Goal: Information Seeking & Learning: Learn about a topic

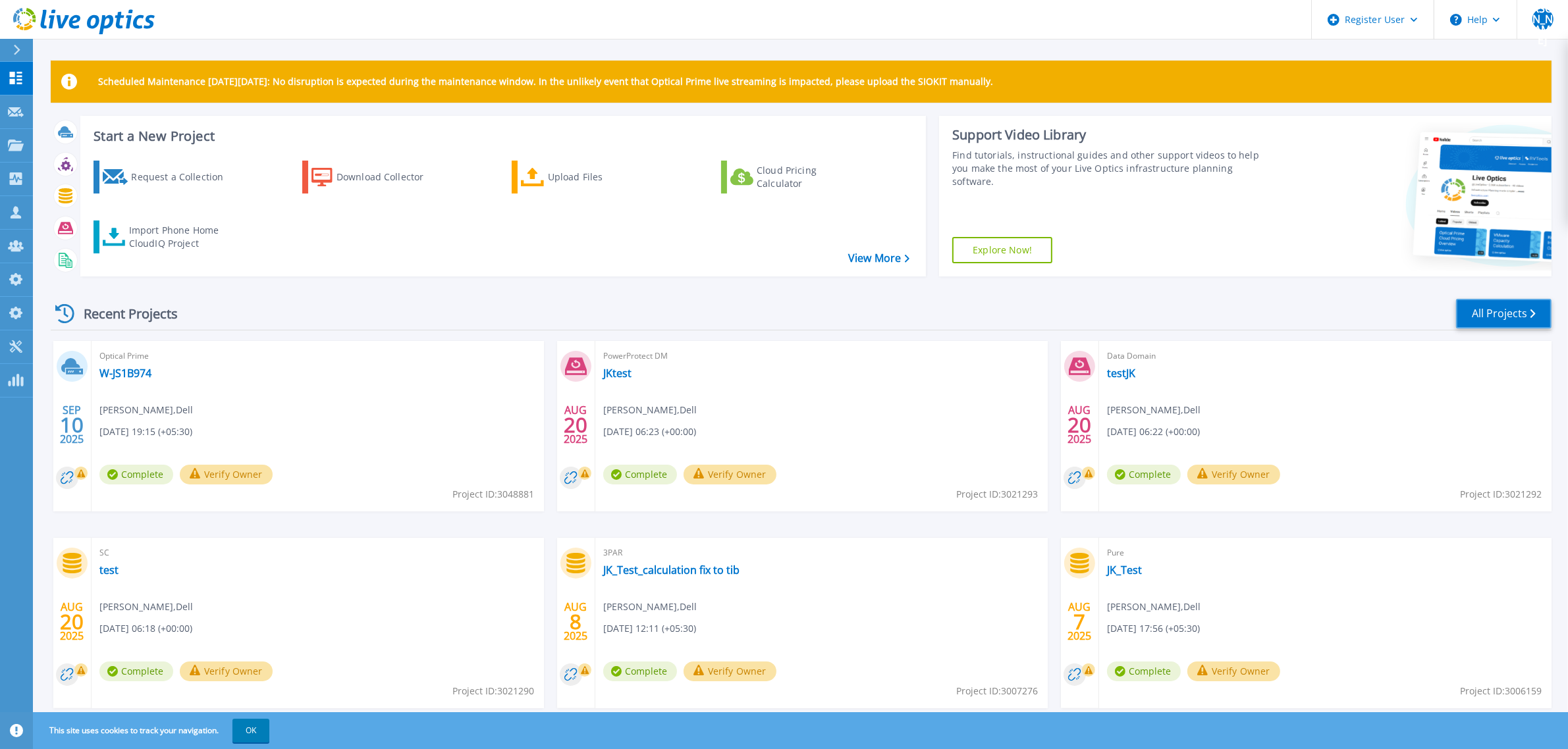
click at [1512, 321] on link "All Projects" at bounding box center [1503, 313] width 95 height 29
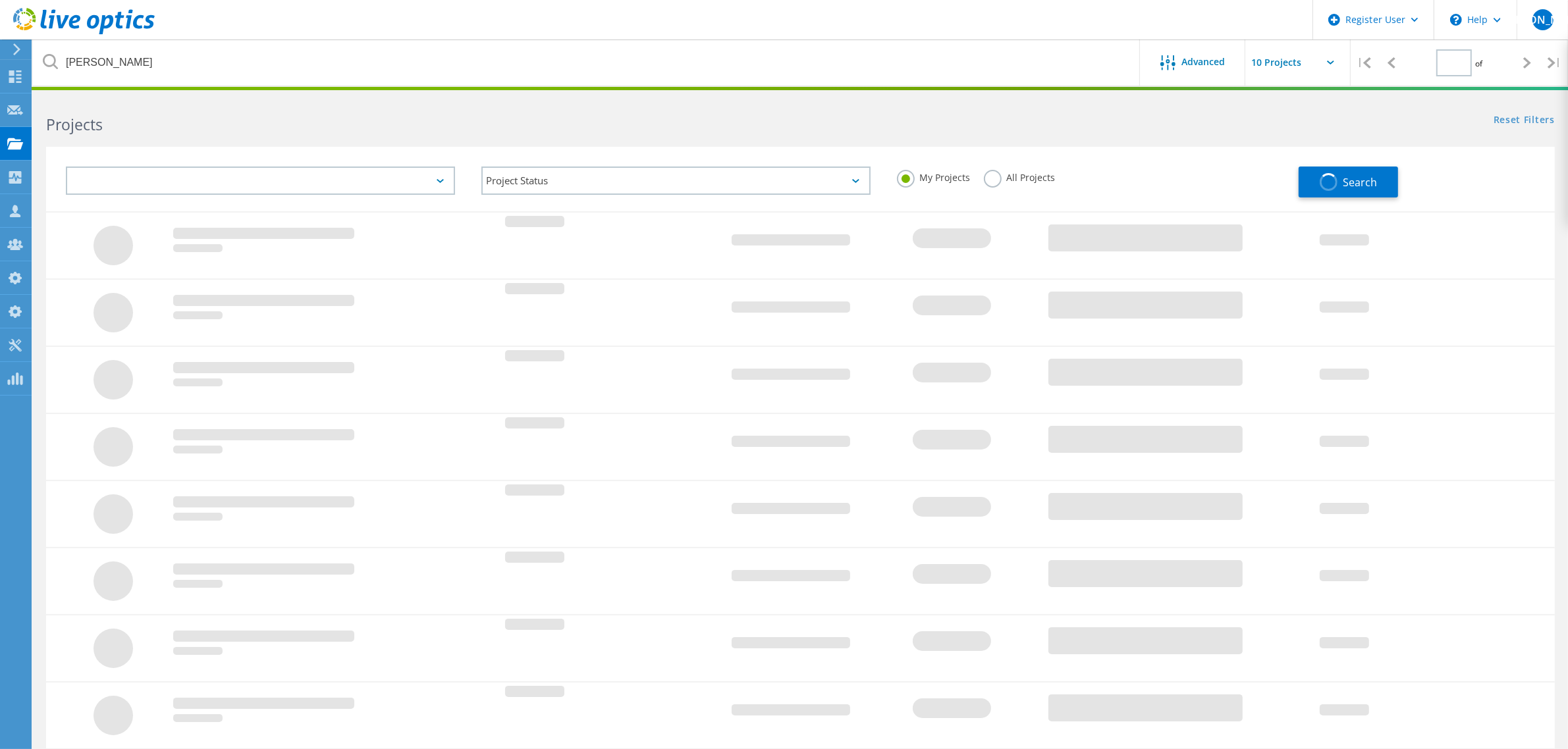
type input "1"
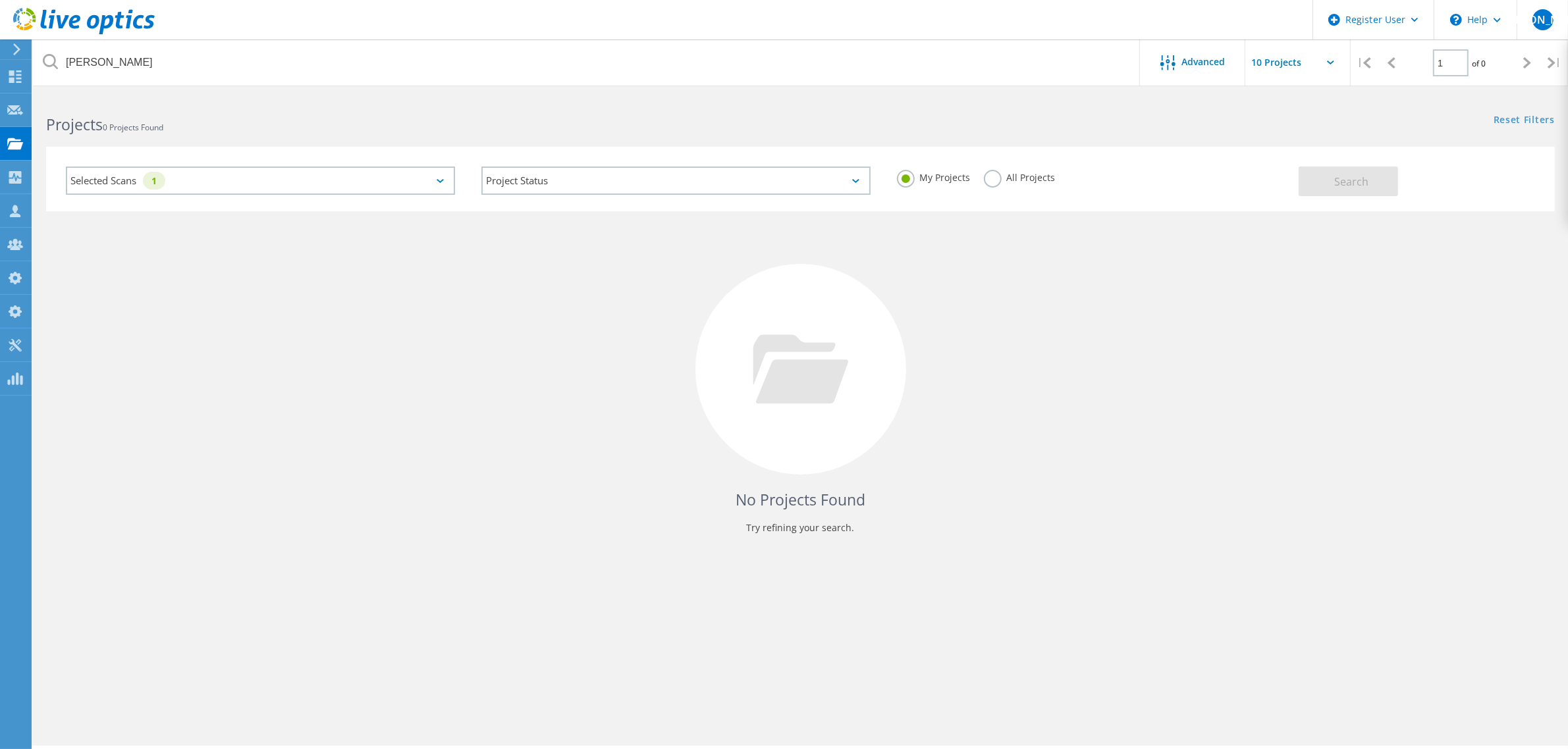
click at [999, 178] on label "All Projects" at bounding box center [1019, 175] width 72 height 12
click at [0, 0] on input "All Projects" at bounding box center [0, 0] width 0 height 0
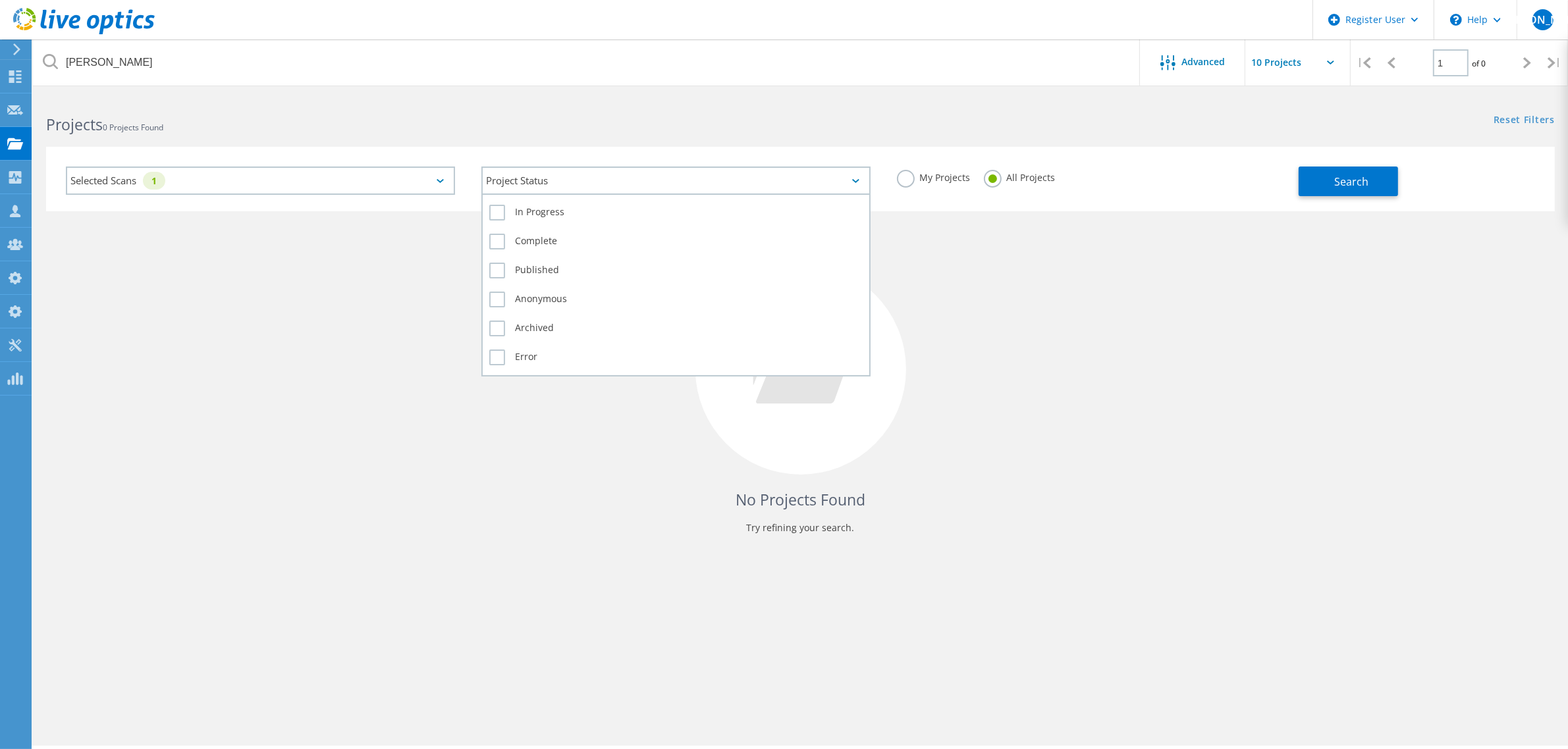
click at [613, 183] on div "Project Status" at bounding box center [675, 181] width 389 height 28
click at [543, 242] on label "Complete" at bounding box center [676, 241] width 374 height 16
click at [0, 0] on input "Complete" at bounding box center [0, 0] width 0 height 0
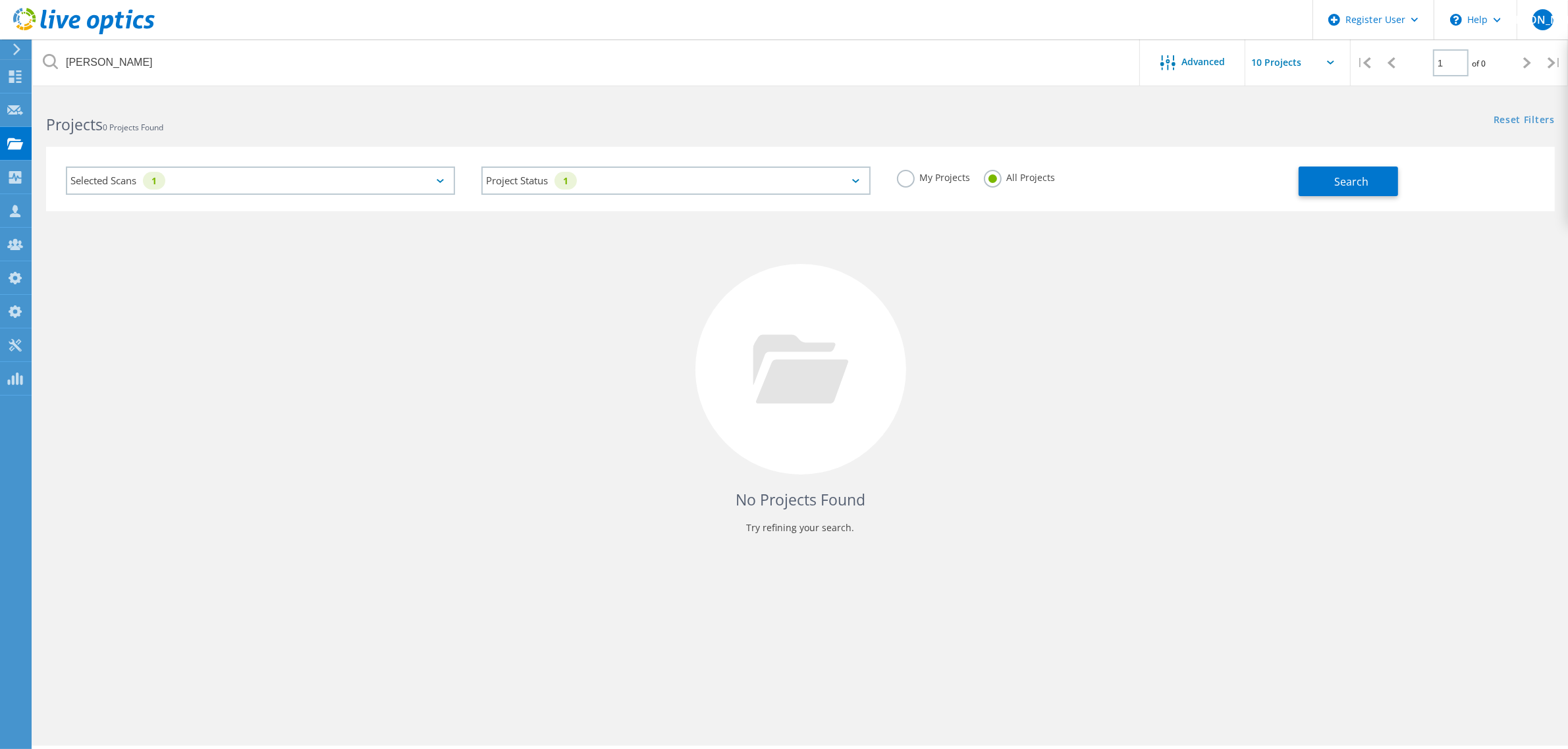
click at [376, 187] on div "Selected Scans 1" at bounding box center [260, 181] width 389 height 28
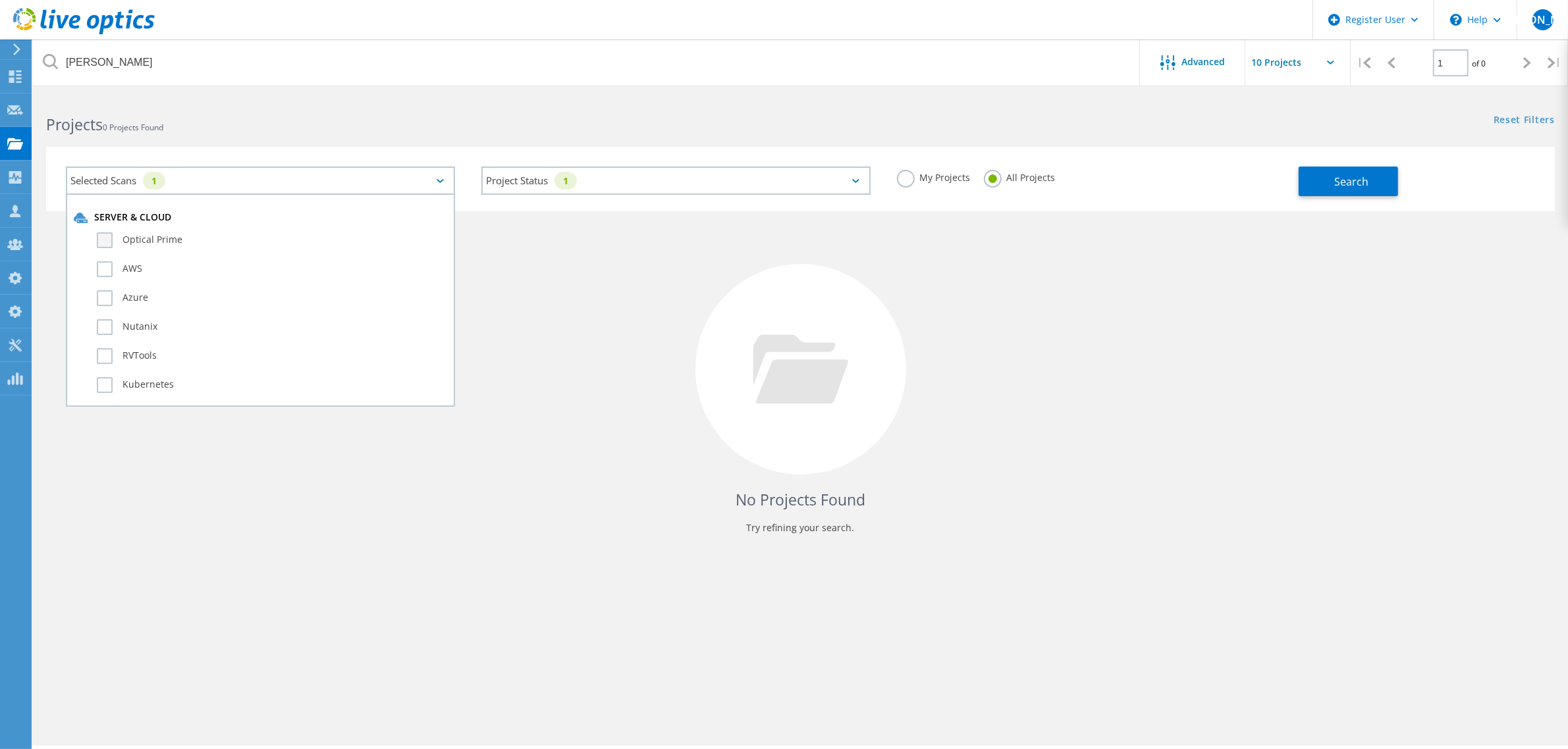
click at [152, 234] on label "Optical Prime" at bounding box center [272, 240] width 350 height 16
click at [0, 0] on input "Optical Prime" at bounding box center [0, 0] width 0 height 0
drag, startPoint x: 1335, startPoint y: 180, endPoint x: 1029, endPoint y: 312, distance: 333.3
click at [1334, 185] on button "Search" at bounding box center [1348, 181] width 100 height 29
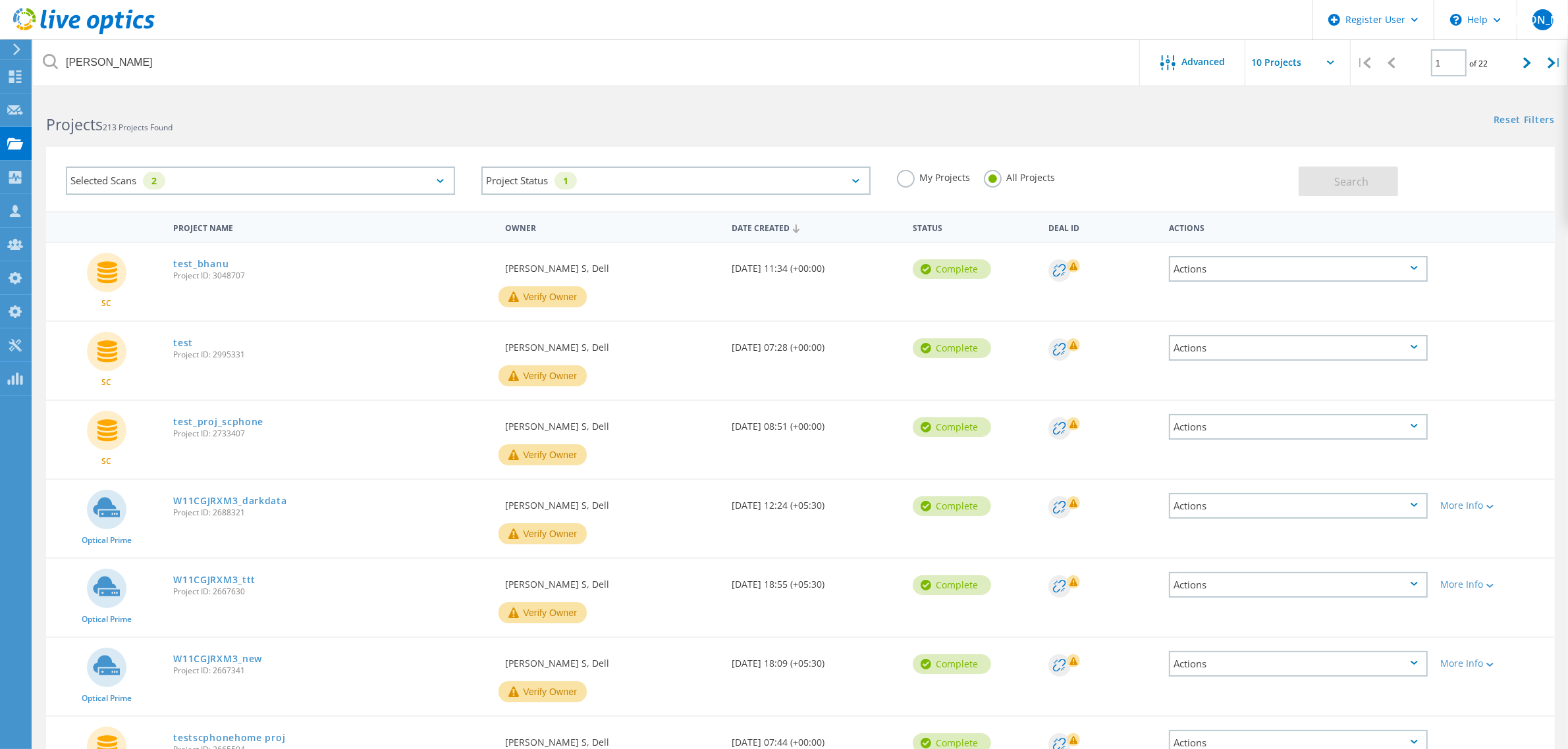
click at [305, 187] on div "Selected Scans 2" at bounding box center [260, 181] width 389 height 28
click at [104, 393] on label "SC" at bounding box center [272, 401] width 350 height 16
click at [0, 0] on input "SC" at bounding box center [0, 0] width 0 height 0
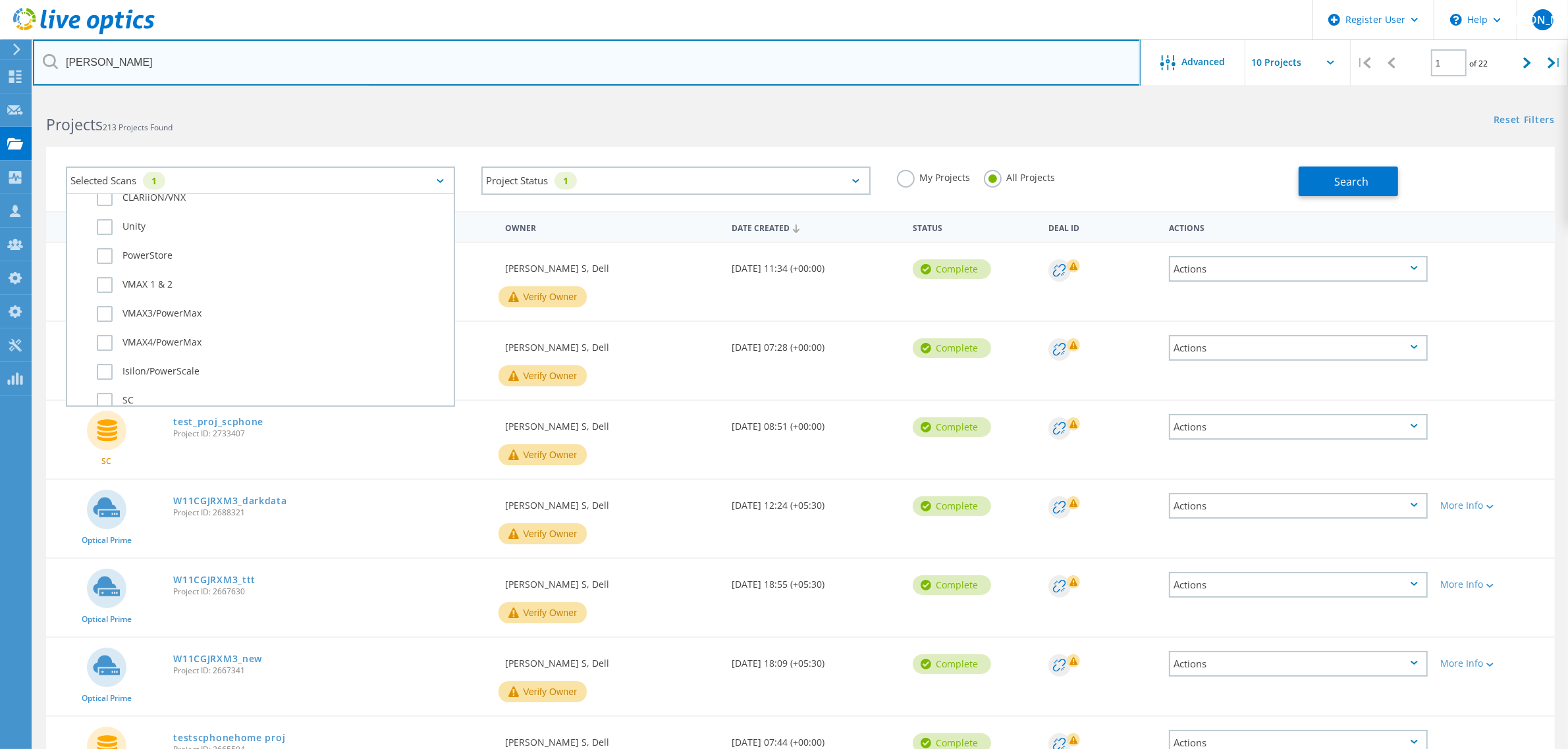
drag, startPoint x: 489, startPoint y: 78, endPoint x: 1312, endPoint y: 242, distance: 839.2
click at [489, 78] on input "bhanu" at bounding box center [586, 62] width 1108 height 46
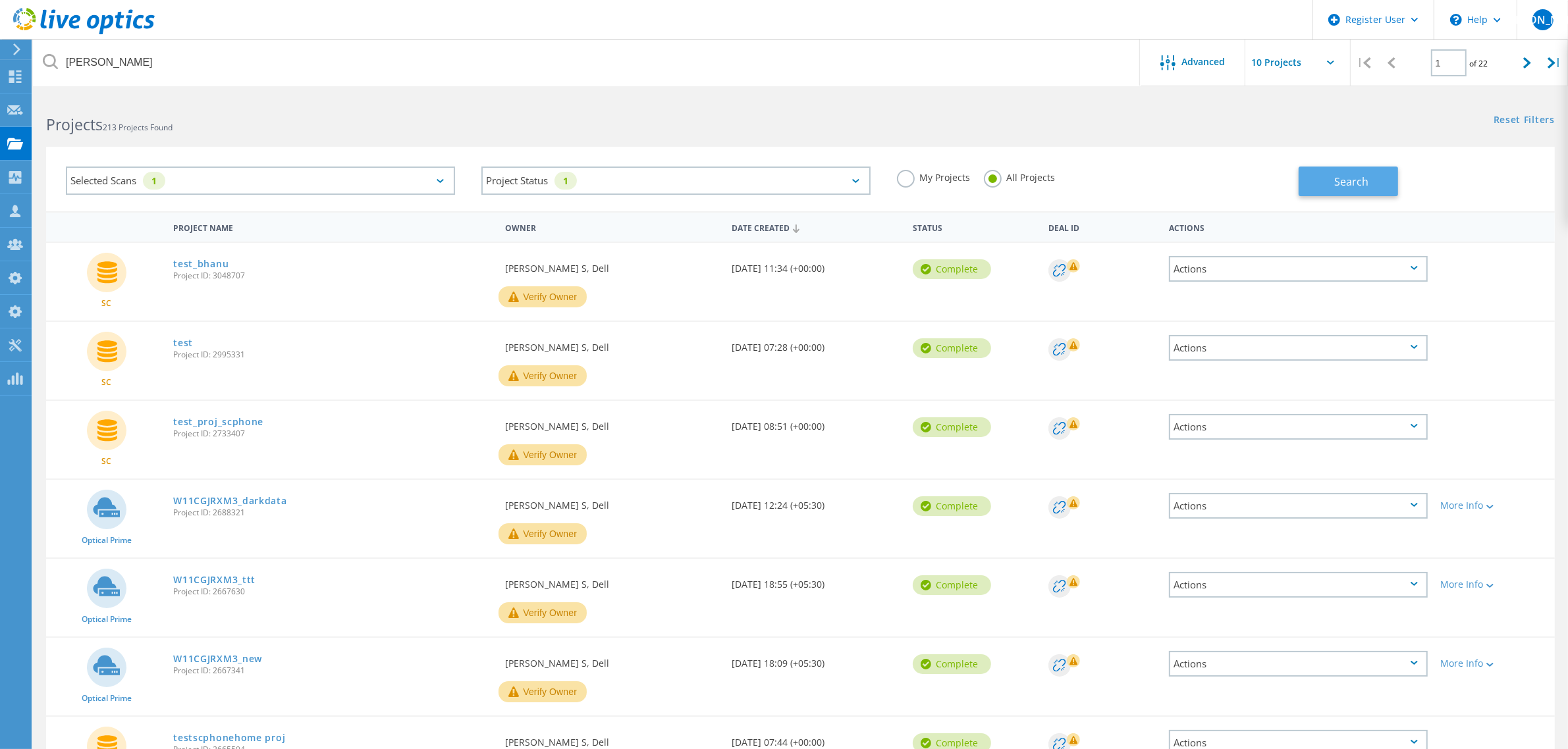
click at [1349, 194] on button "Search" at bounding box center [1348, 181] width 100 height 29
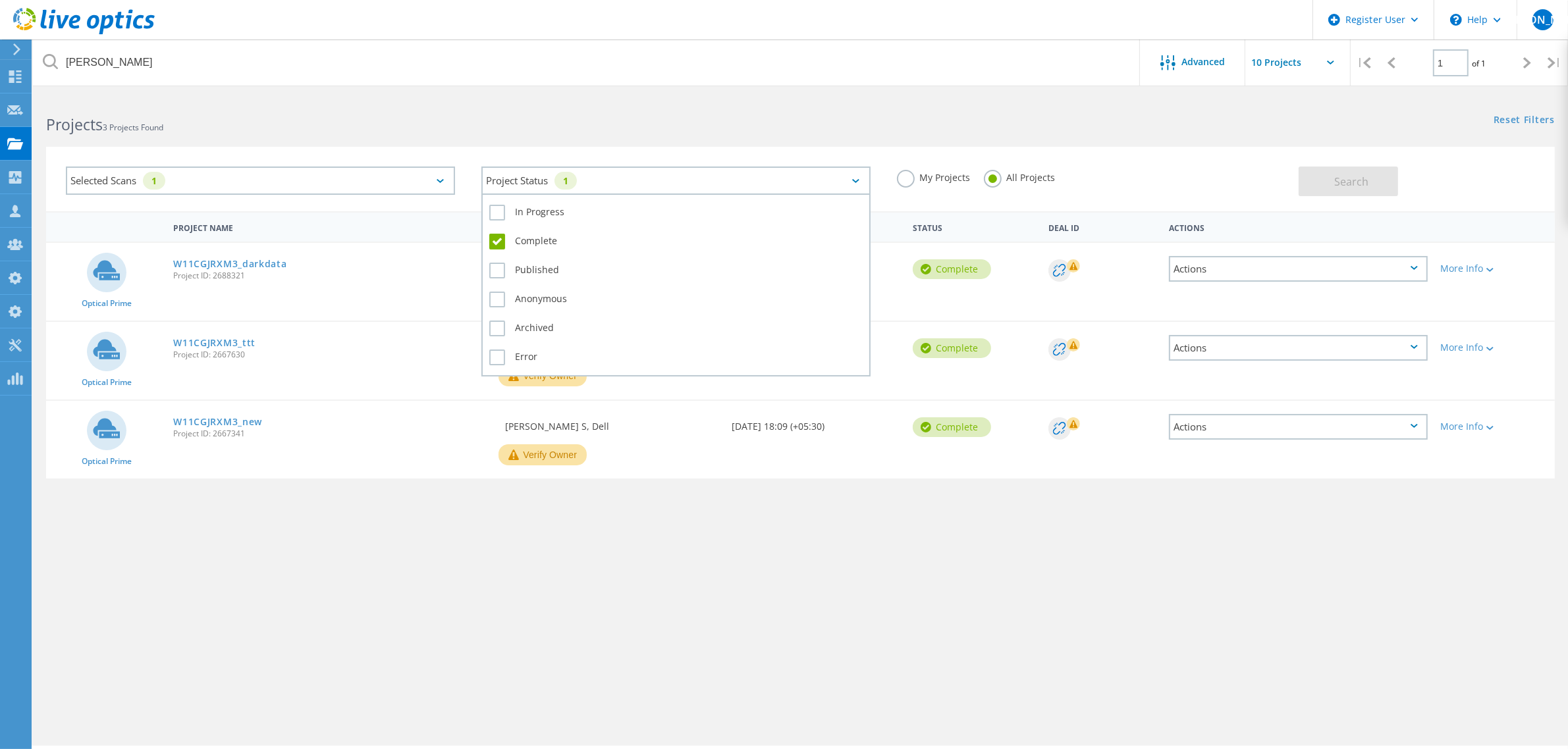
drag, startPoint x: 751, startPoint y: 191, endPoint x: 594, endPoint y: 266, distance: 174.0
click at [751, 192] on div "Project Status 1" at bounding box center [675, 181] width 389 height 28
click at [504, 212] on label "In Progress" at bounding box center [676, 213] width 374 height 16
click at [0, 0] on input "In Progress" at bounding box center [0, 0] width 0 height 0
click at [503, 238] on label "Complete" at bounding box center [676, 241] width 374 height 16
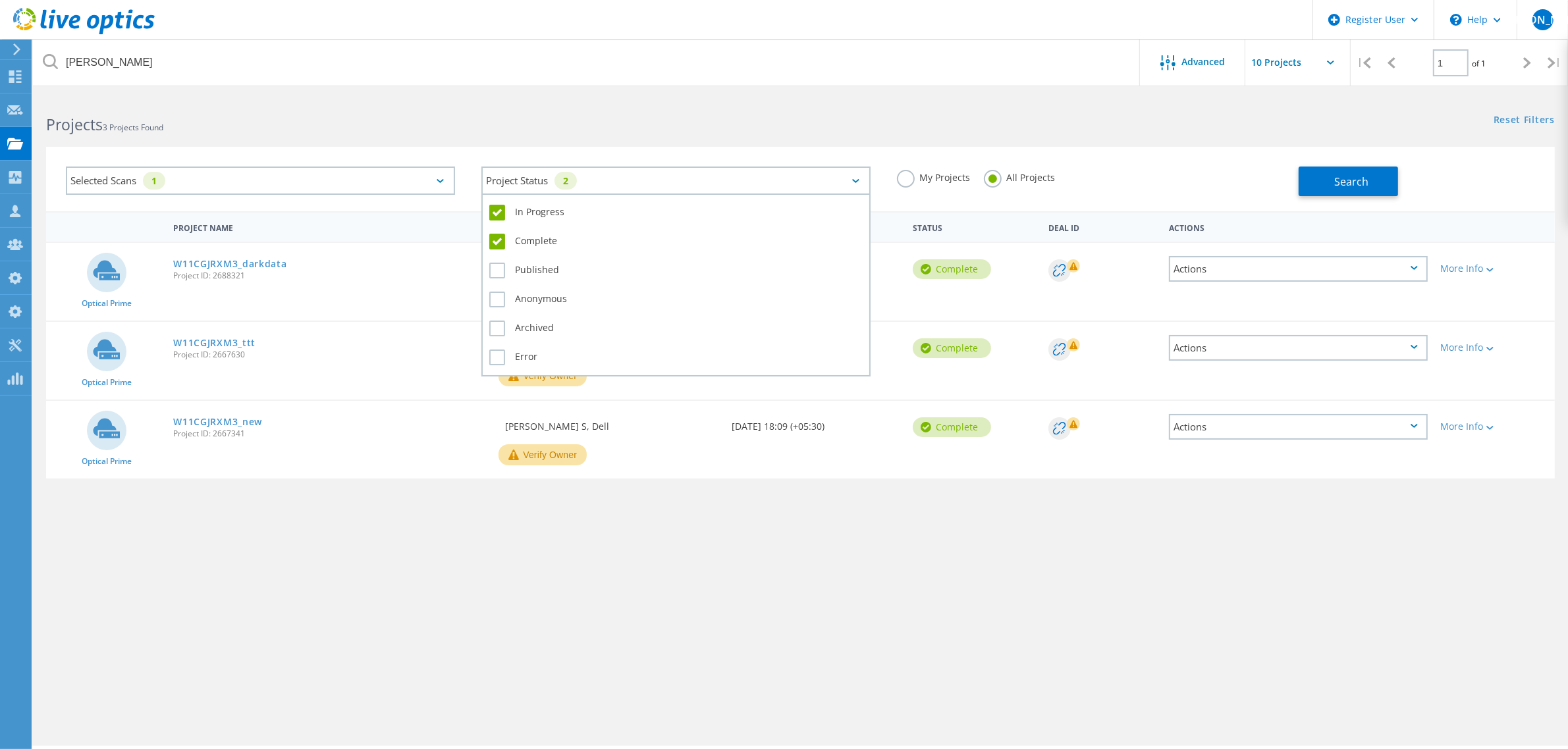
click at [0, 0] on input "Complete" at bounding box center [0, 0] width 0 height 0
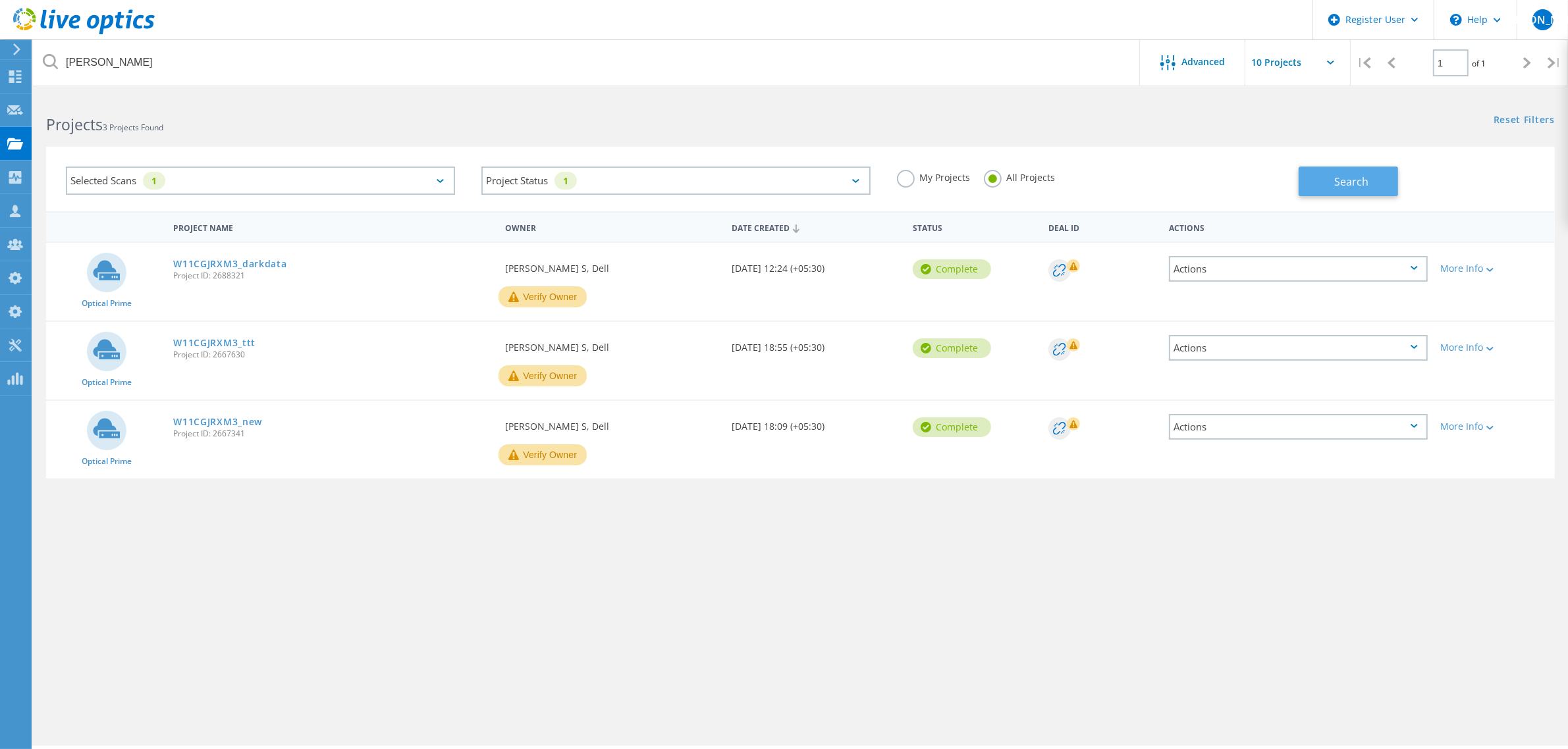
click at [1332, 191] on button "Search" at bounding box center [1348, 181] width 100 height 29
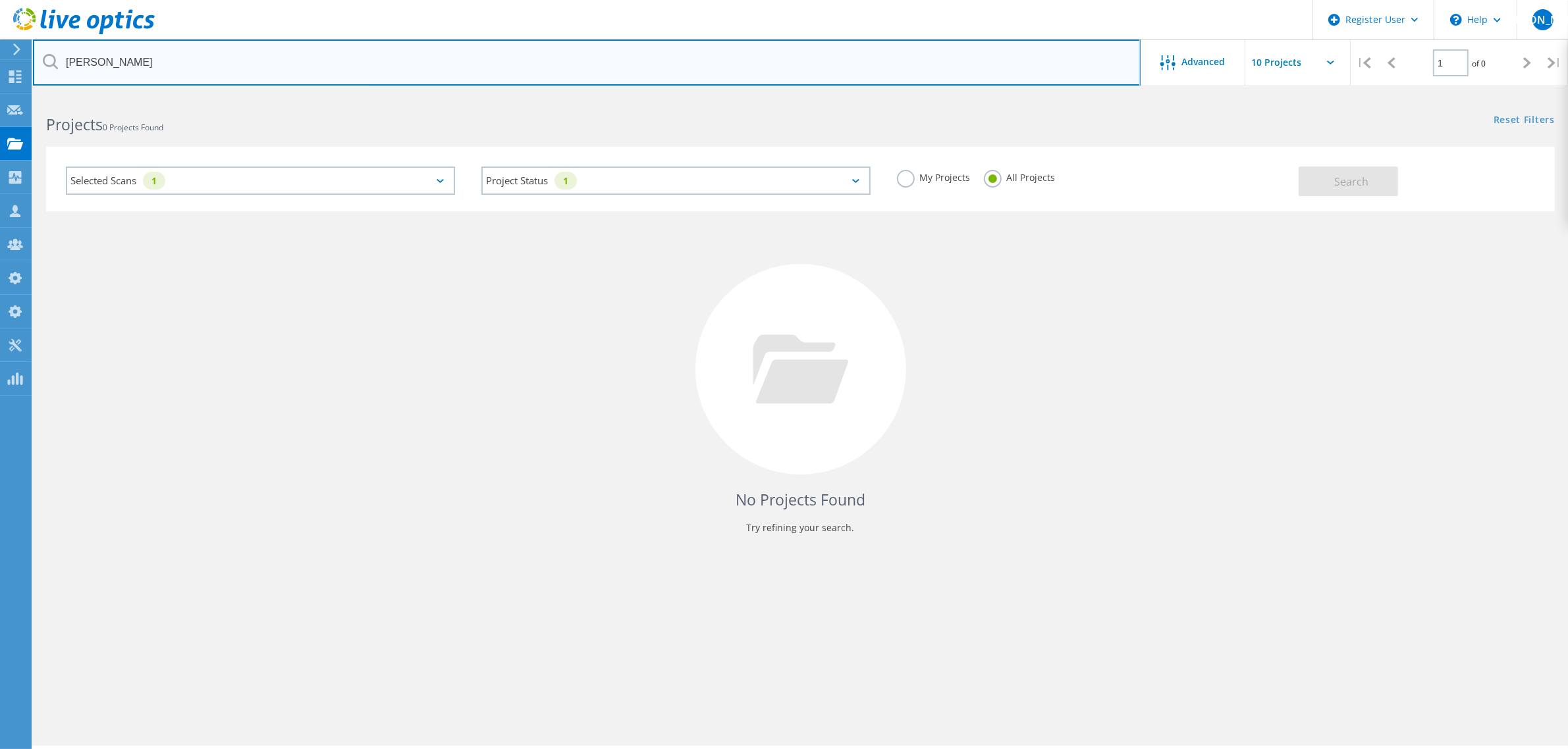
click at [78, 65] on input "bhanu" at bounding box center [586, 62] width 1108 height 46
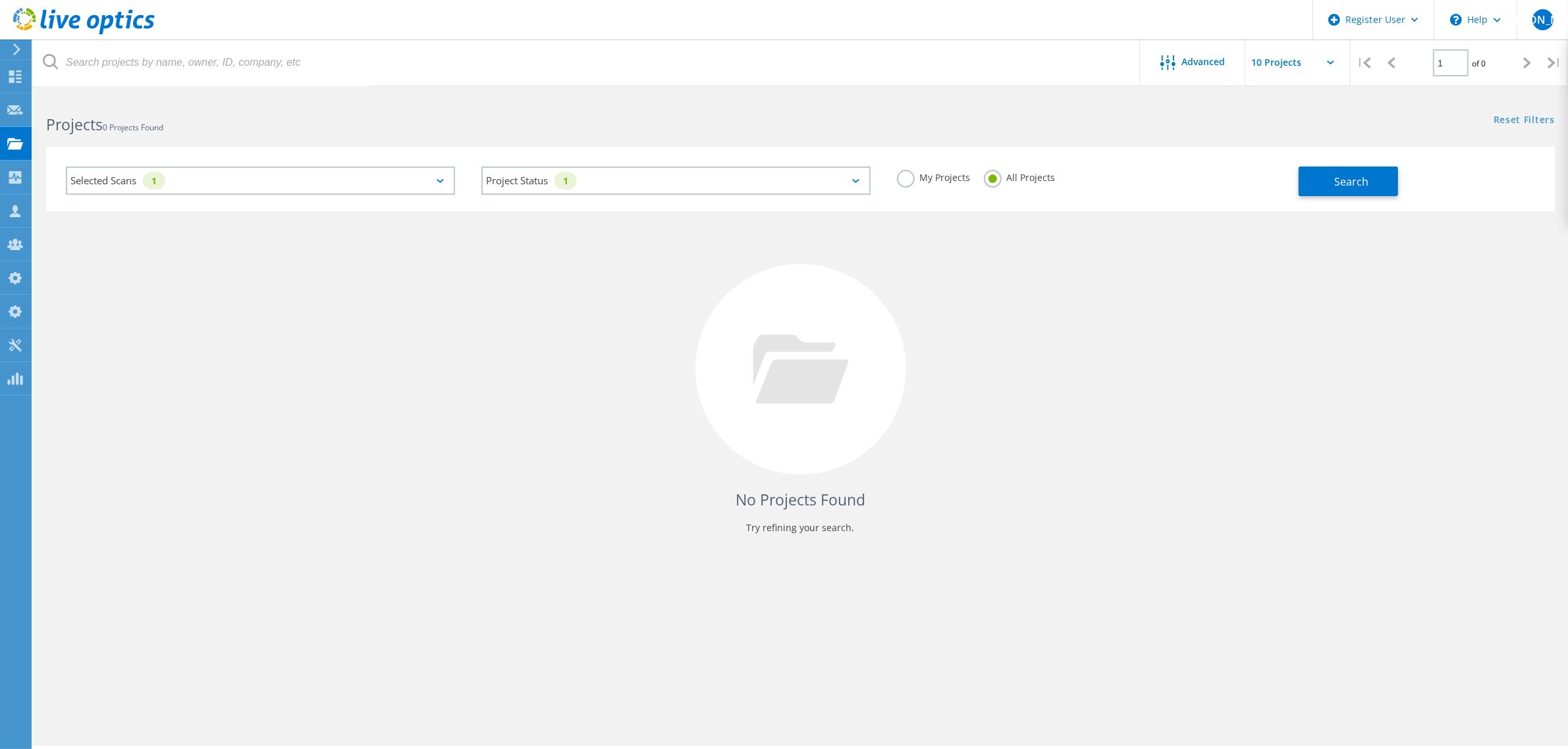
click at [365, 413] on div "No Projects Found Try refining your search." at bounding box center [800, 382] width 1509 height 341
click at [1334, 183] on button "Search" at bounding box center [1348, 181] width 100 height 29
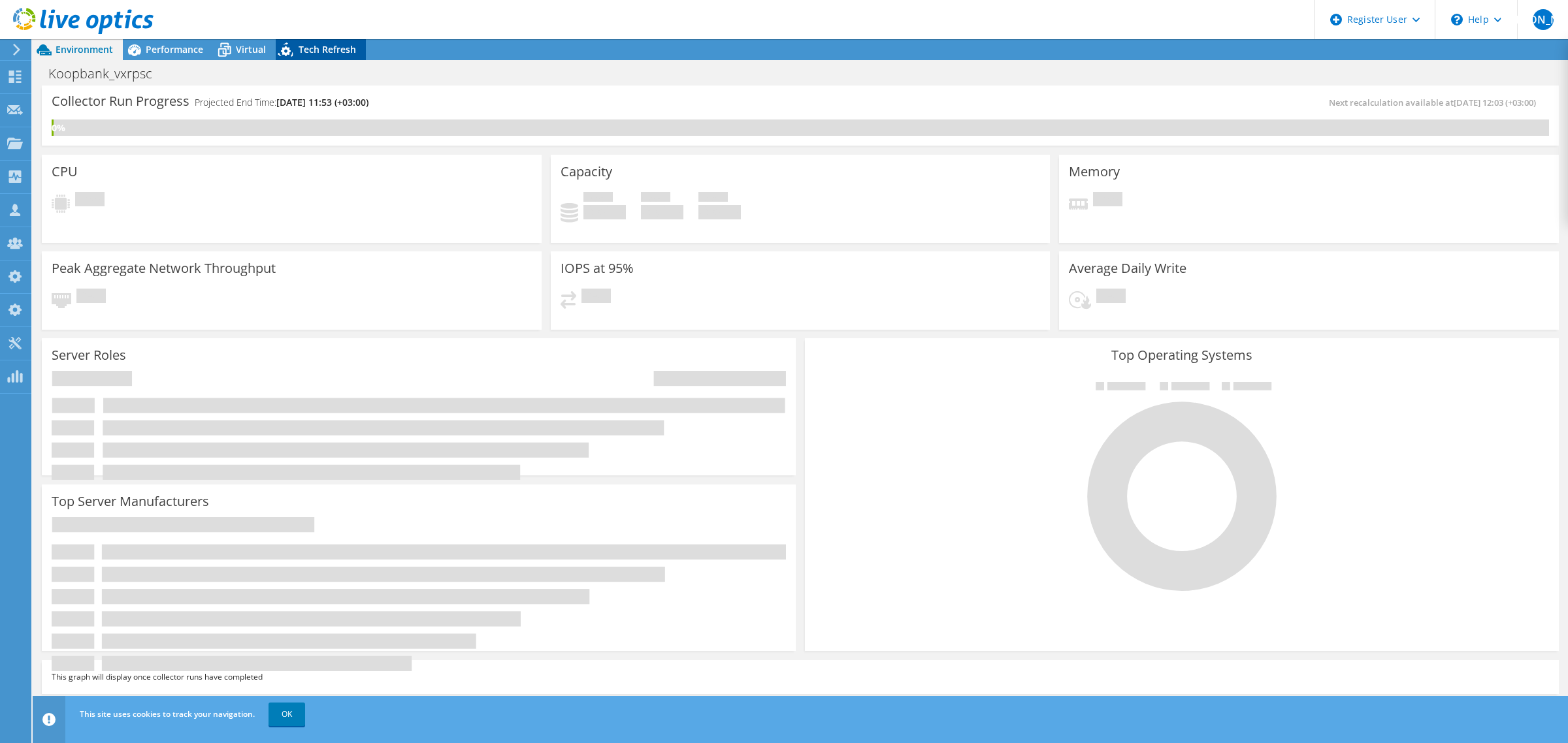
click at [333, 47] on span "Tech Refresh" at bounding box center [328, 49] width 58 height 12
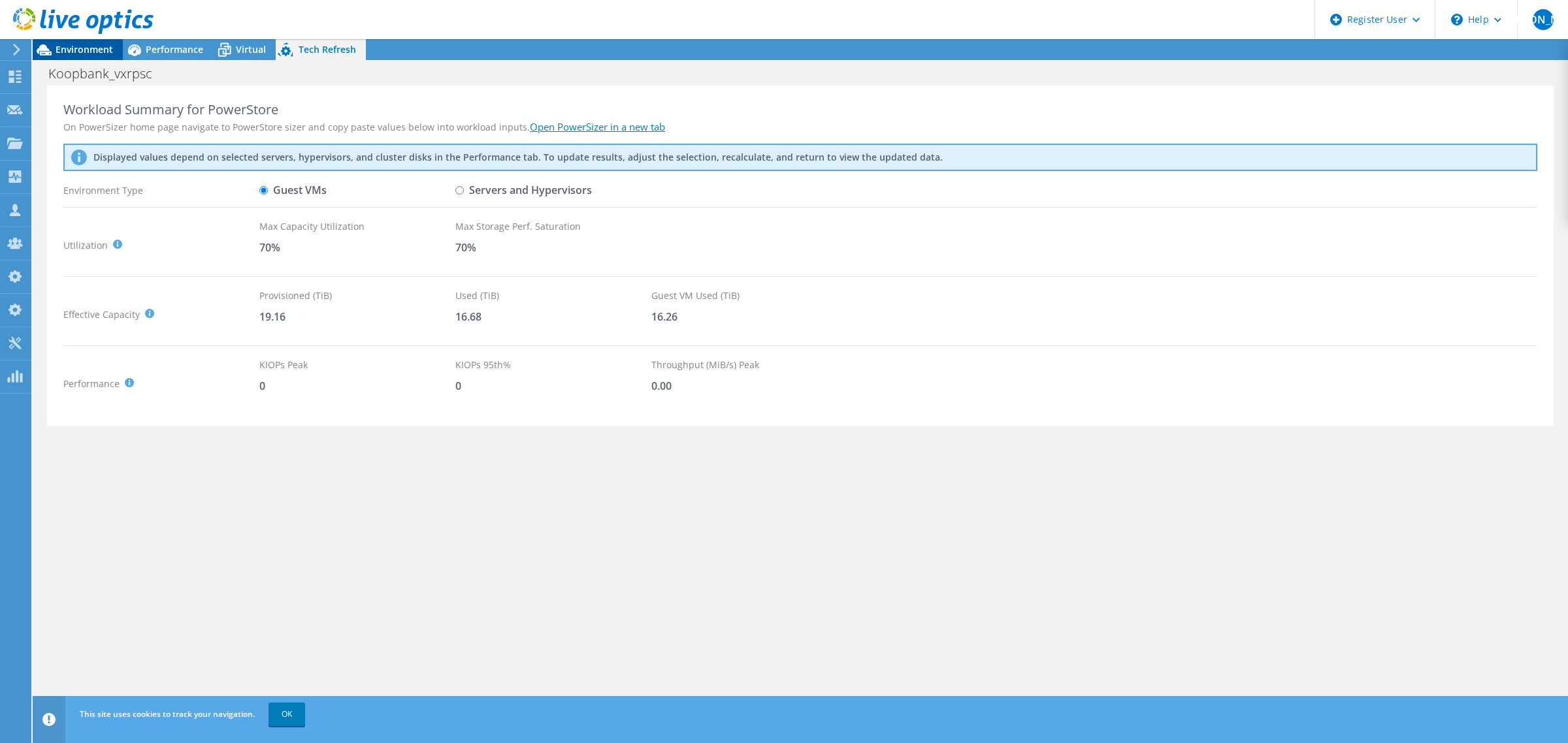
click at [76, 54] on span "Environment" at bounding box center [84, 49] width 58 height 12
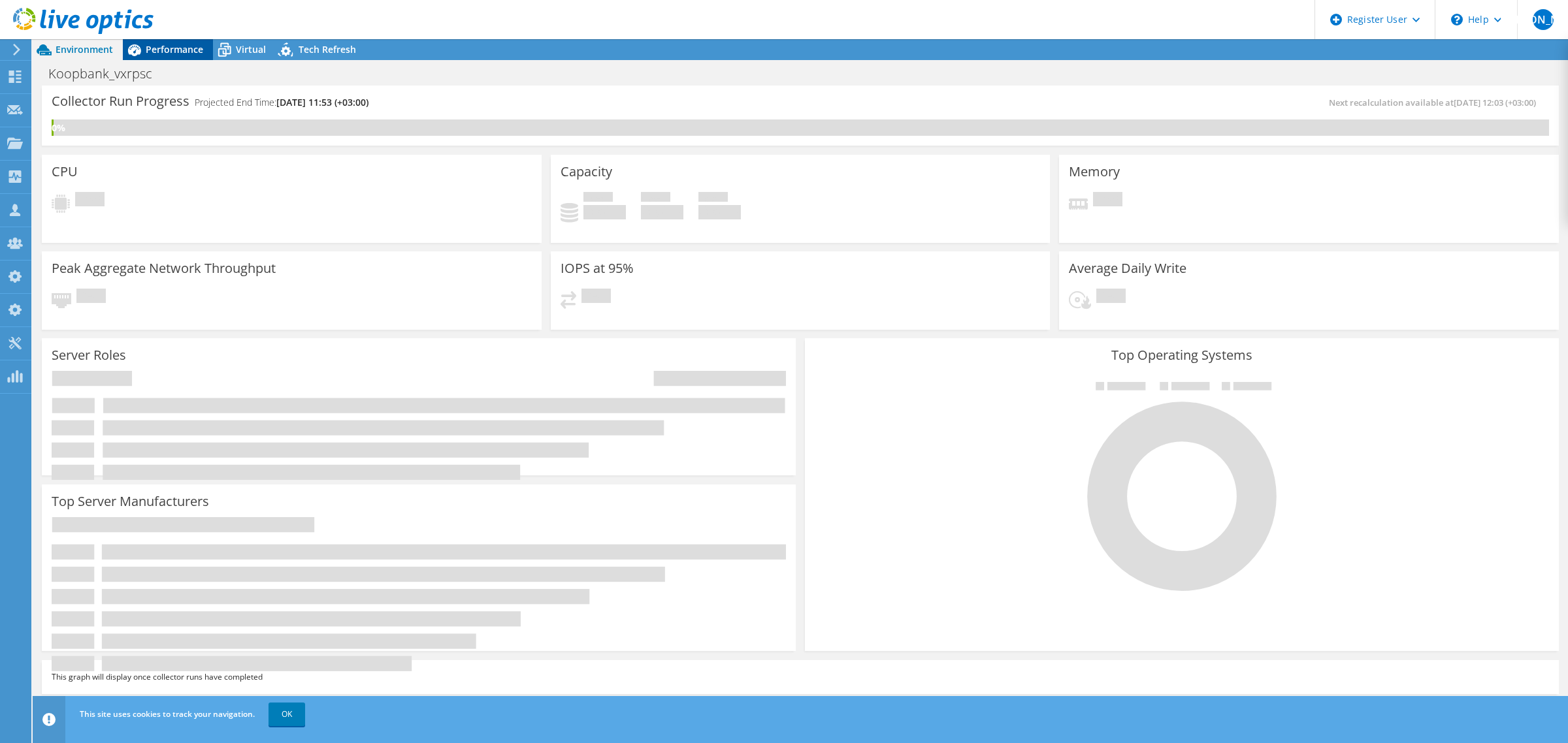
click at [171, 51] on span "Performance" at bounding box center [175, 49] width 58 height 12
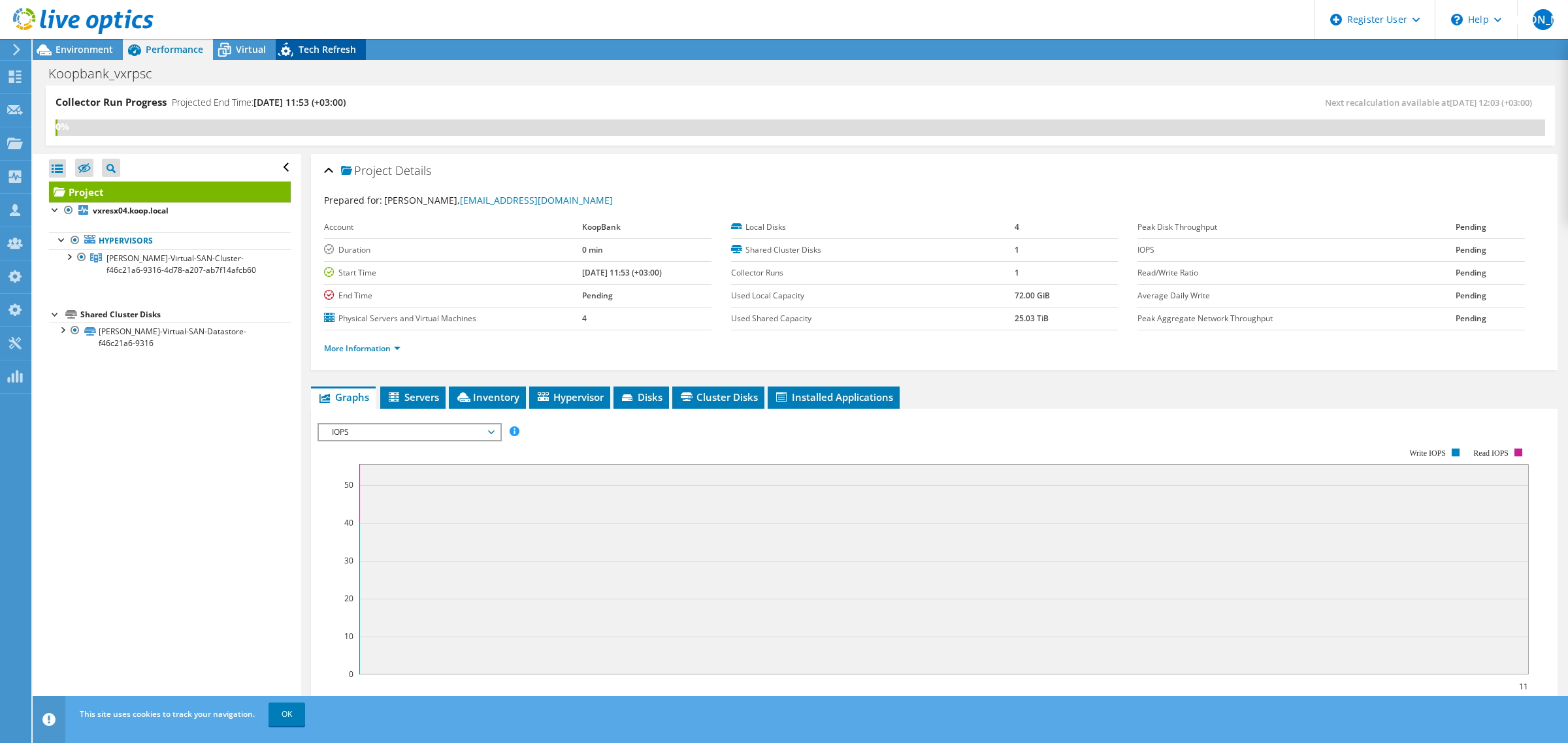
click at [316, 47] on span "Tech Refresh" at bounding box center [328, 49] width 58 height 12
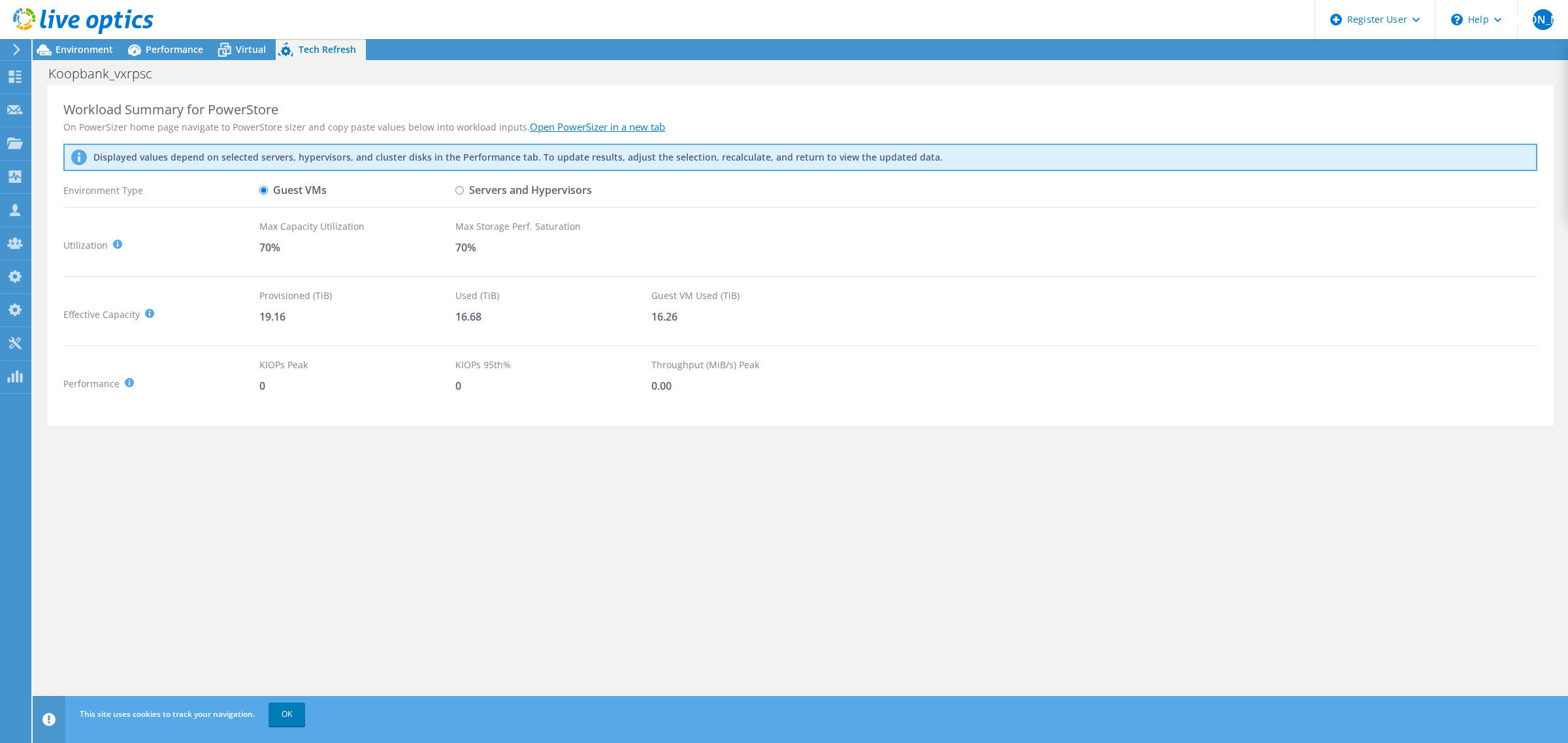
click at [456, 188] on input "Servers and Hypervisors" at bounding box center [459, 189] width 8 height 8
radio input "true"
click at [180, 53] on span "Performance" at bounding box center [175, 49] width 58 height 12
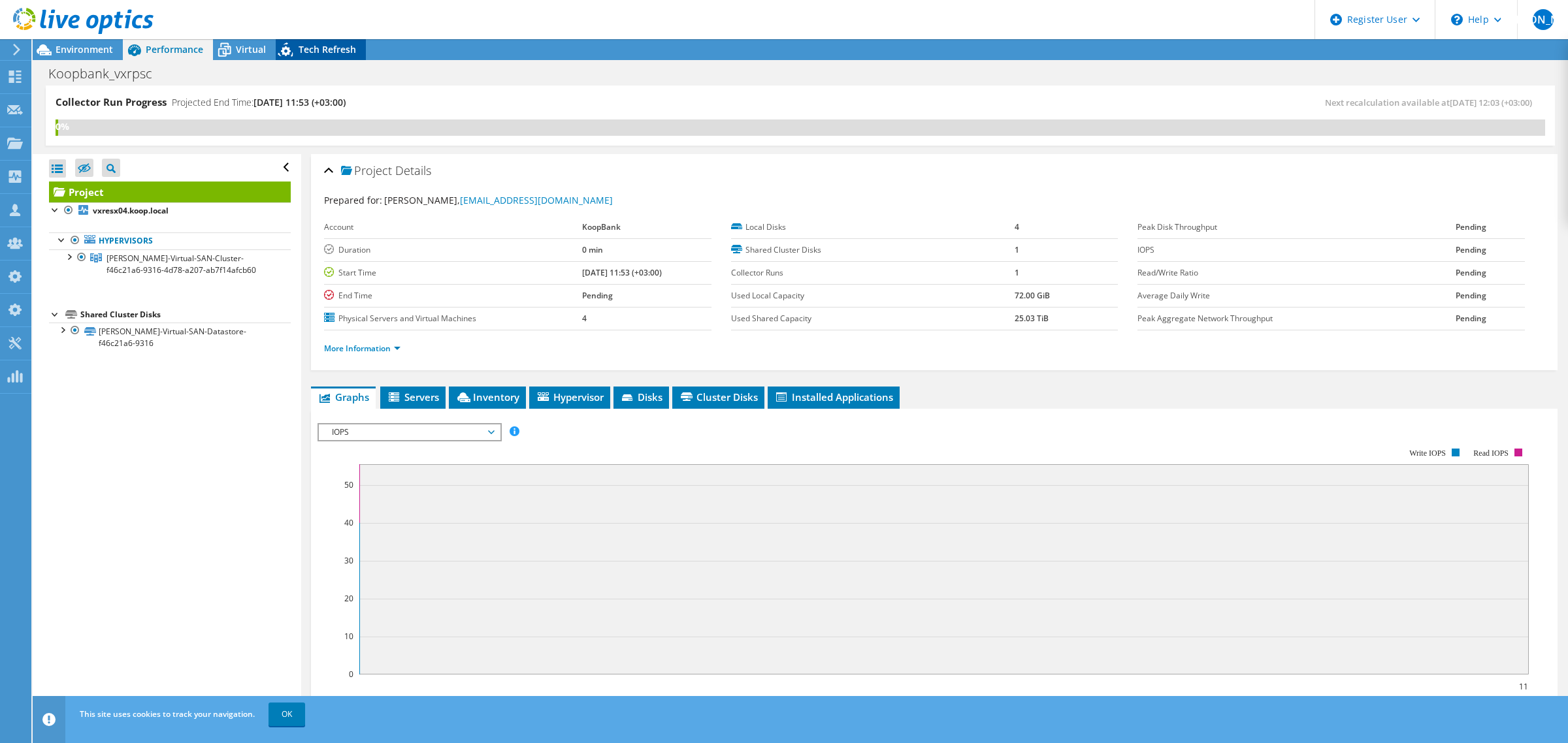
click at [318, 46] on span "Tech Refresh" at bounding box center [328, 49] width 58 height 12
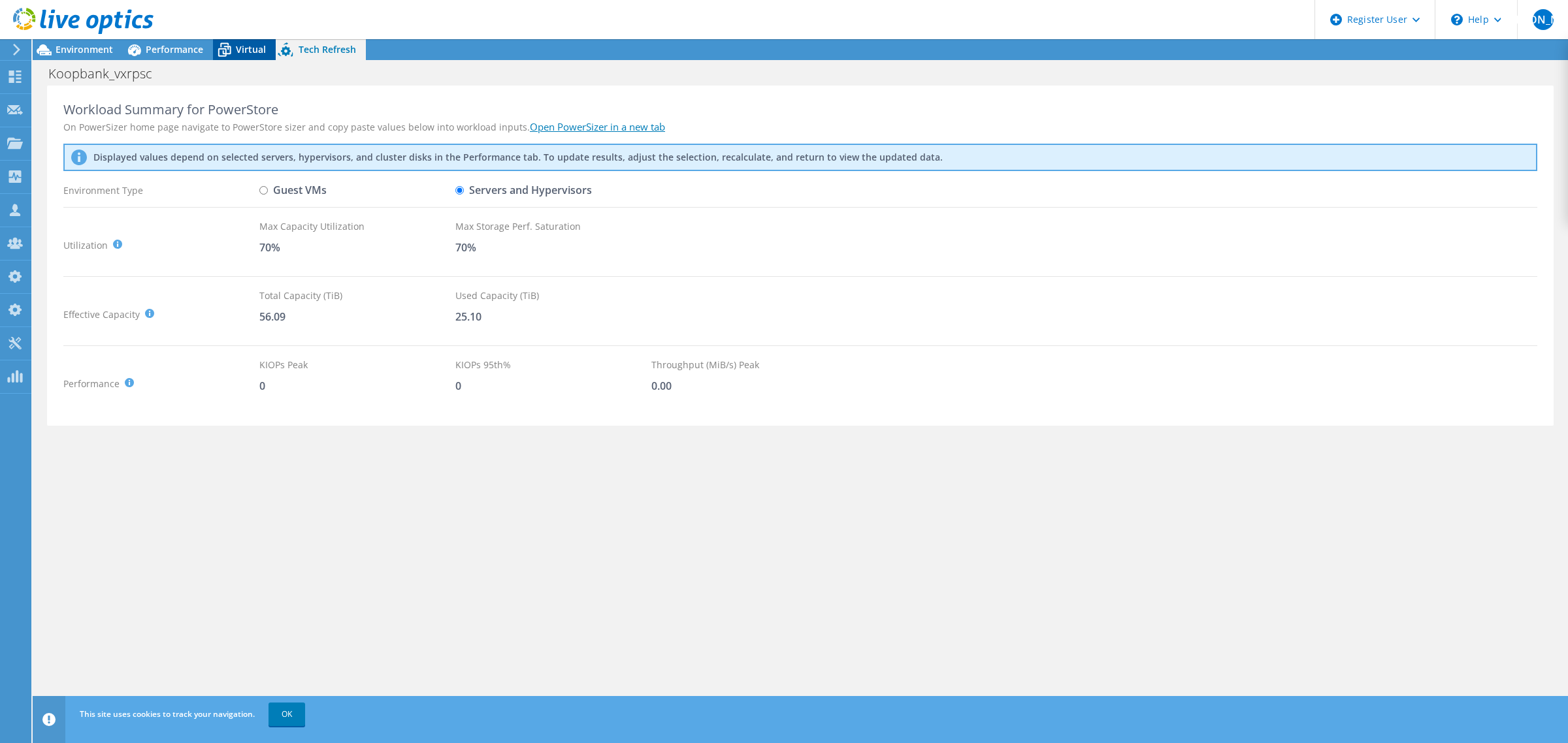
click at [253, 48] on span "Virtual" at bounding box center [251, 49] width 30 height 12
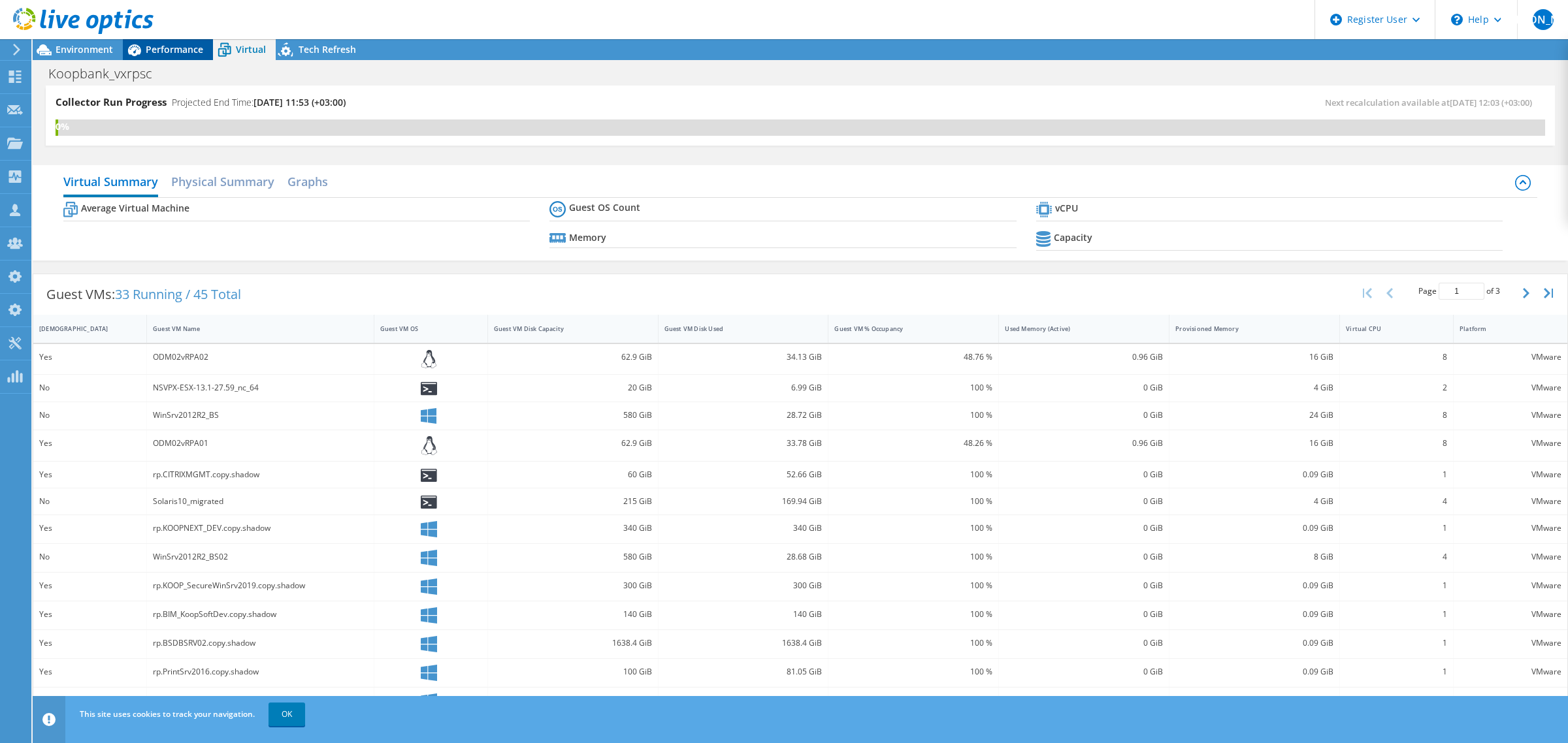
click at [175, 48] on span "Performance" at bounding box center [175, 49] width 58 height 12
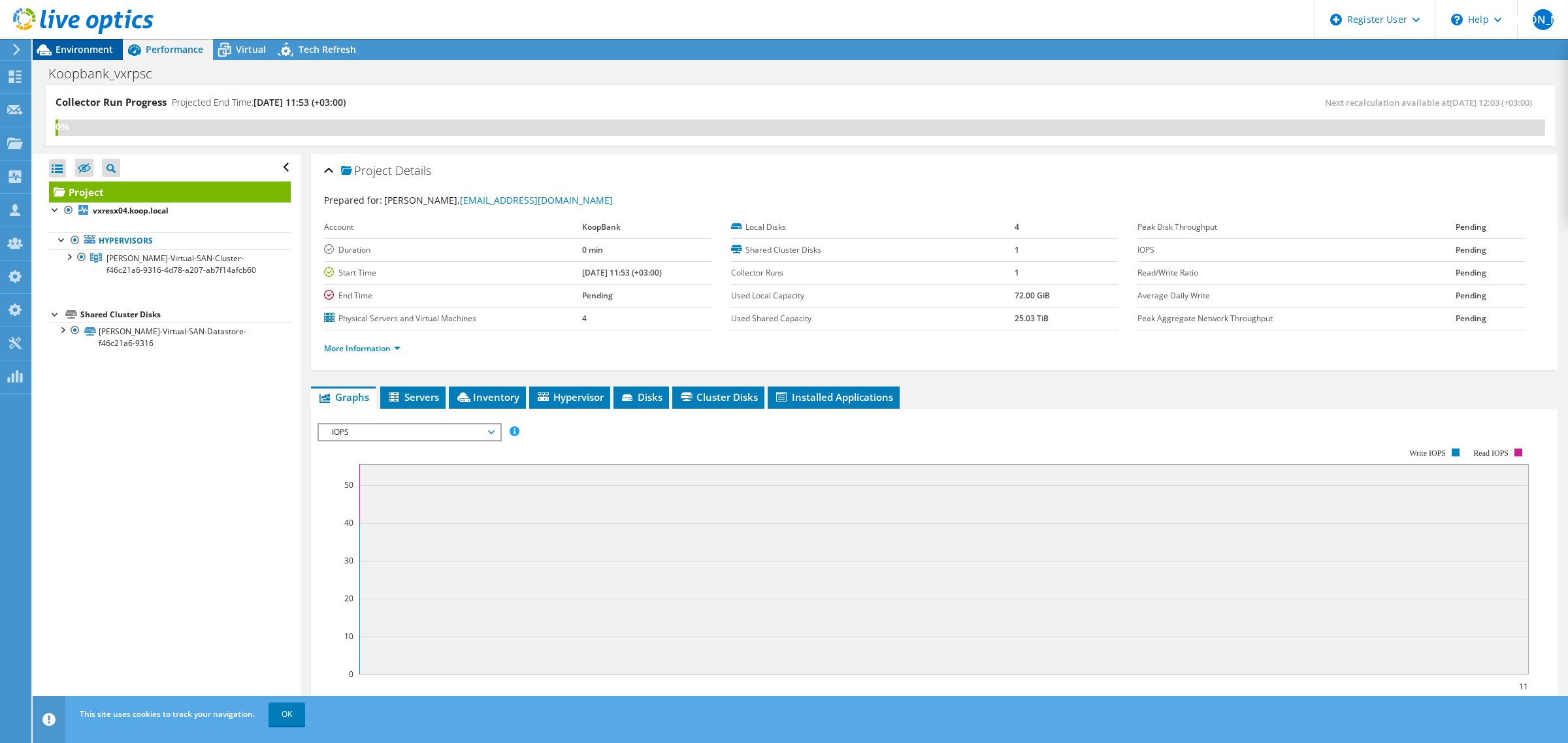
click at [68, 50] on span "Environment" at bounding box center [84, 49] width 58 height 12
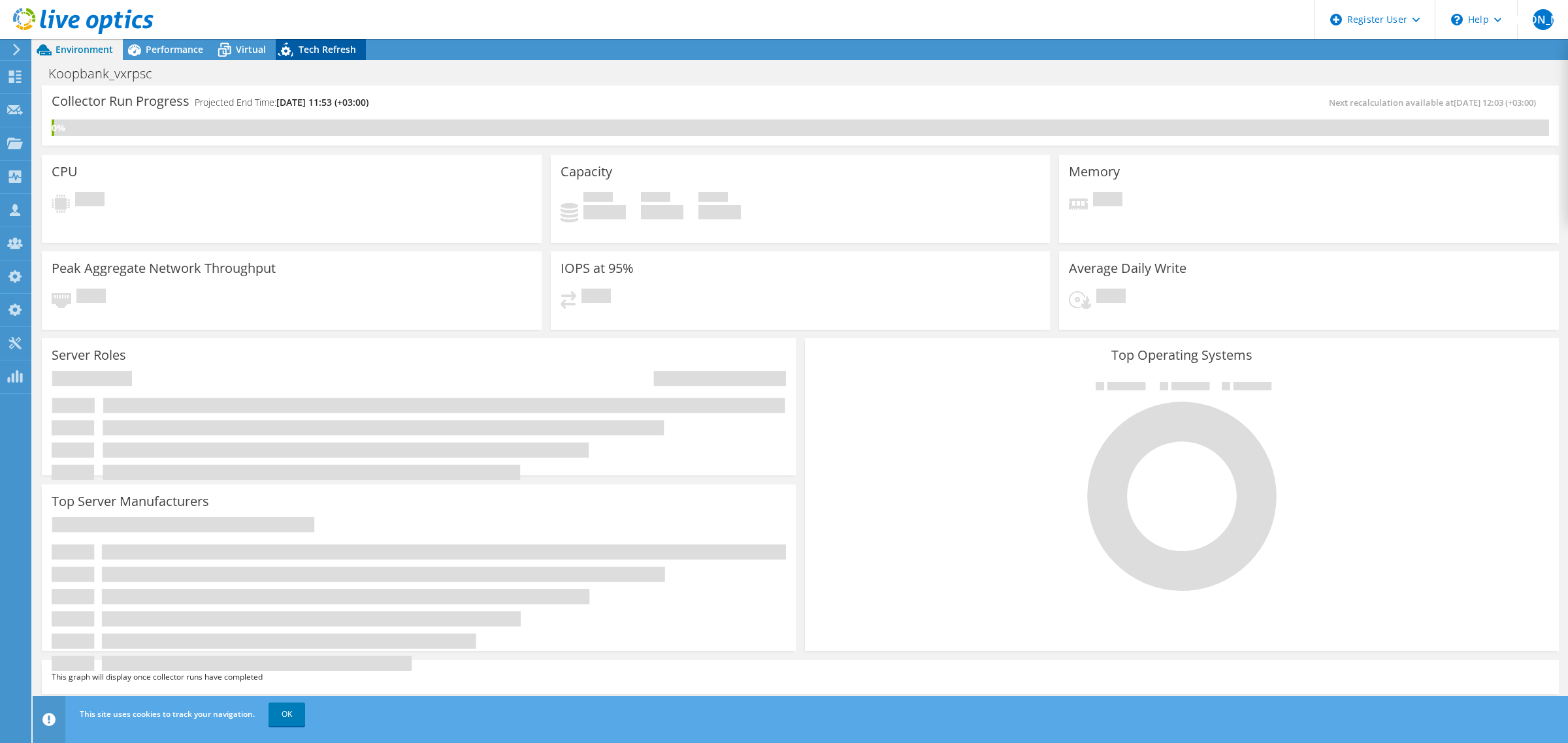
click at [317, 47] on span "Tech Refresh" at bounding box center [328, 49] width 58 height 12
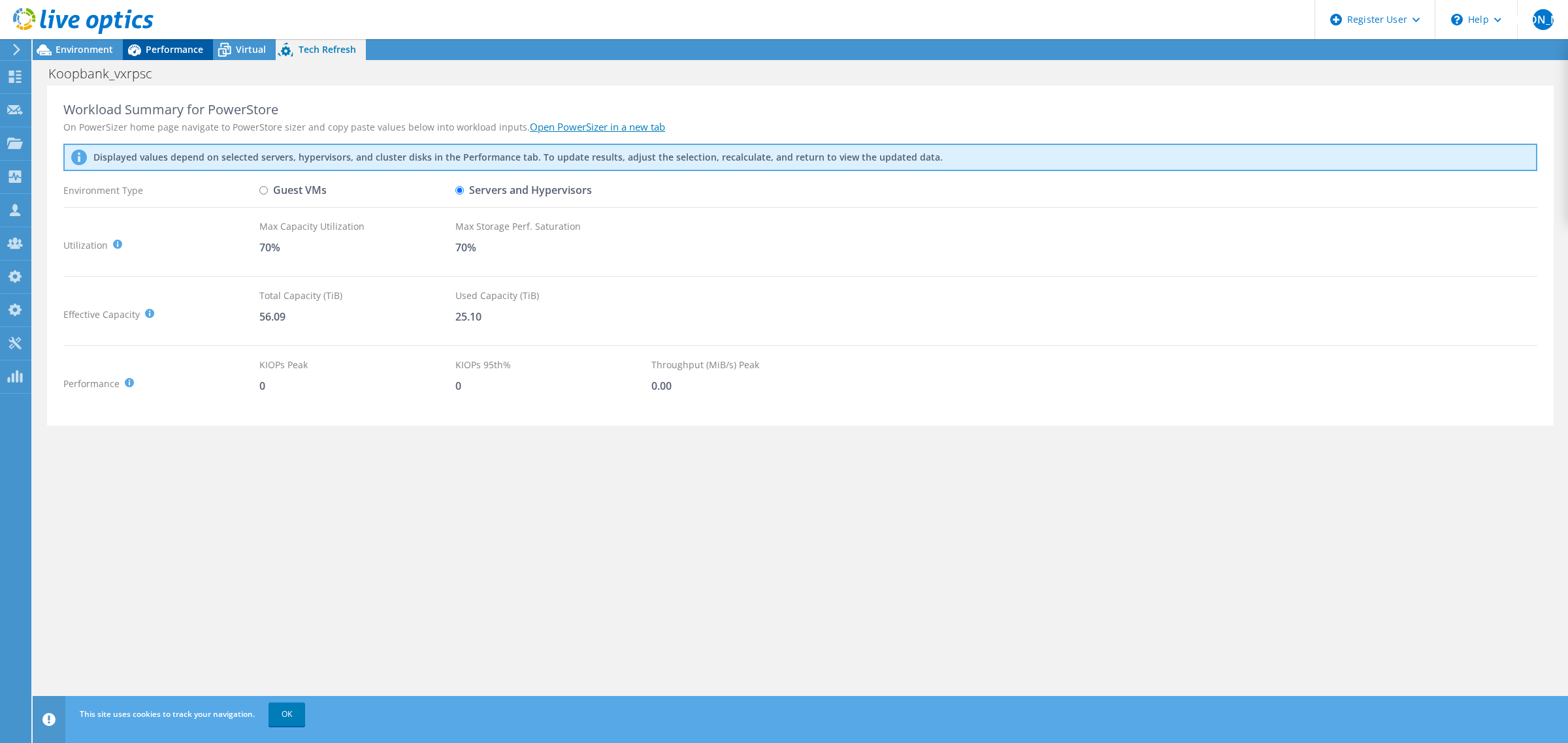
click at [152, 43] on div at bounding box center [77, 21] width 153 height 44
click at [179, 53] on span "Performance" at bounding box center [175, 49] width 58 height 12
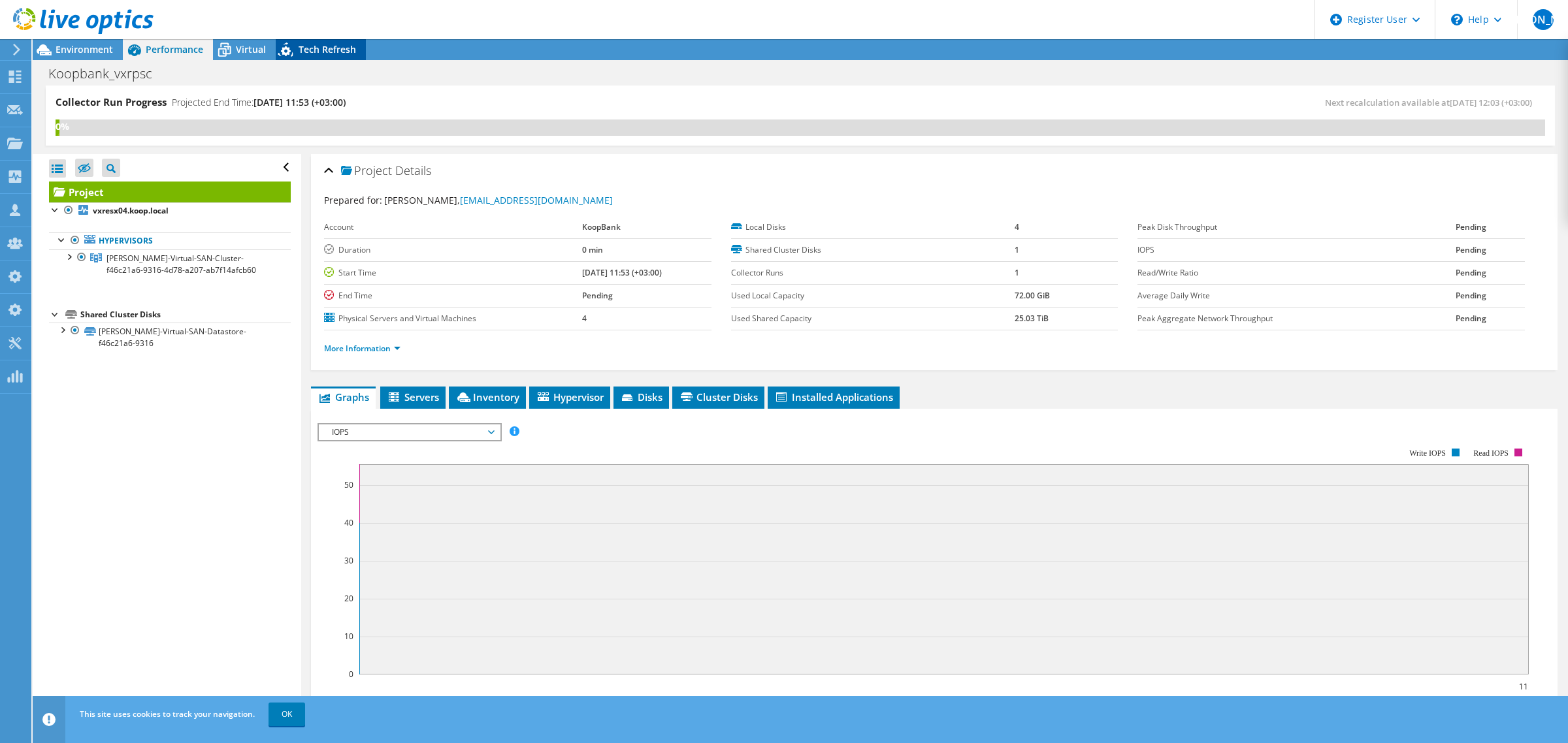
click at [338, 44] on span "Tech Refresh" at bounding box center [328, 49] width 58 height 12
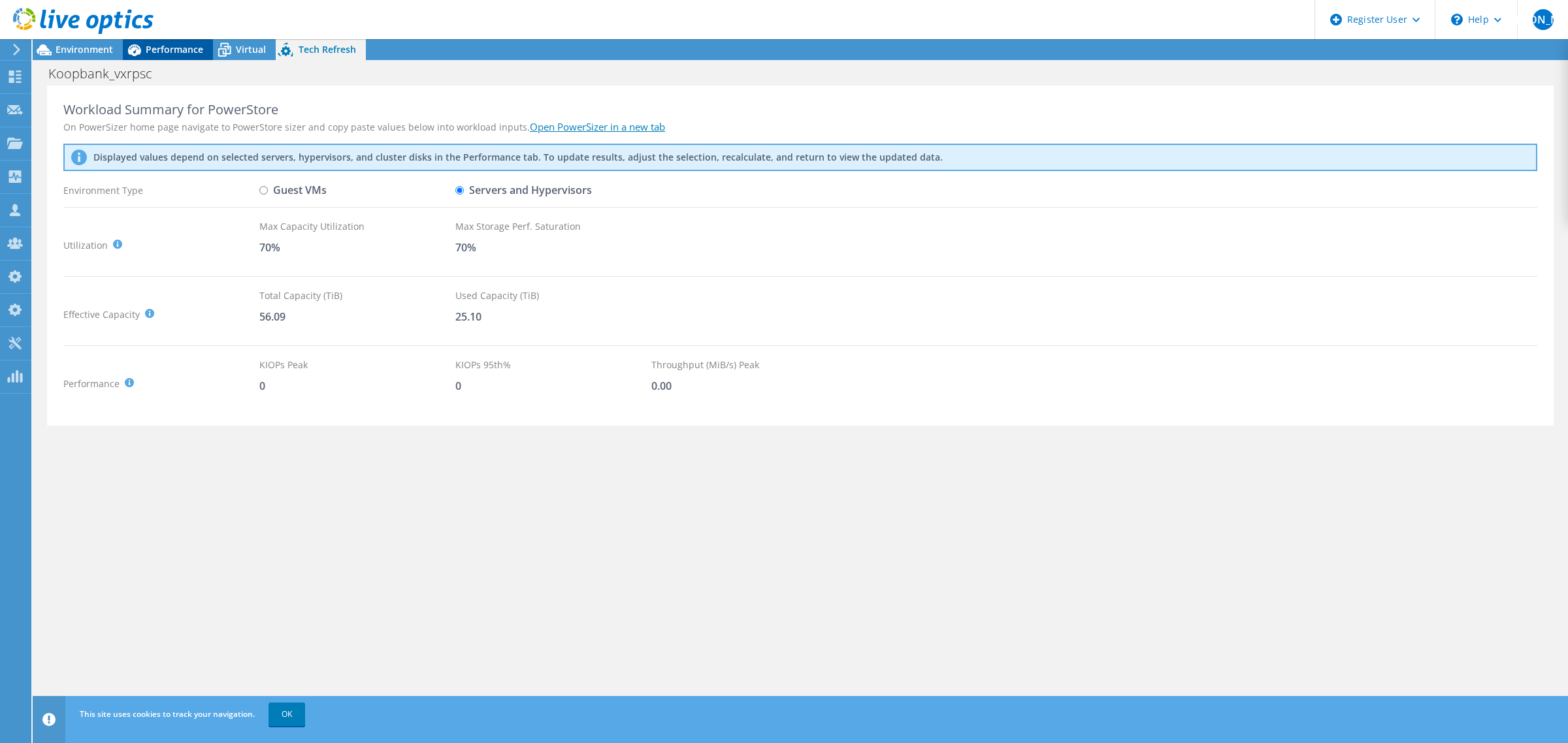
click at [180, 50] on span "Performance" at bounding box center [175, 49] width 58 height 12
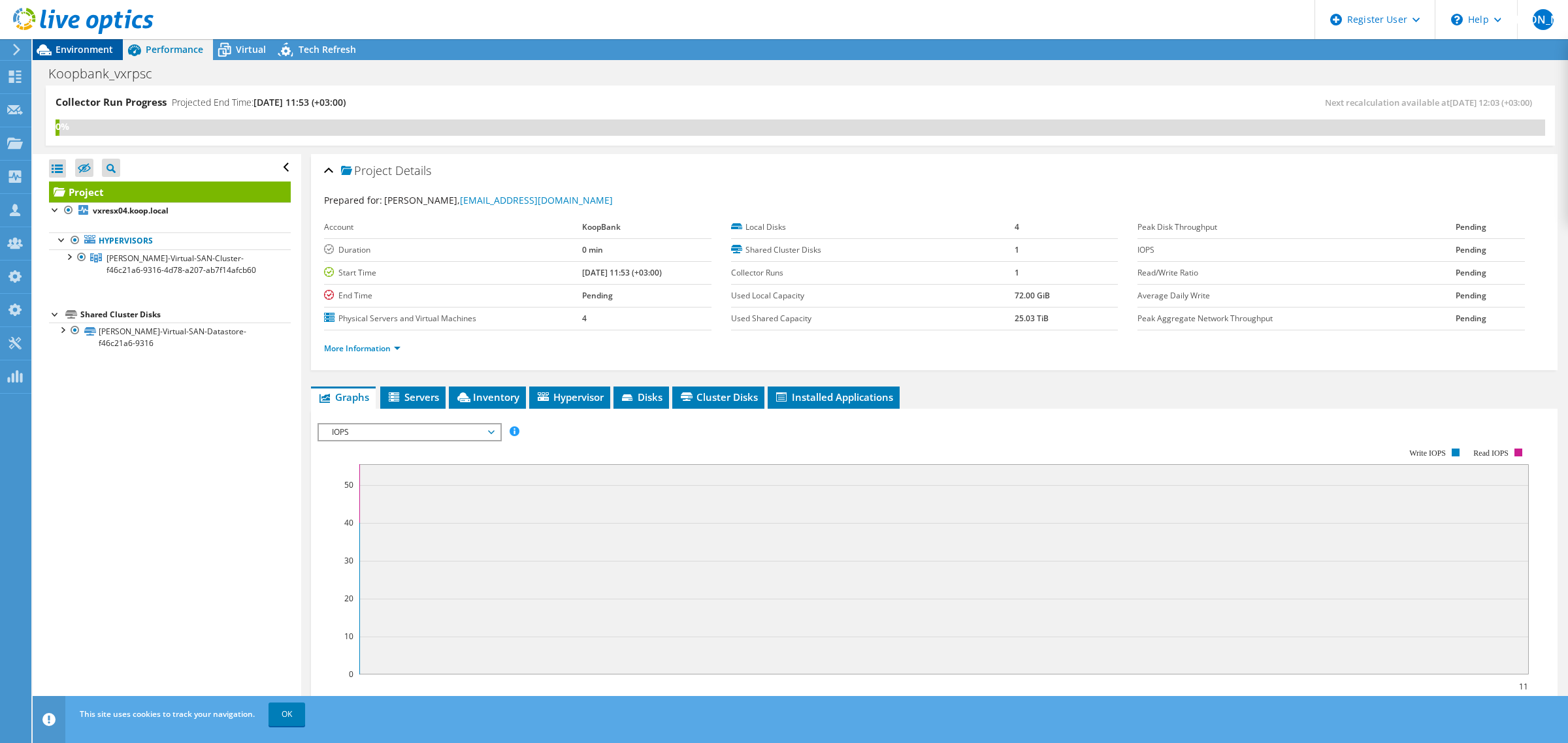
click at [84, 52] on span "Environment" at bounding box center [84, 49] width 58 height 12
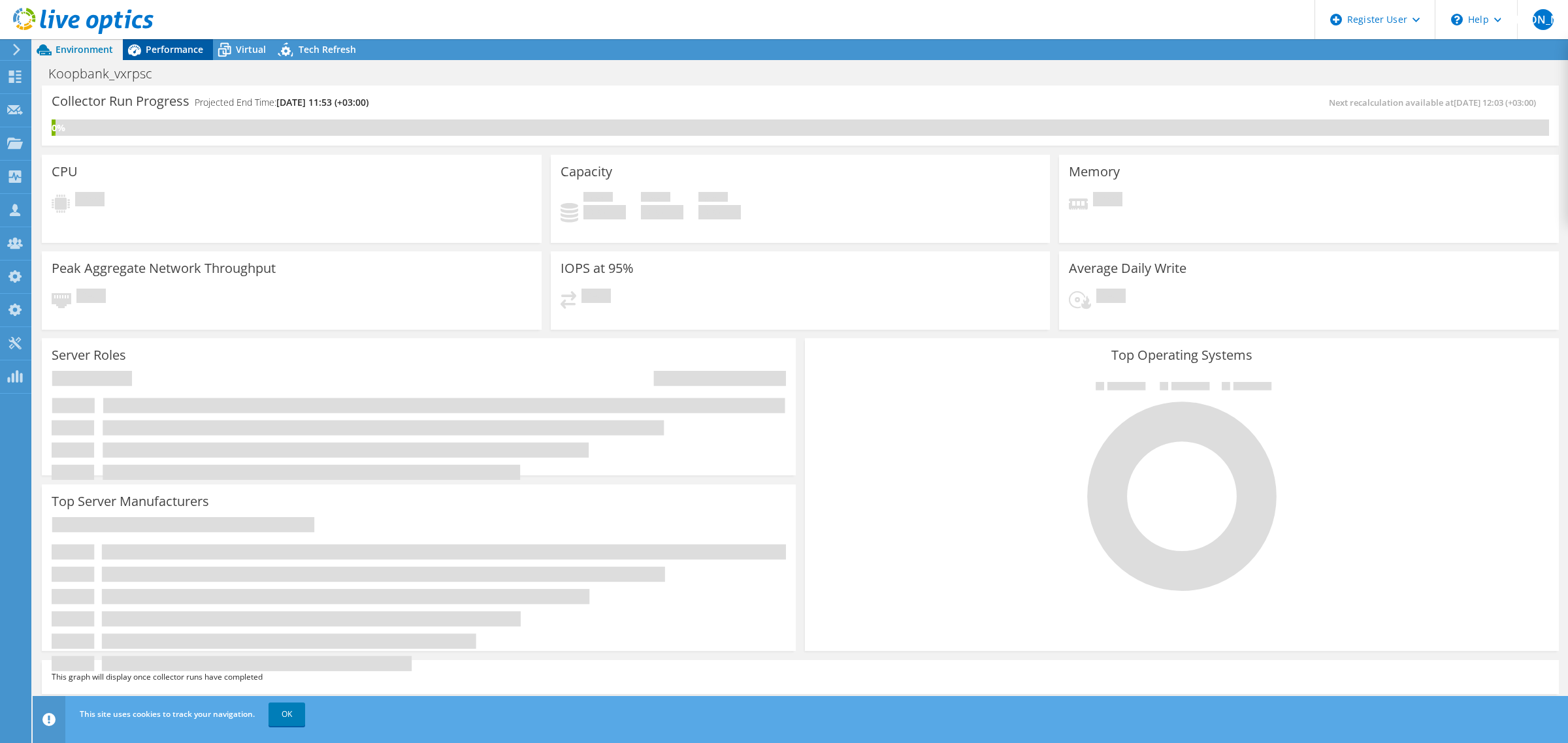
click at [180, 52] on span "Performance" at bounding box center [175, 49] width 58 height 12
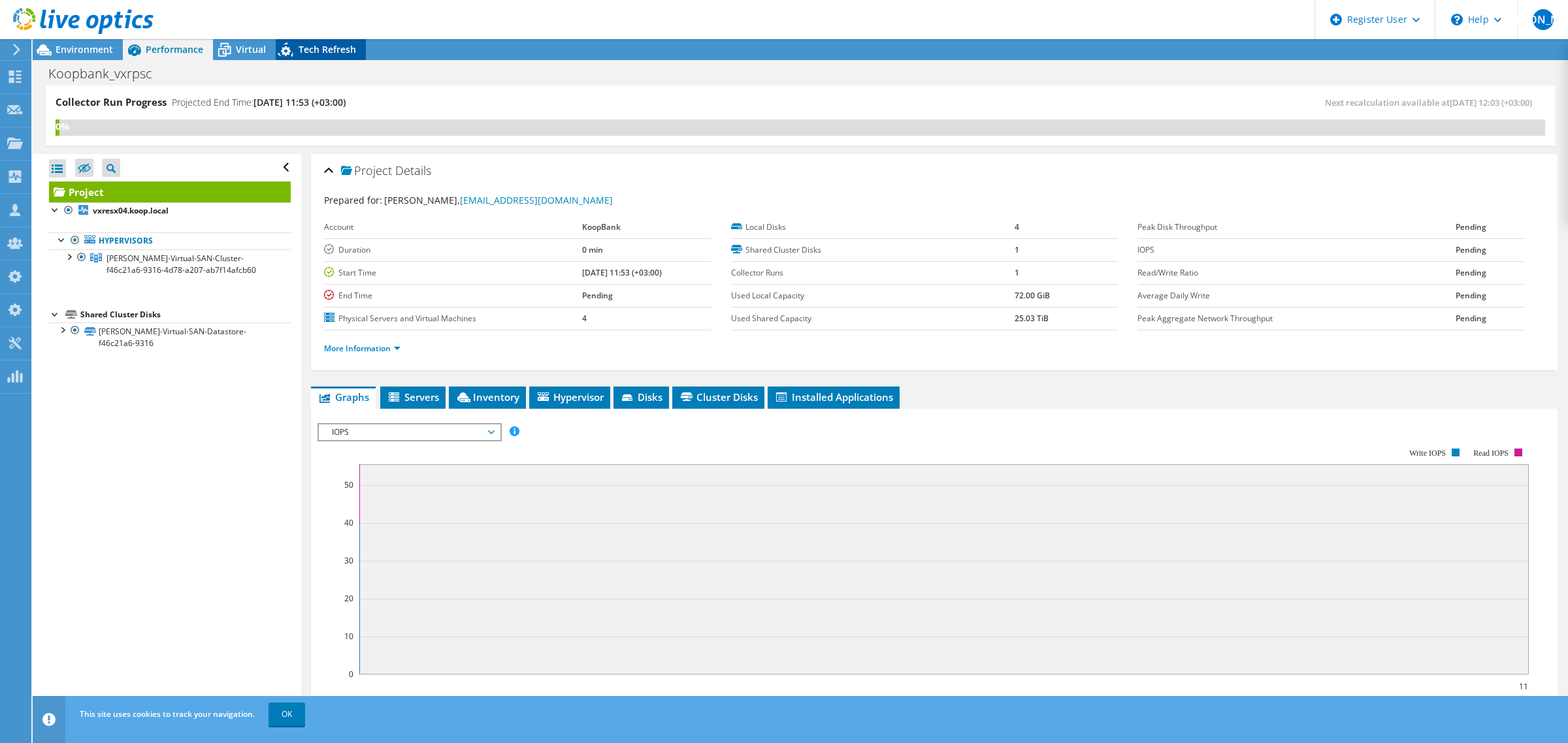
click at [324, 52] on span "Tech Refresh" at bounding box center [328, 49] width 58 height 12
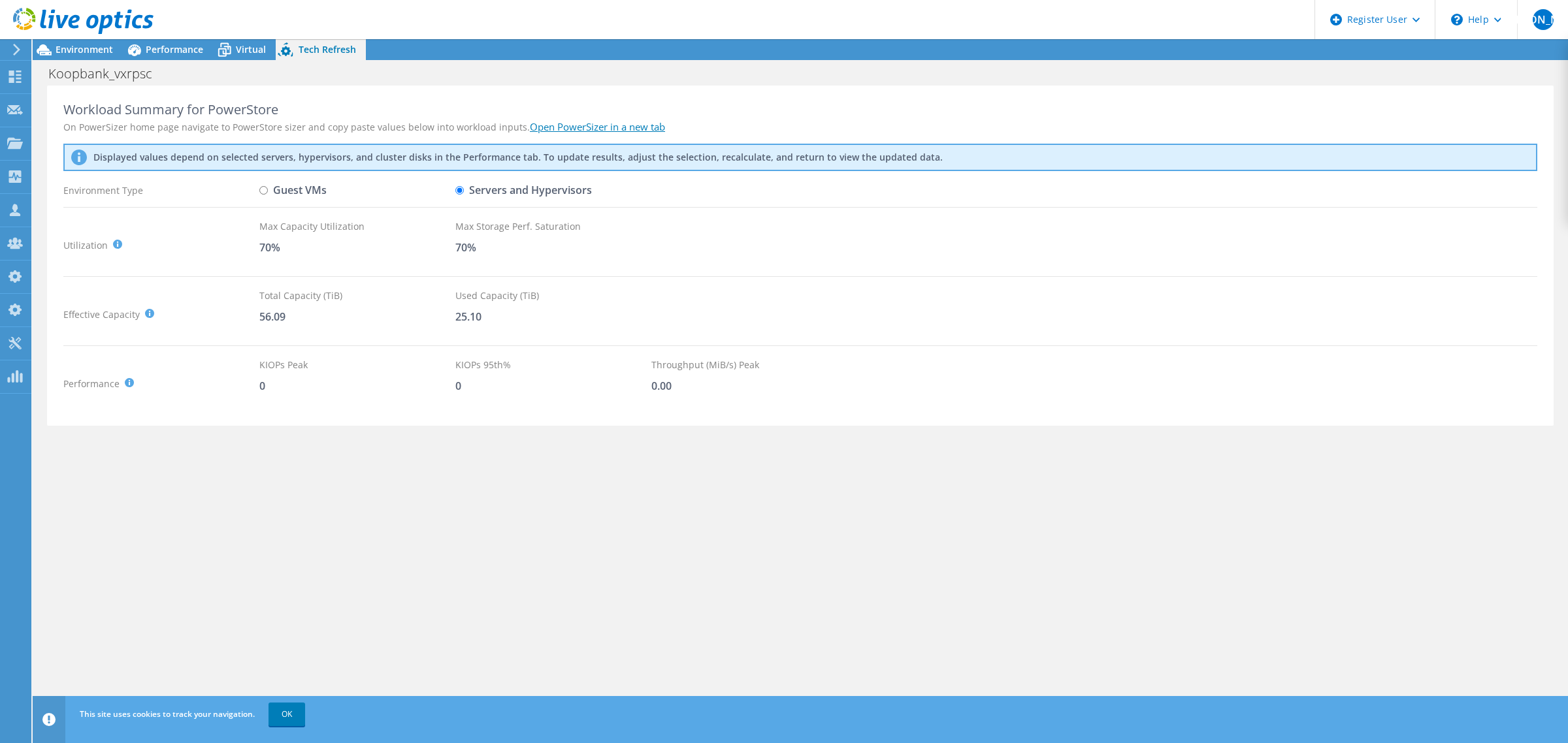
click at [261, 190] on input "Guest VMs" at bounding box center [263, 189] width 8 height 8
radio input "true"
radio input "false"
click at [15, 281] on use at bounding box center [15, 276] width 13 height 12
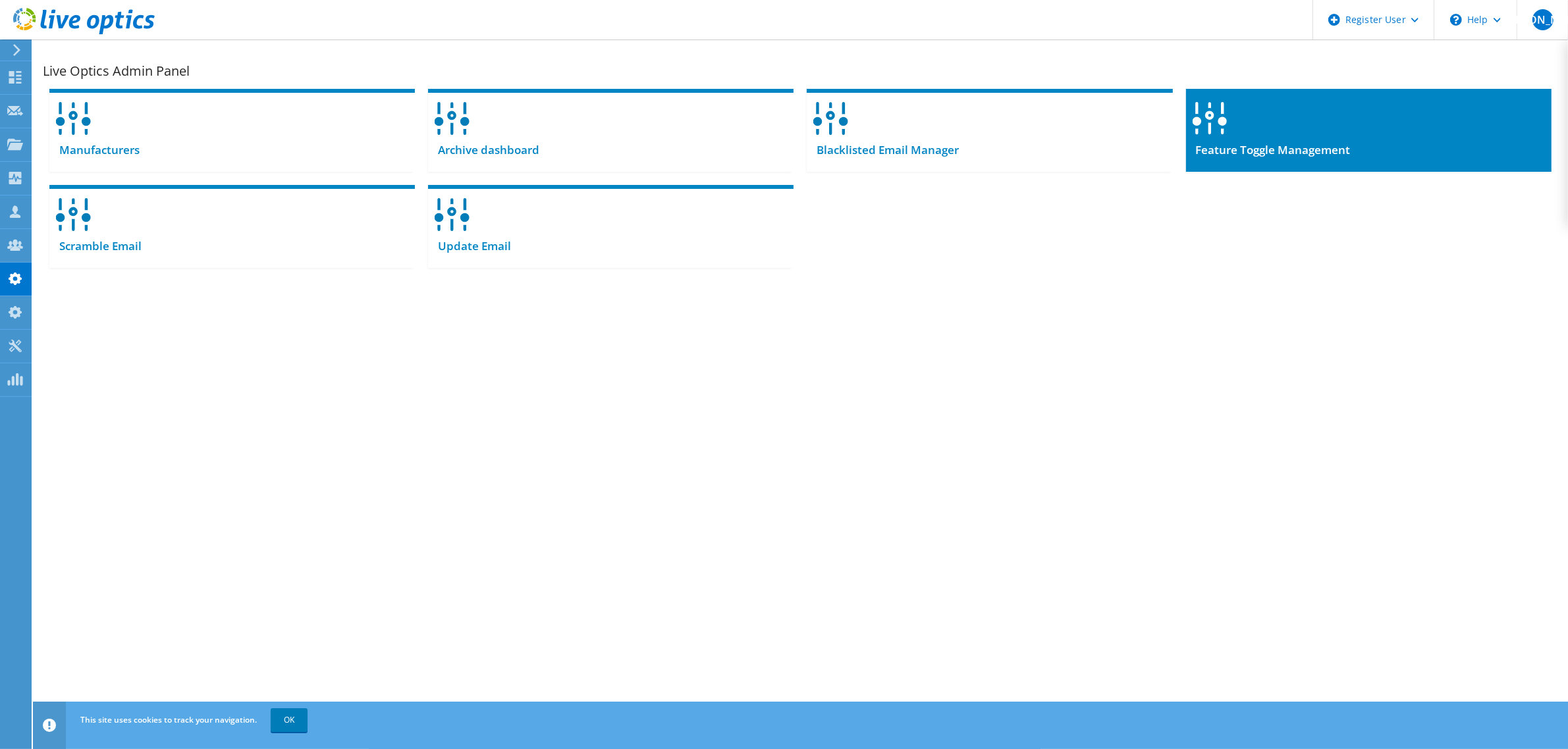
click at [1272, 147] on span "Feature Toggle Management" at bounding box center [1268, 150] width 165 height 14
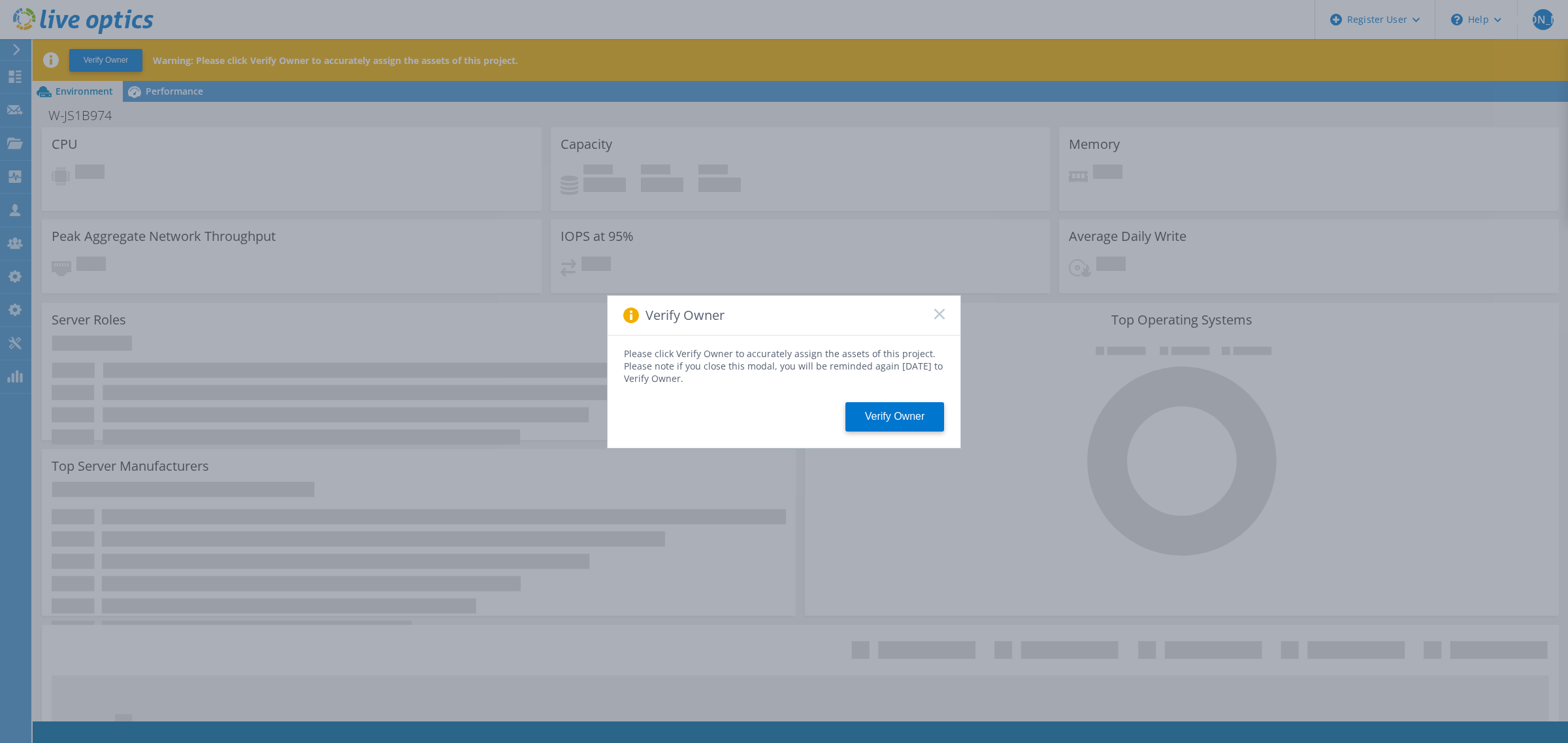
click at [939, 314] on rect at bounding box center [939, 314] width 11 height 11
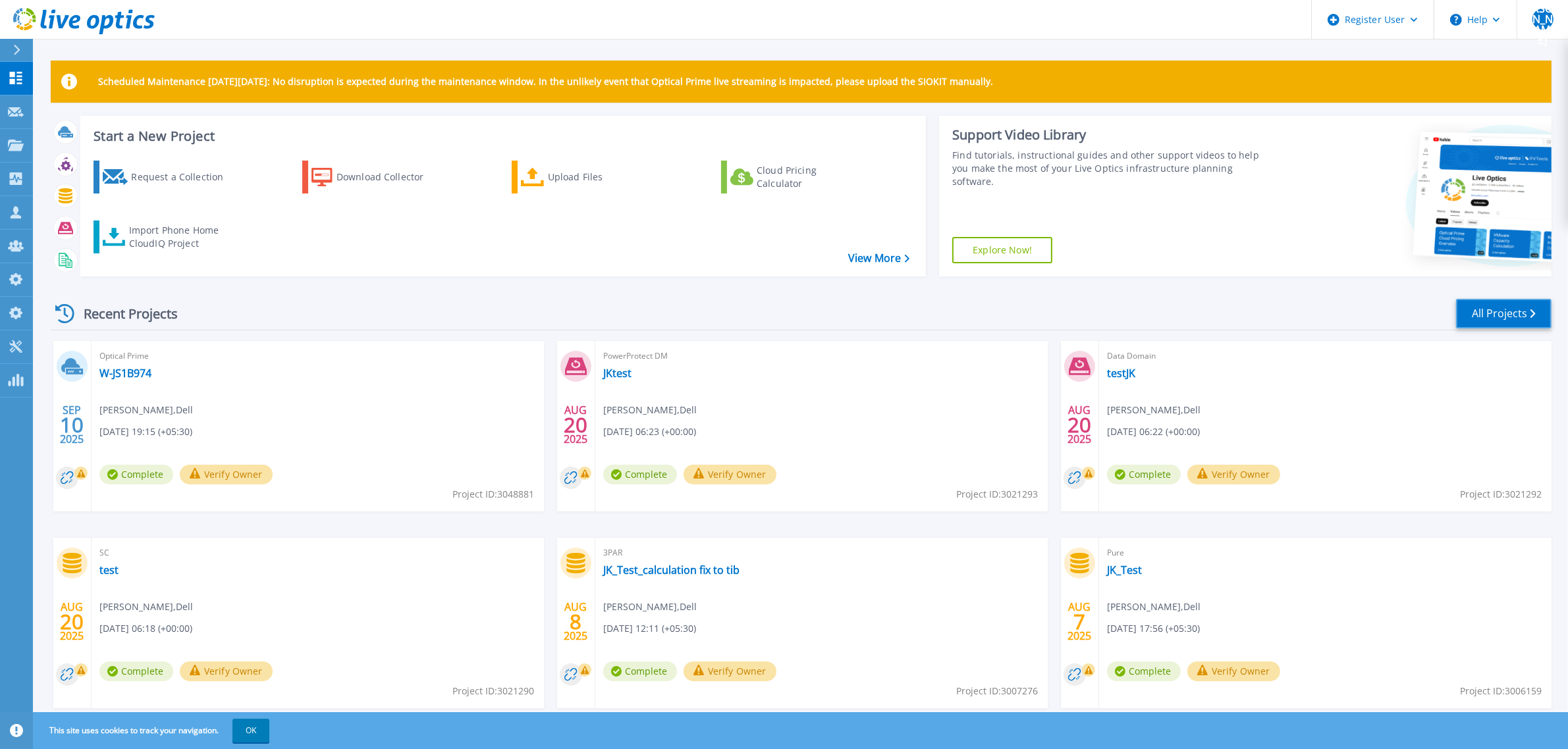
drag, startPoint x: 1488, startPoint y: 316, endPoint x: 1364, endPoint y: 364, distance: 133.0
click at [1488, 316] on link "All Projects" at bounding box center [1503, 313] width 95 height 29
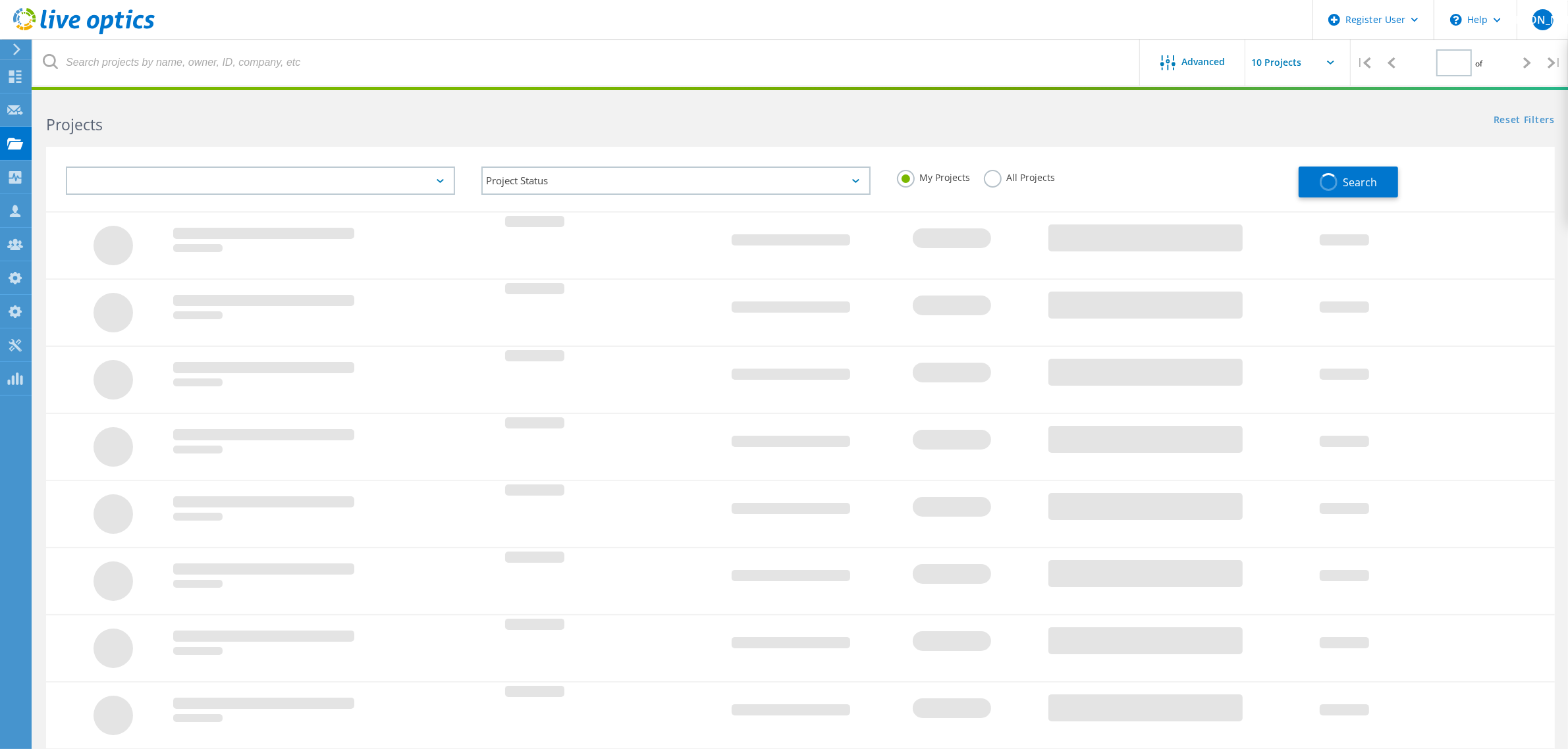
type input "1"
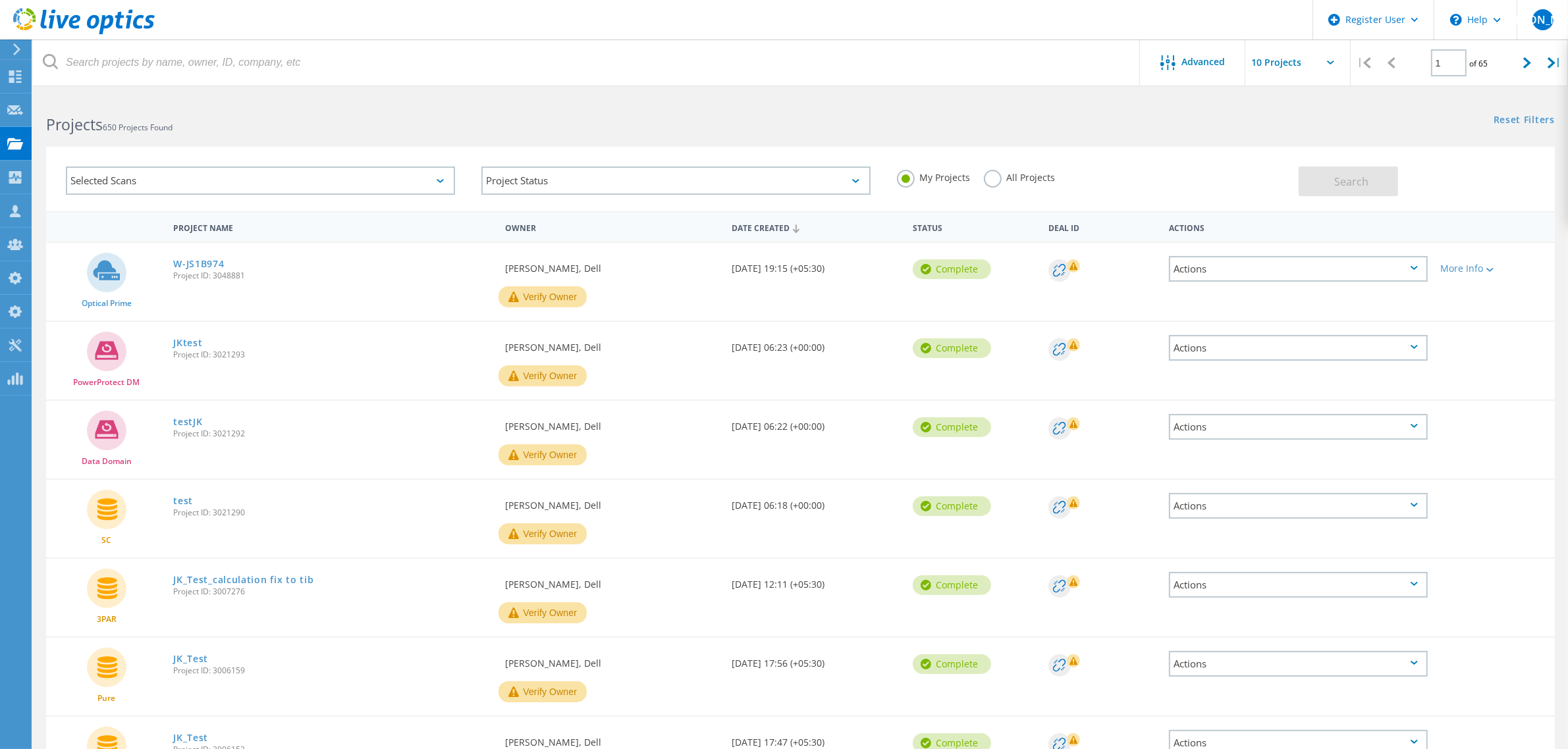
drag, startPoint x: 431, startPoint y: 180, endPoint x: 422, endPoint y: 191, distance: 14.2
click at [426, 185] on div "Selected Scans" at bounding box center [260, 181] width 389 height 28
click at [167, 235] on label "Optical Prime" at bounding box center [272, 240] width 350 height 16
click at [0, 0] on input "Optical Prime" at bounding box center [0, 0] width 0 height 0
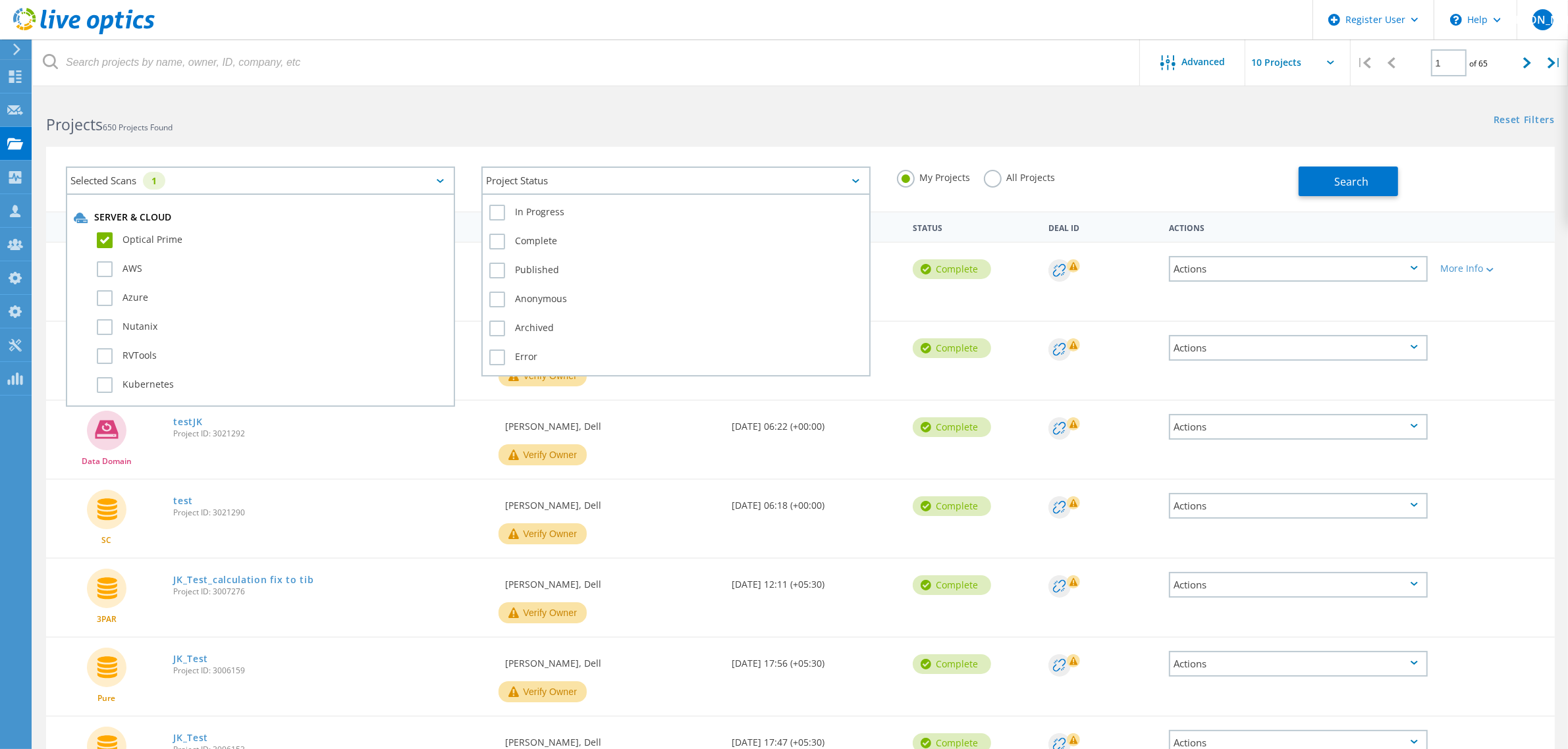
click at [630, 181] on div "Project Status" at bounding box center [675, 181] width 389 height 28
click at [538, 213] on label "In Progress" at bounding box center [676, 213] width 374 height 16
click at [0, 0] on input "In Progress" at bounding box center [0, 0] width 0 height 0
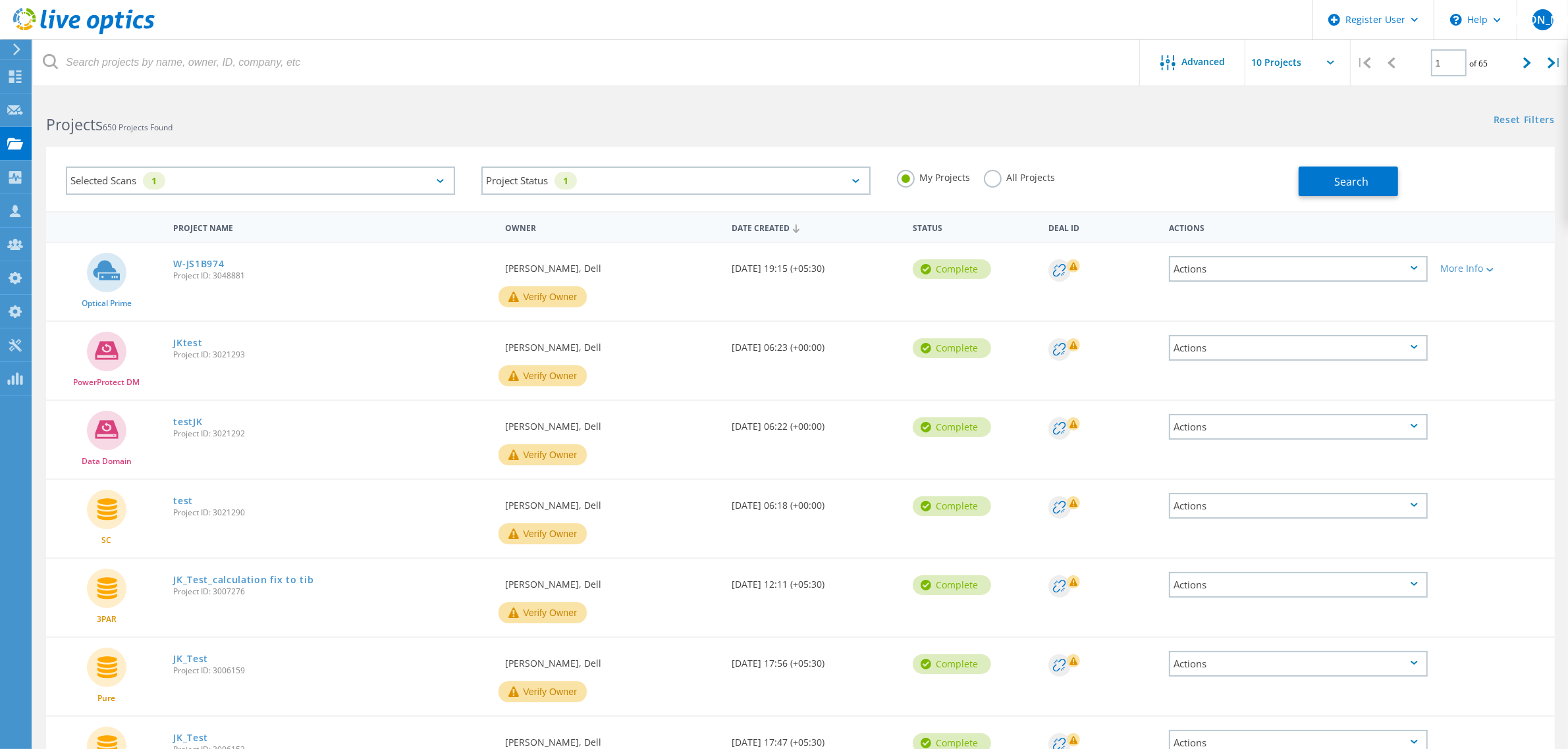
drag, startPoint x: 984, startPoint y: 181, endPoint x: 1141, endPoint y: 213, distance: 160.2
click at [985, 181] on label "All Projects" at bounding box center [1019, 175] width 72 height 12
click at [0, 0] on input "All Projects" at bounding box center [0, 0] width 0 height 0
drag, startPoint x: 1350, startPoint y: 169, endPoint x: 1258, endPoint y: 184, distance: 93.2
click at [1349, 169] on button "Search" at bounding box center [1348, 181] width 100 height 29
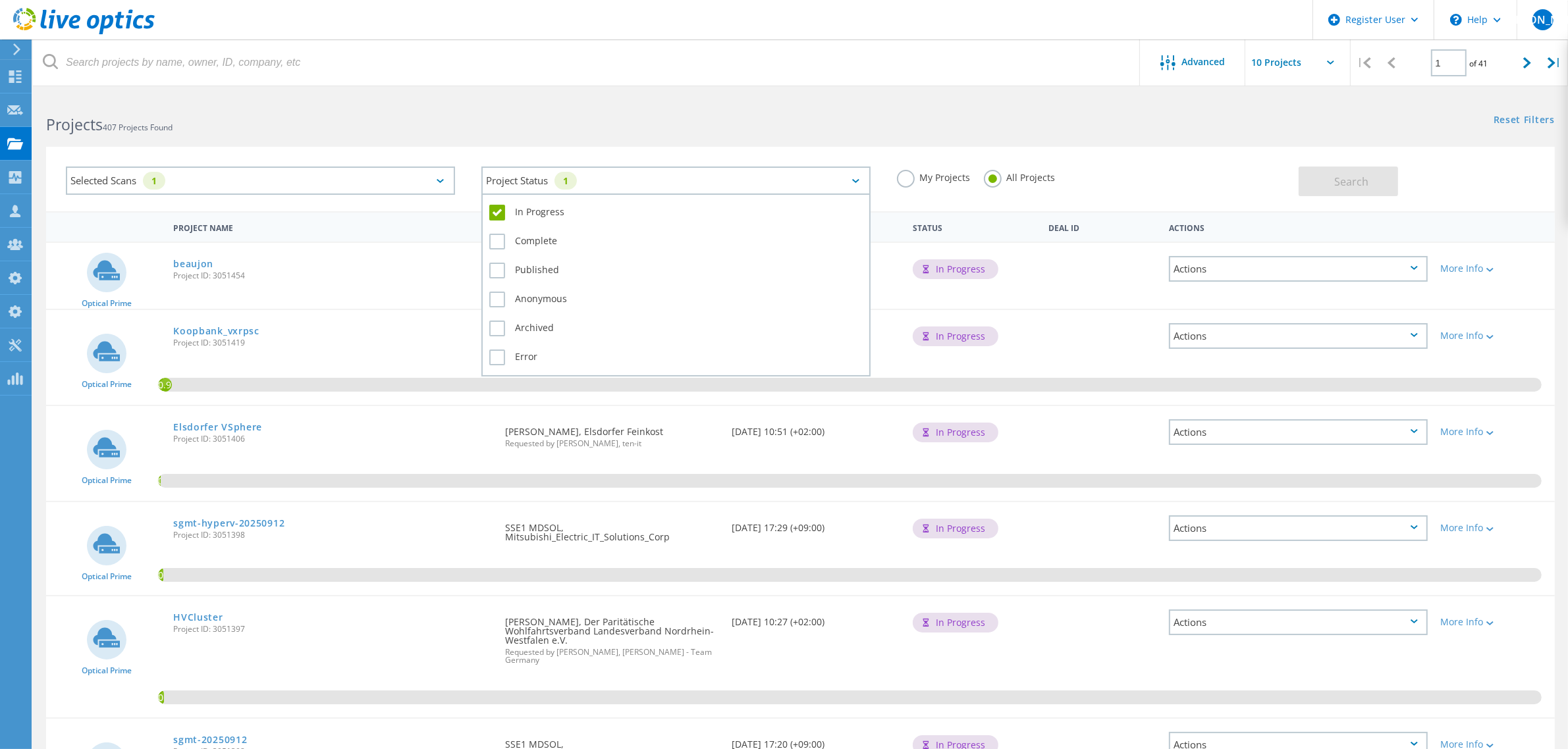
click at [827, 176] on div "Project Status 1" at bounding box center [675, 181] width 389 height 28
click at [496, 350] on label "Error" at bounding box center [676, 357] width 374 height 16
click at [0, 0] on input "Error" at bounding box center [0, 0] width 0 height 0
click at [499, 212] on label "In Progress" at bounding box center [676, 213] width 374 height 16
click at [0, 0] on input "In Progress" at bounding box center [0, 0] width 0 height 0
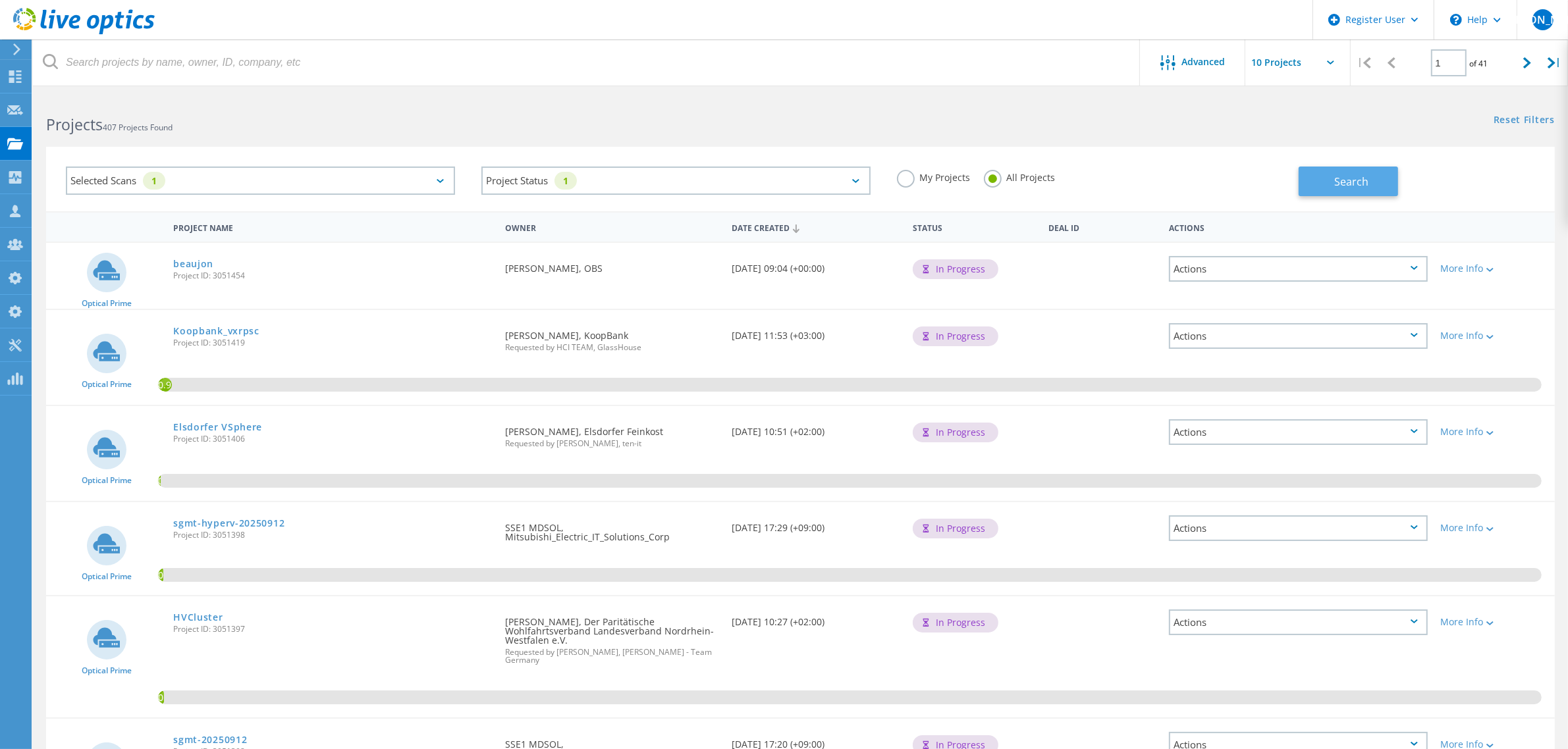
click at [1361, 184] on span "Search" at bounding box center [1351, 181] width 34 height 14
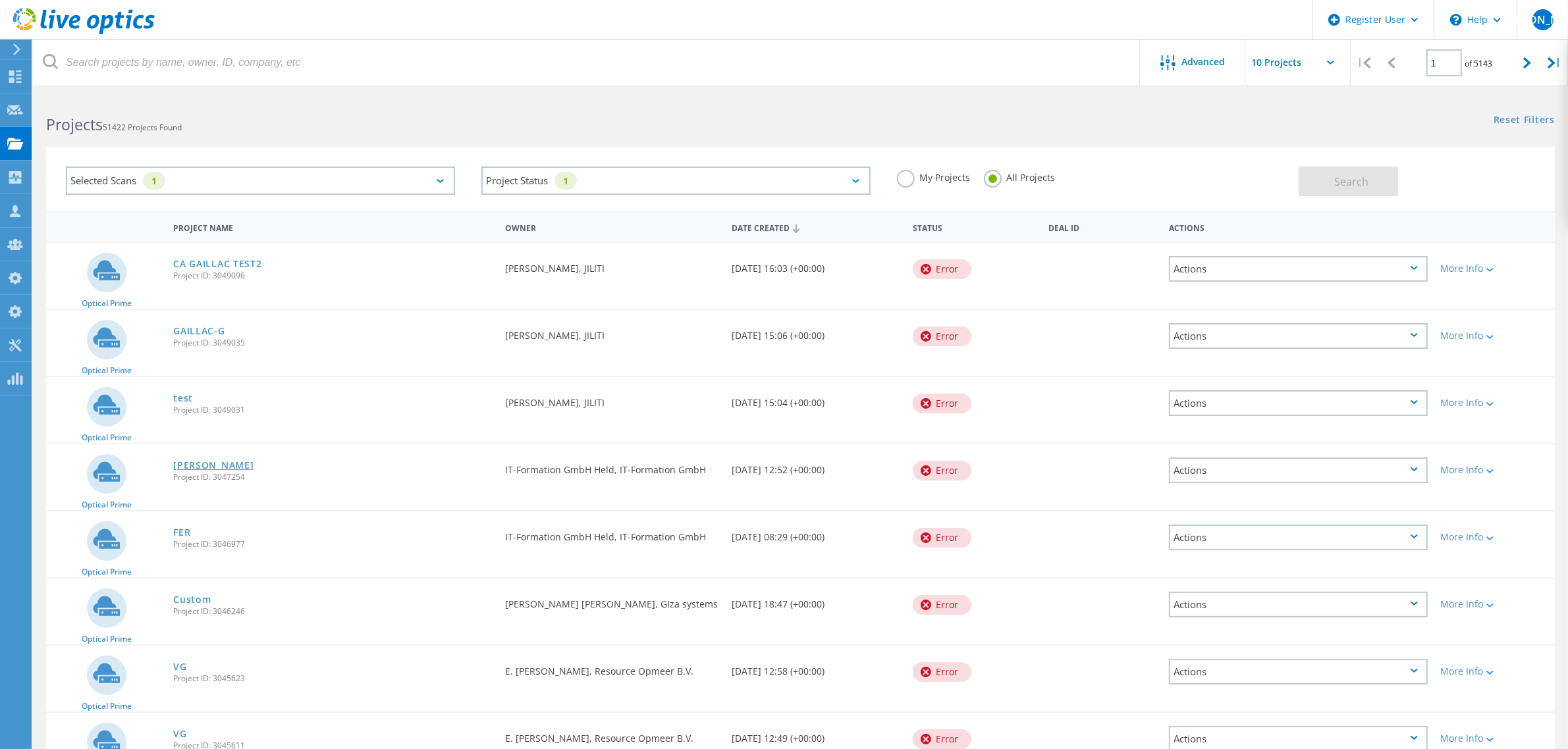
click at [192, 461] on link "Fischer" at bounding box center [213, 466] width 80 height 9
click at [181, 534] on link "FER" at bounding box center [182, 533] width 17 height 9
click at [185, 596] on link "Custom" at bounding box center [192, 599] width 38 height 9
click at [182, 665] on link "VG" at bounding box center [180, 667] width 13 height 9
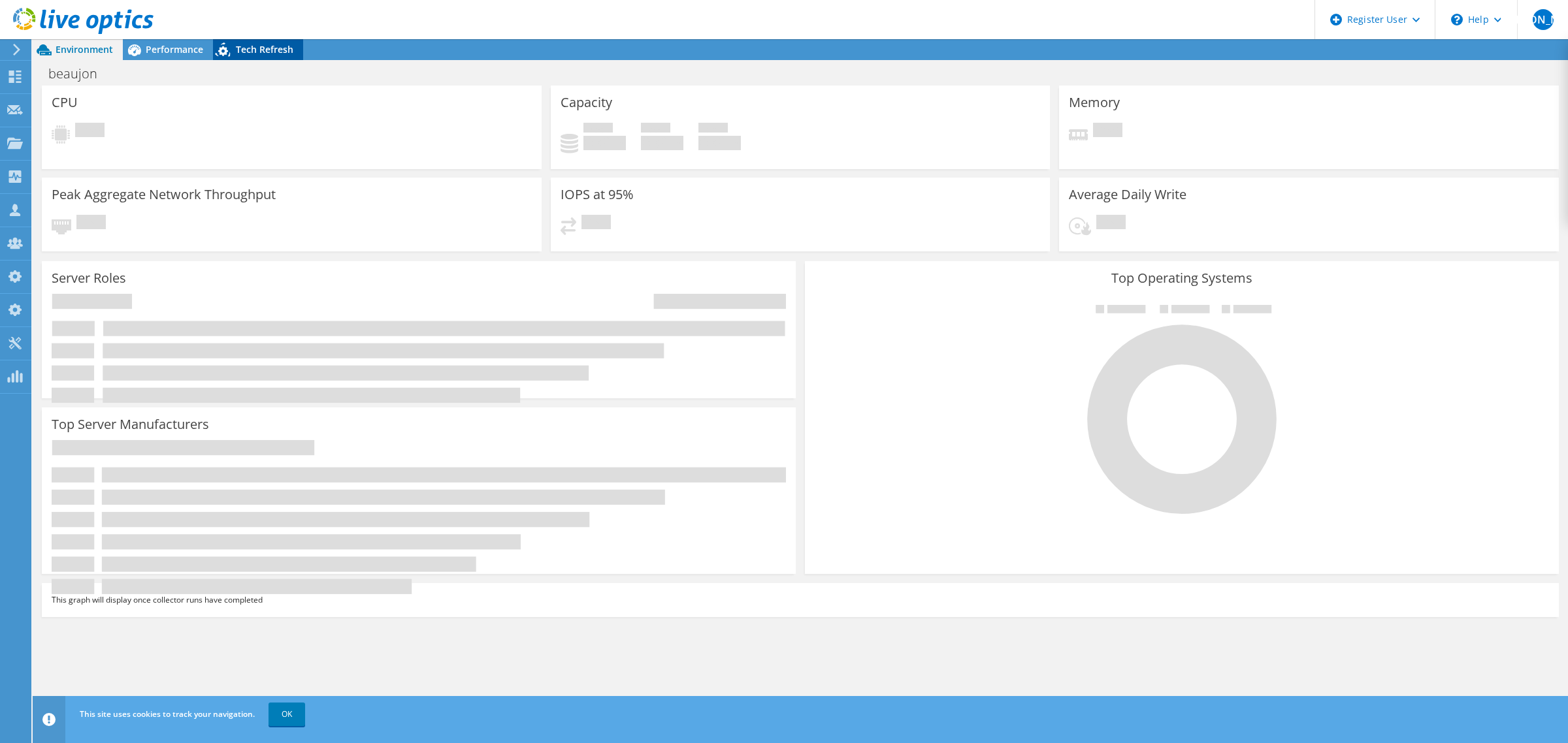
click at [275, 45] on span "Tech Refresh" at bounding box center [265, 49] width 58 height 12
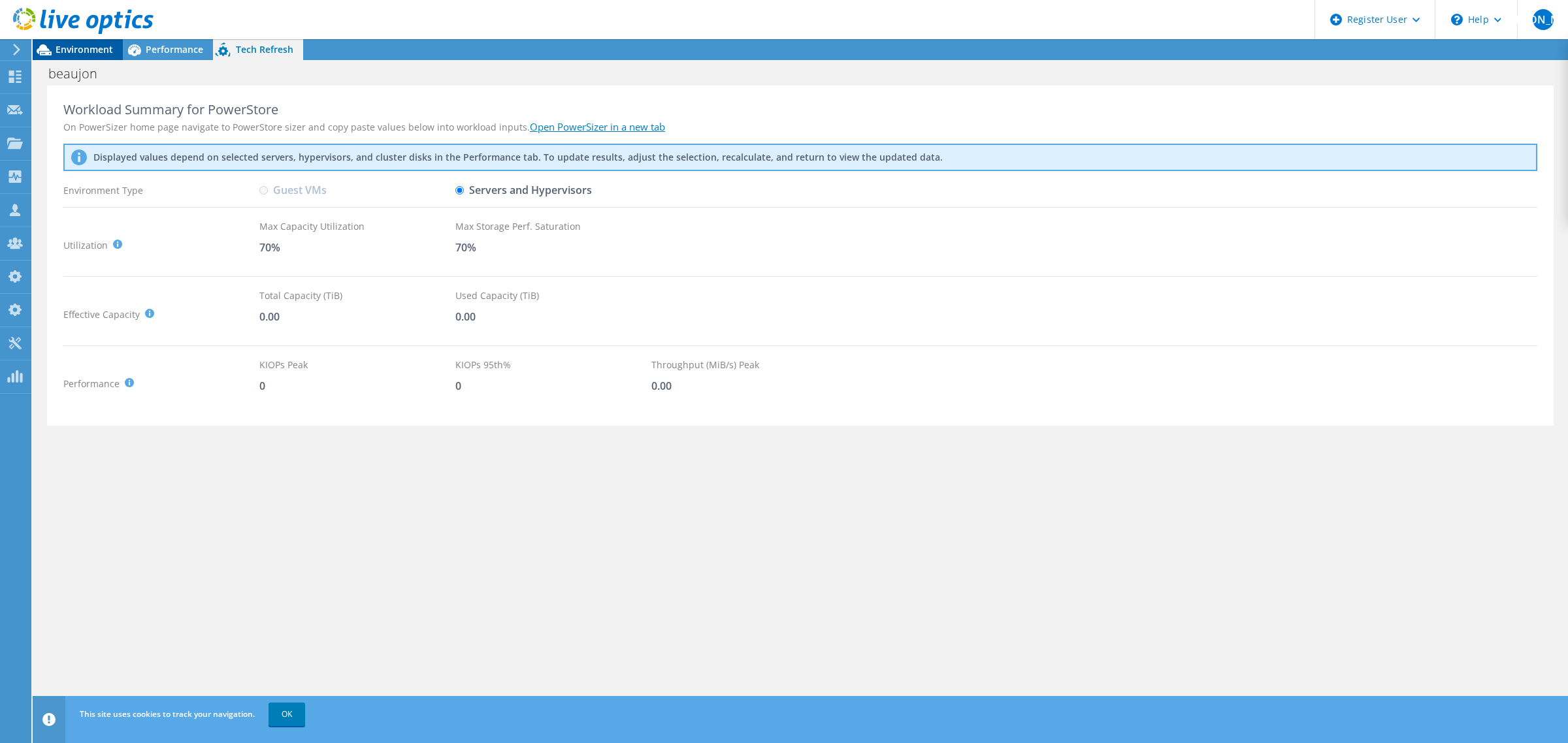
click at [68, 52] on span "Environment" at bounding box center [84, 49] width 58 height 12
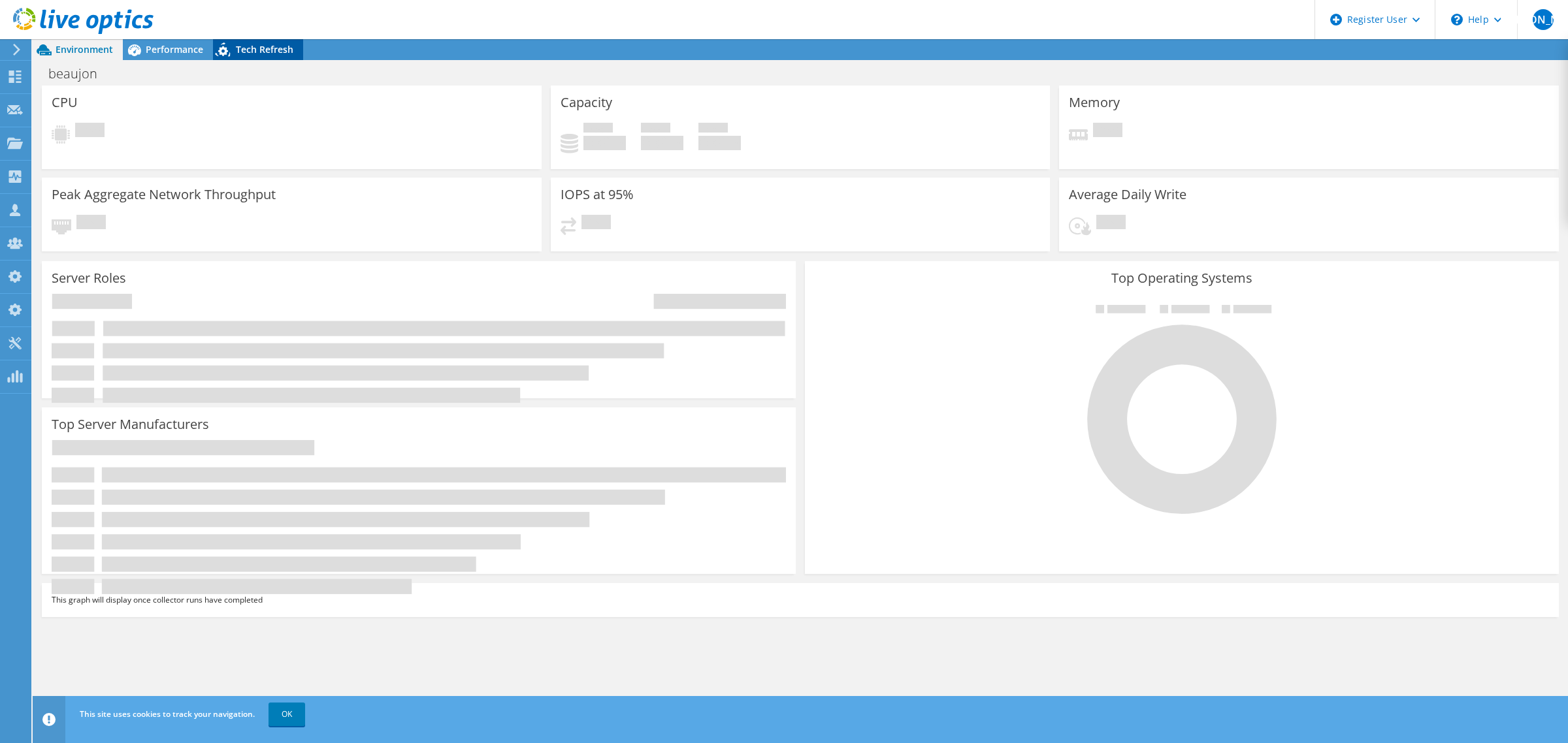
click at [275, 50] on span "Tech Refresh" at bounding box center [265, 49] width 58 height 12
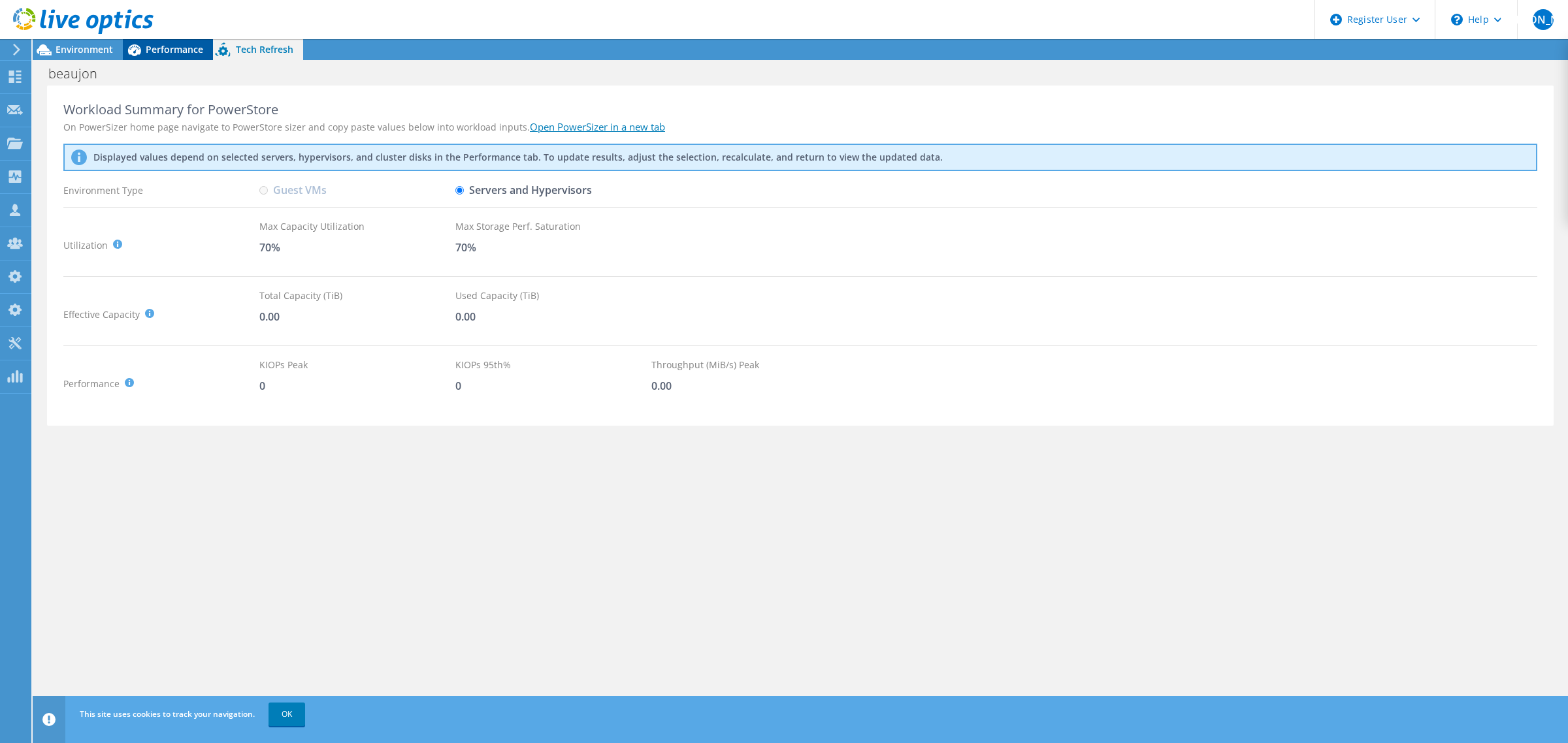
click at [155, 51] on span "Performance" at bounding box center [175, 49] width 58 height 12
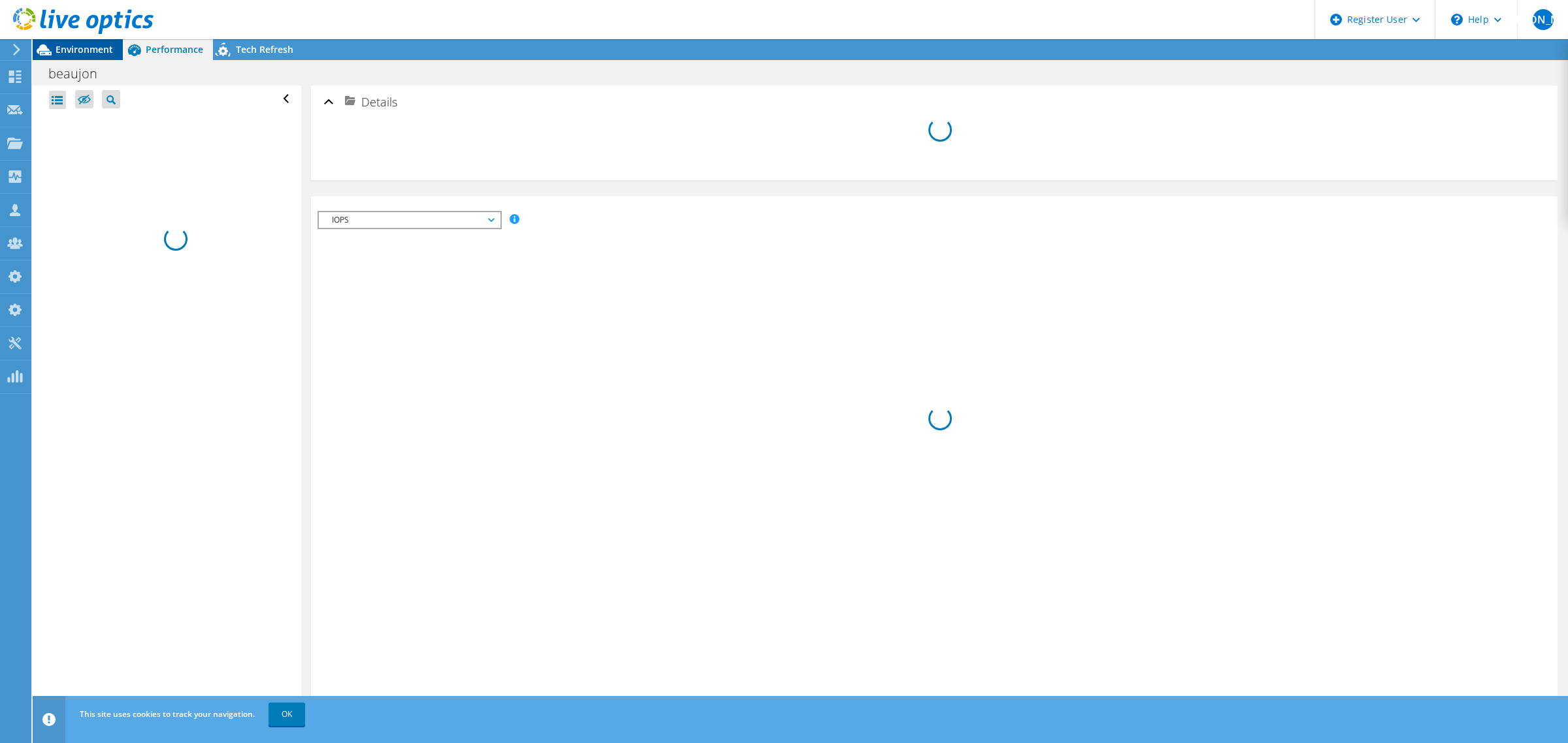
click at [84, 52] on span "Environment" at bounding box center [84, 49] width 58 height 12
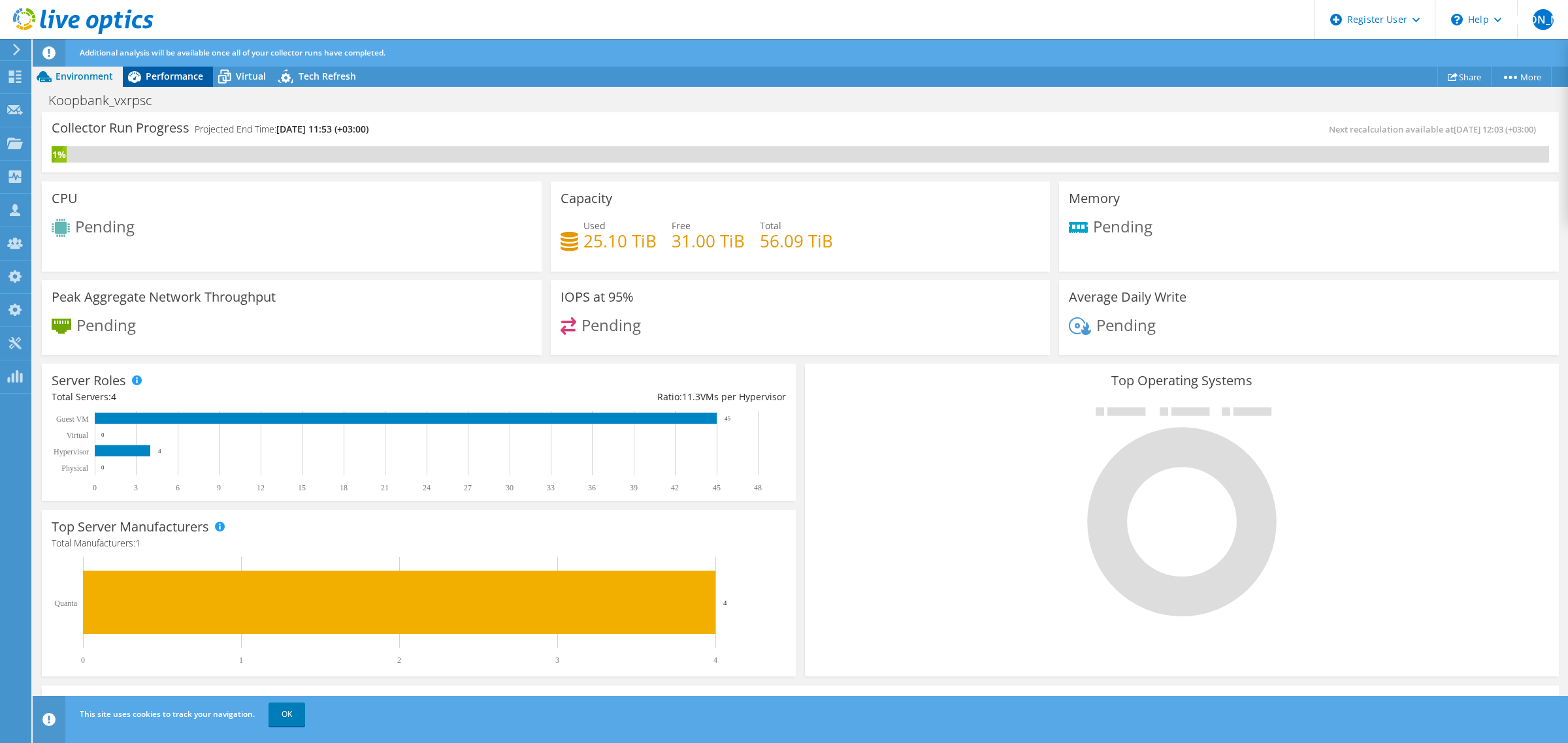
click at [172, 77] on span "Performance" at bounding box center [175, 76] width 58 height 12
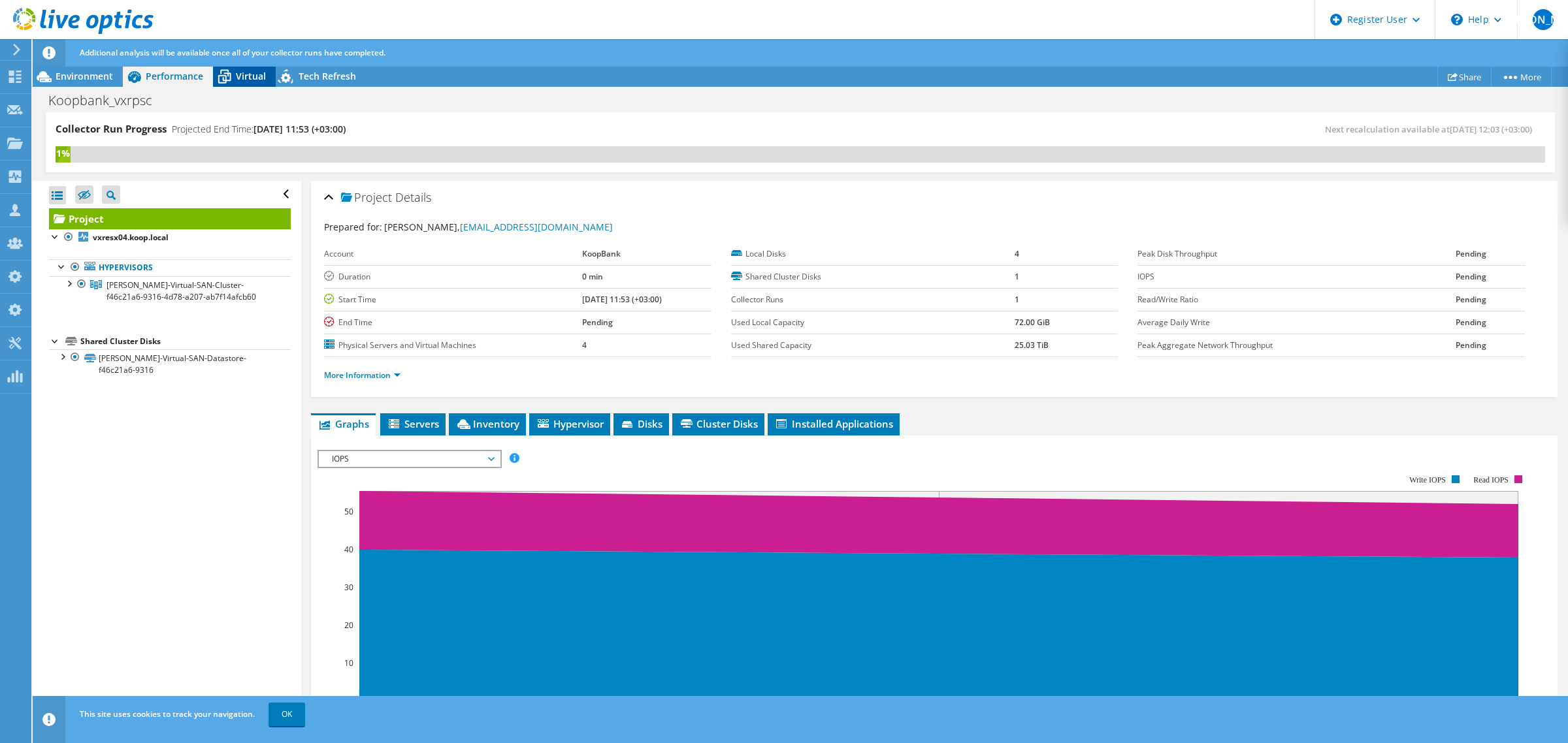
click at [240, 77] on span "Virtual" at bounding box center [251, 76] width 30 height 12
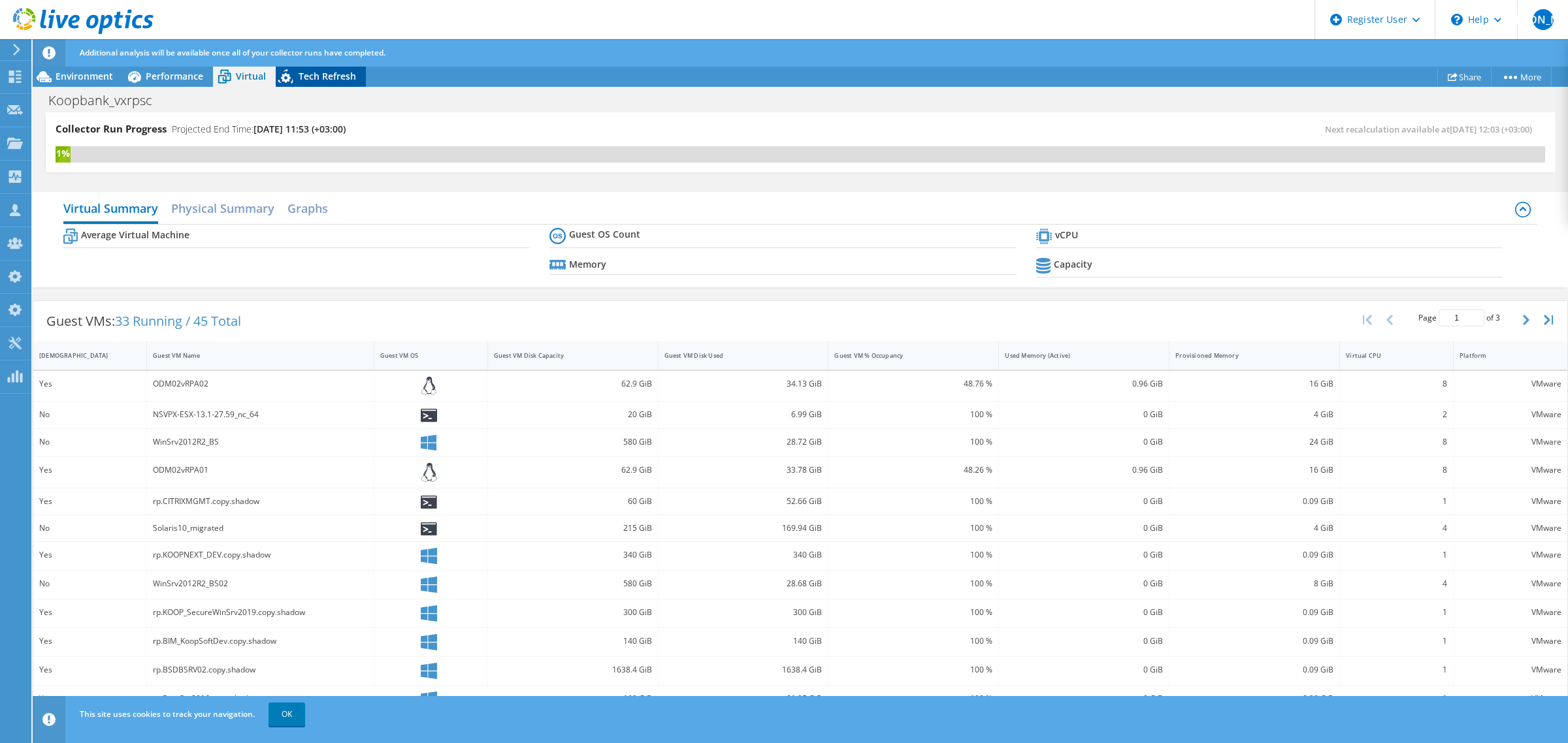
click at [304, 73] on span "Tech Refresh" at bounding box center [328, 76] width 58 height 12
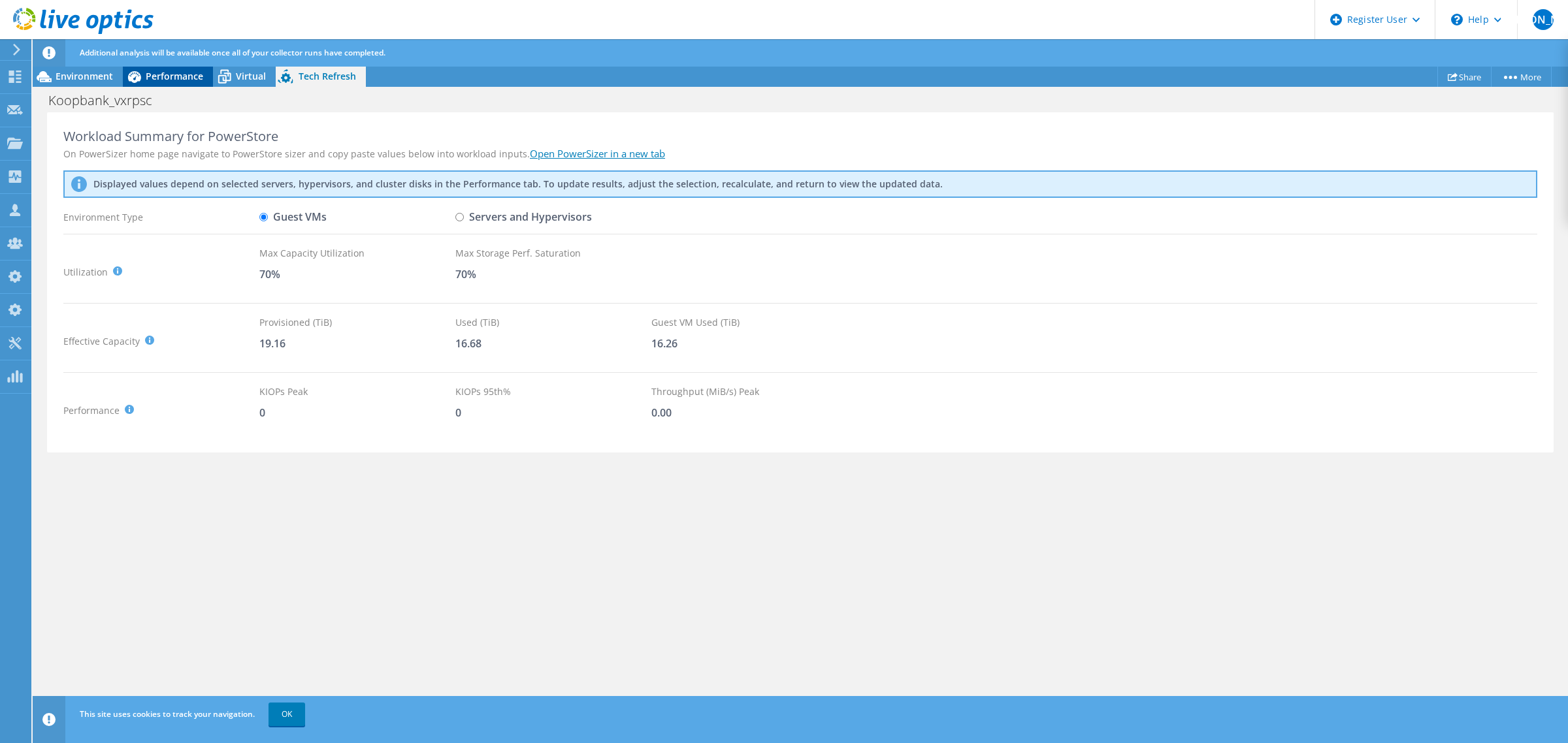
click at [180, 78] on span "Performance" at bounding box center [175, 76] width 58 height 12
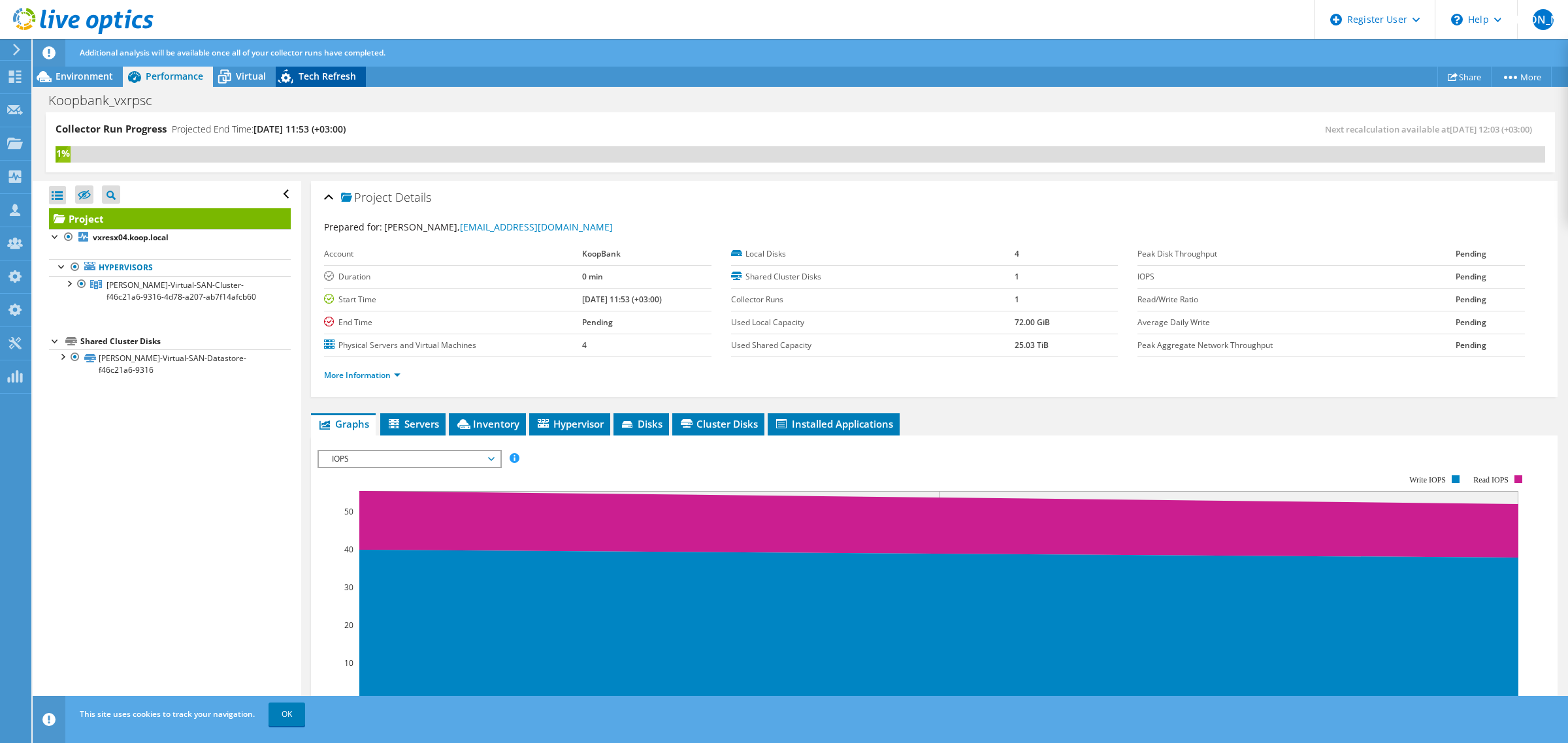
click at [344, 71] on span "Tech Refresh" at bounding box center [328, 76] width 58 height 12
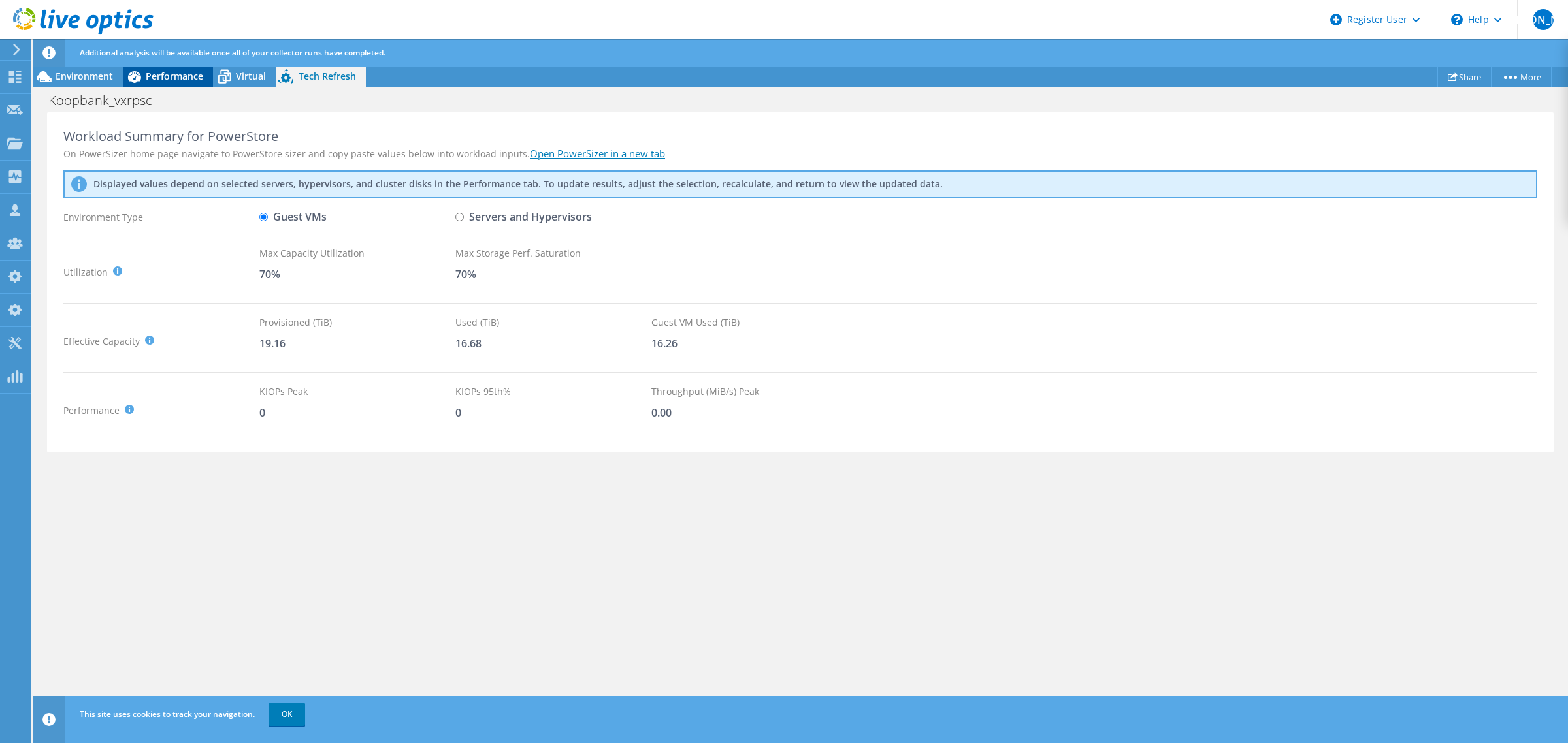
click at [170, 76] on span "Performance" at bounding box center [175, 76] width 58 height 12
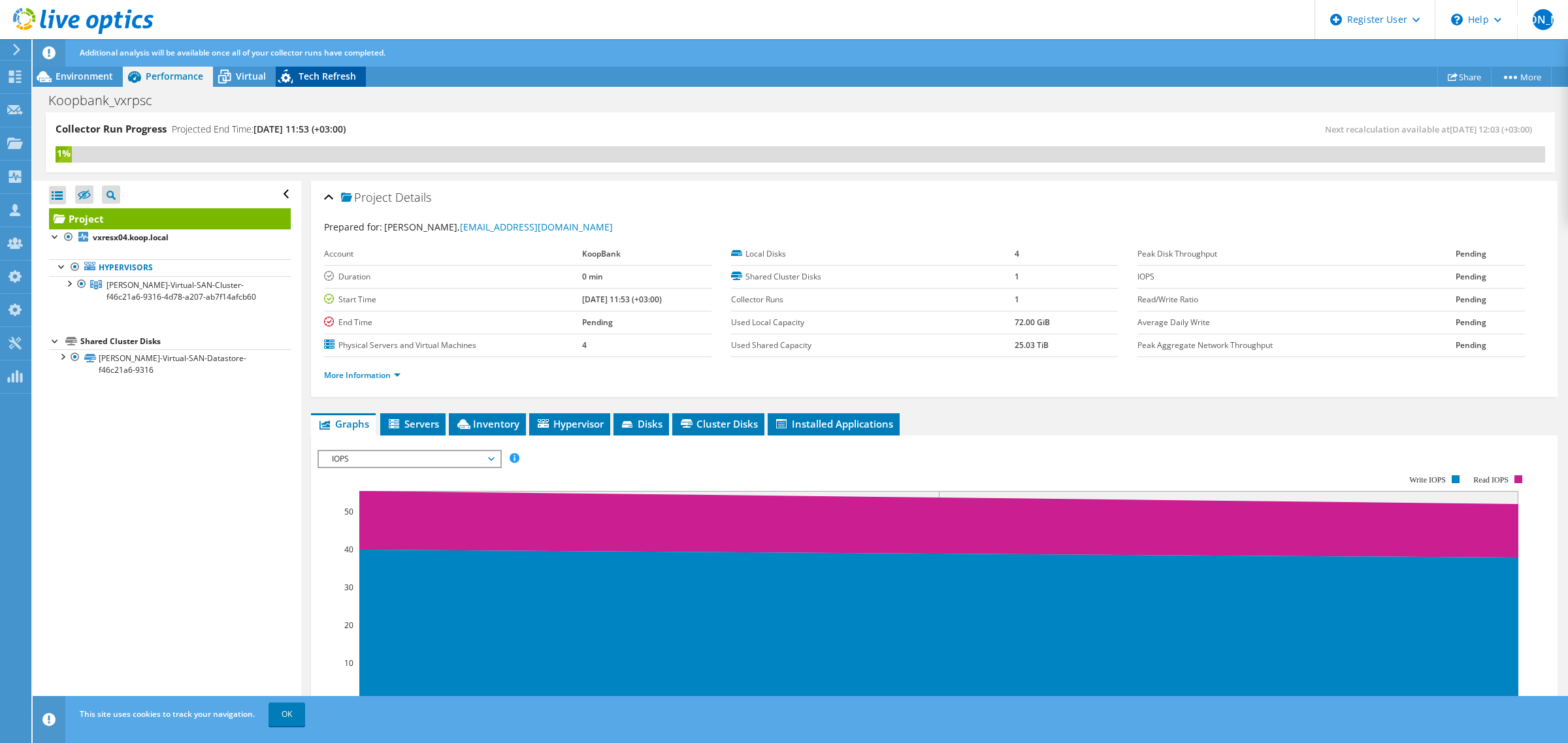
click at [315, 75] on span "Tech Refresh" at bounding box center [328, 76] width 58 height 12
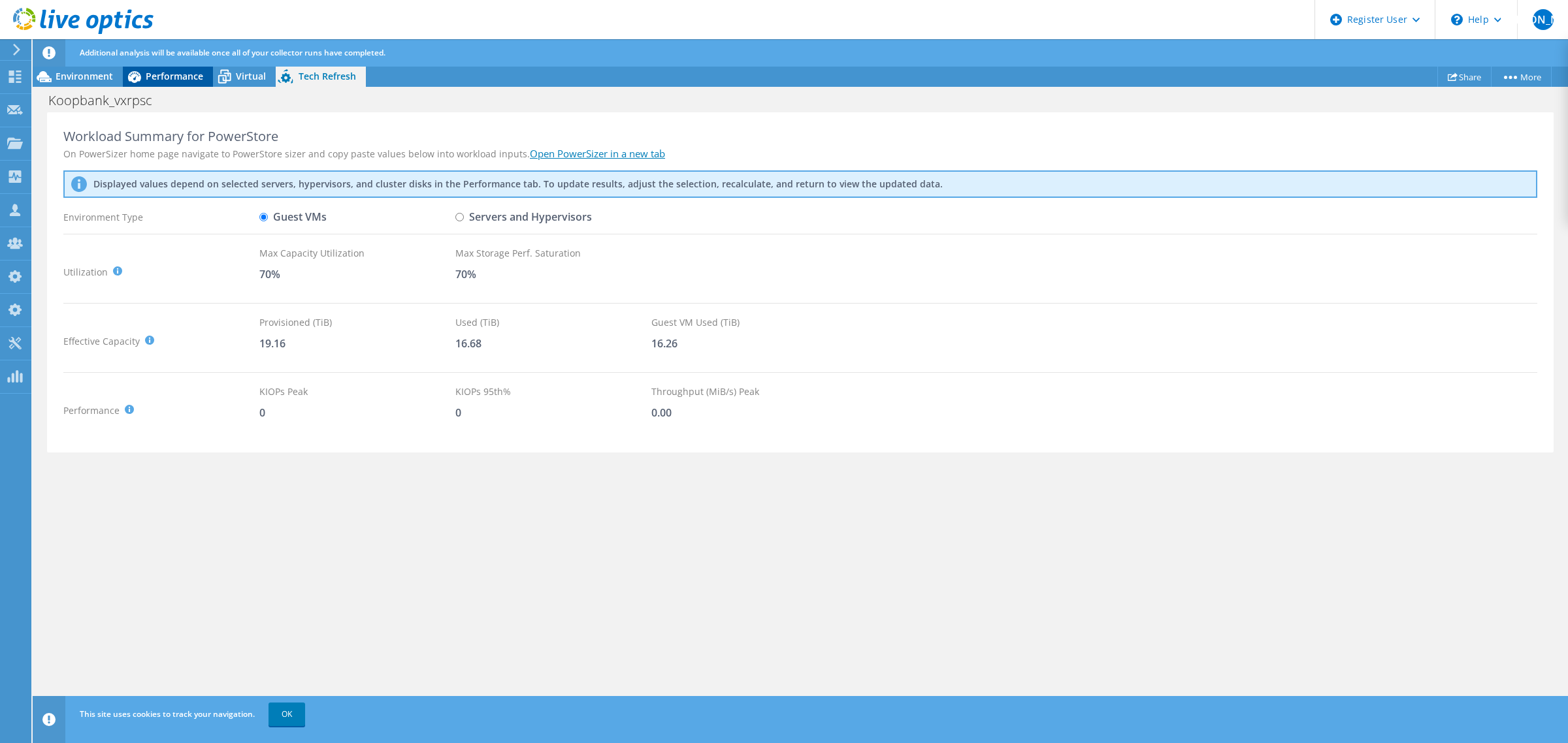
click at [164, 79] on span "Performance" at bounding box center [175, 76] width 58 height 12
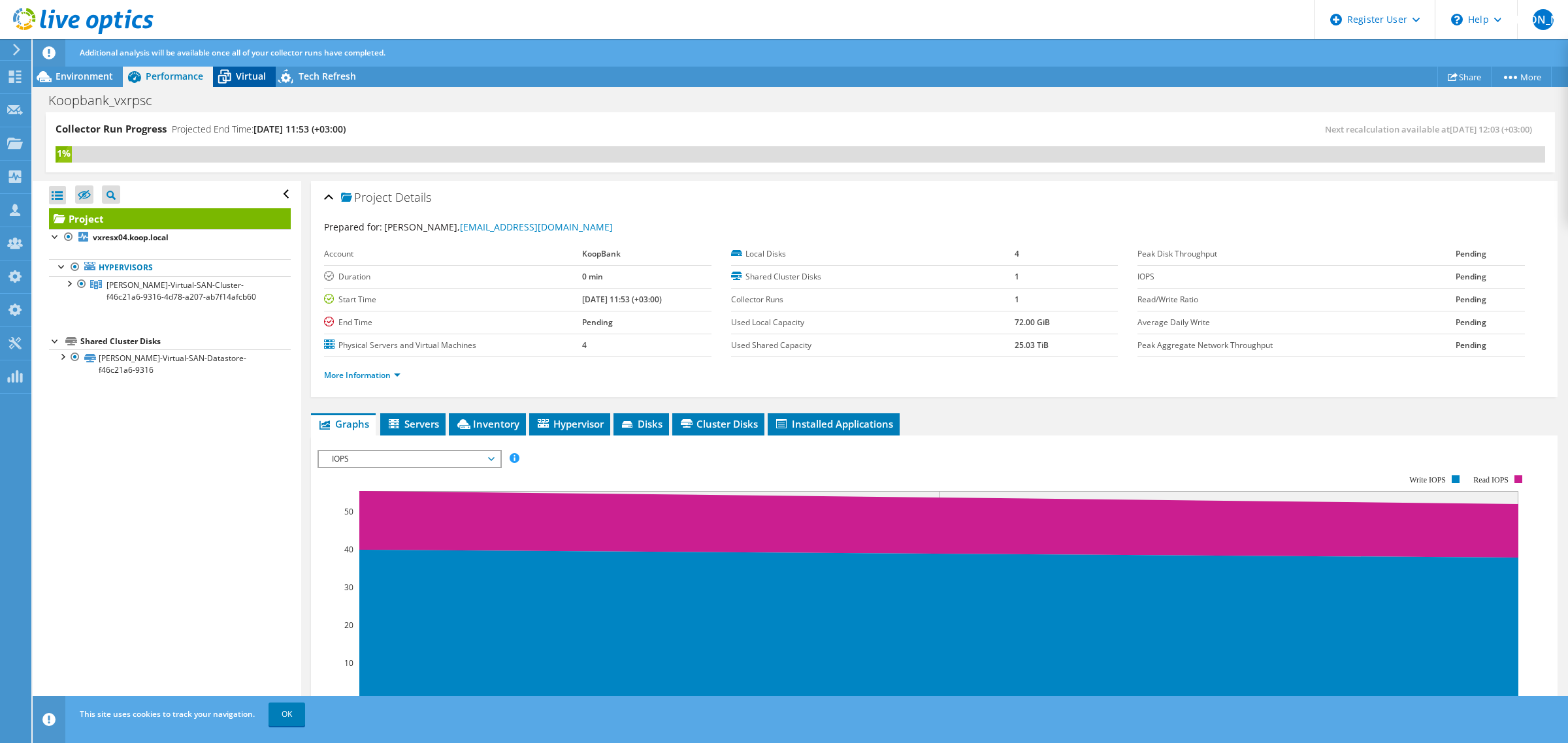
click at [243, 75] on span "Virtual" at bounding box center [251, 76] width 30 height 12
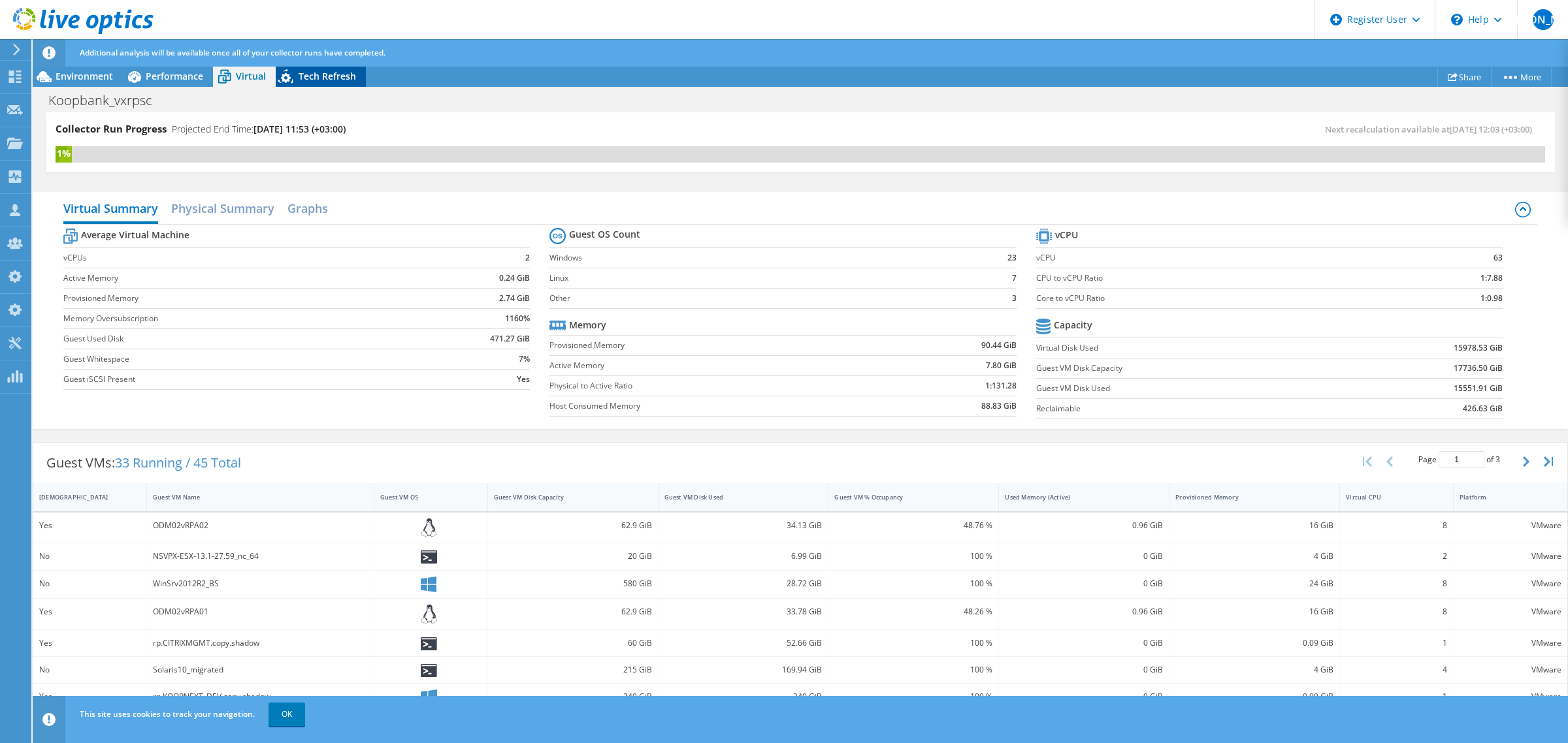
click at [329, 74] on span "Tech Refresh" at bounding box center [328, 76] width 58 height 12
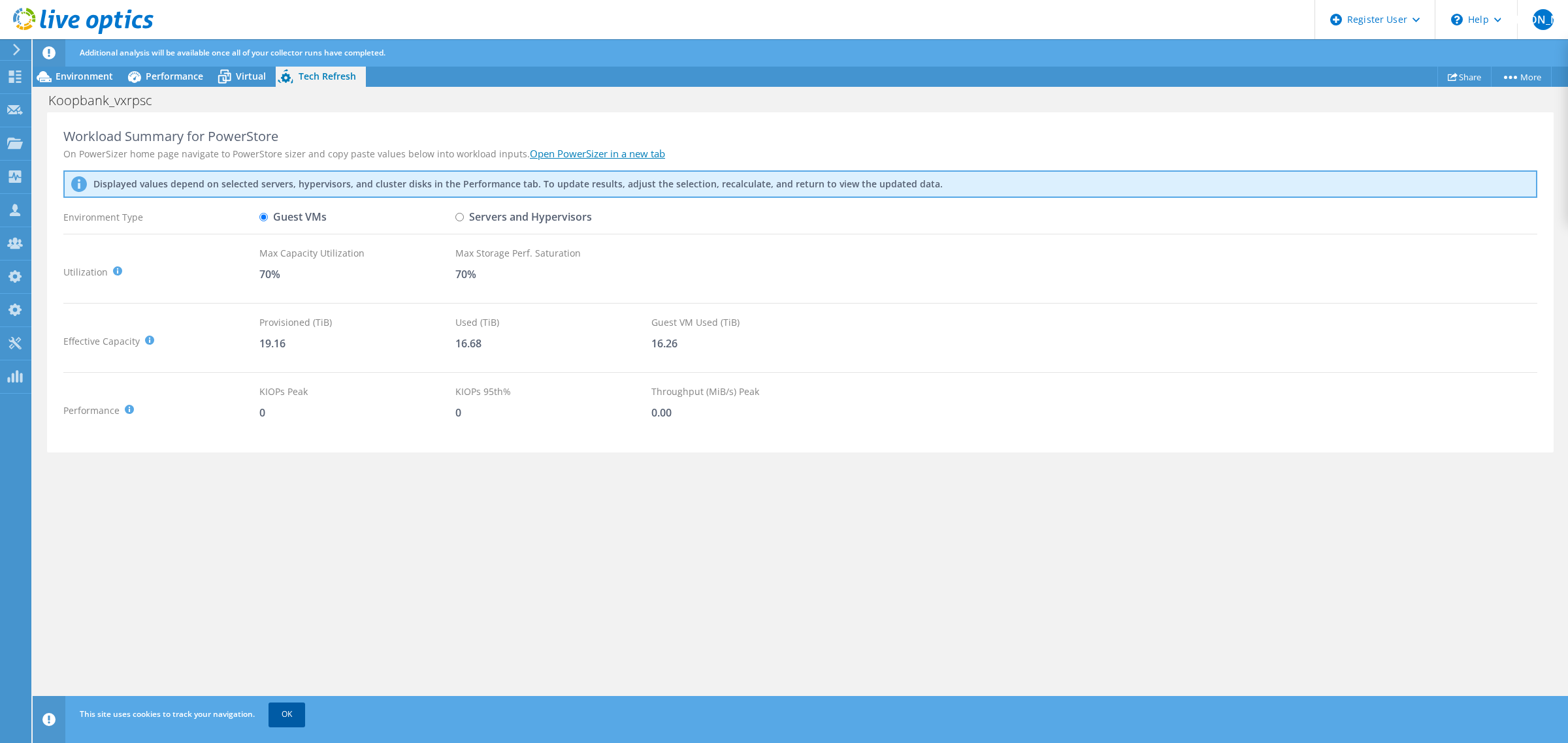
click at [290, 714] on link "OK" at bounding box center [287, 714] width 36 height 23
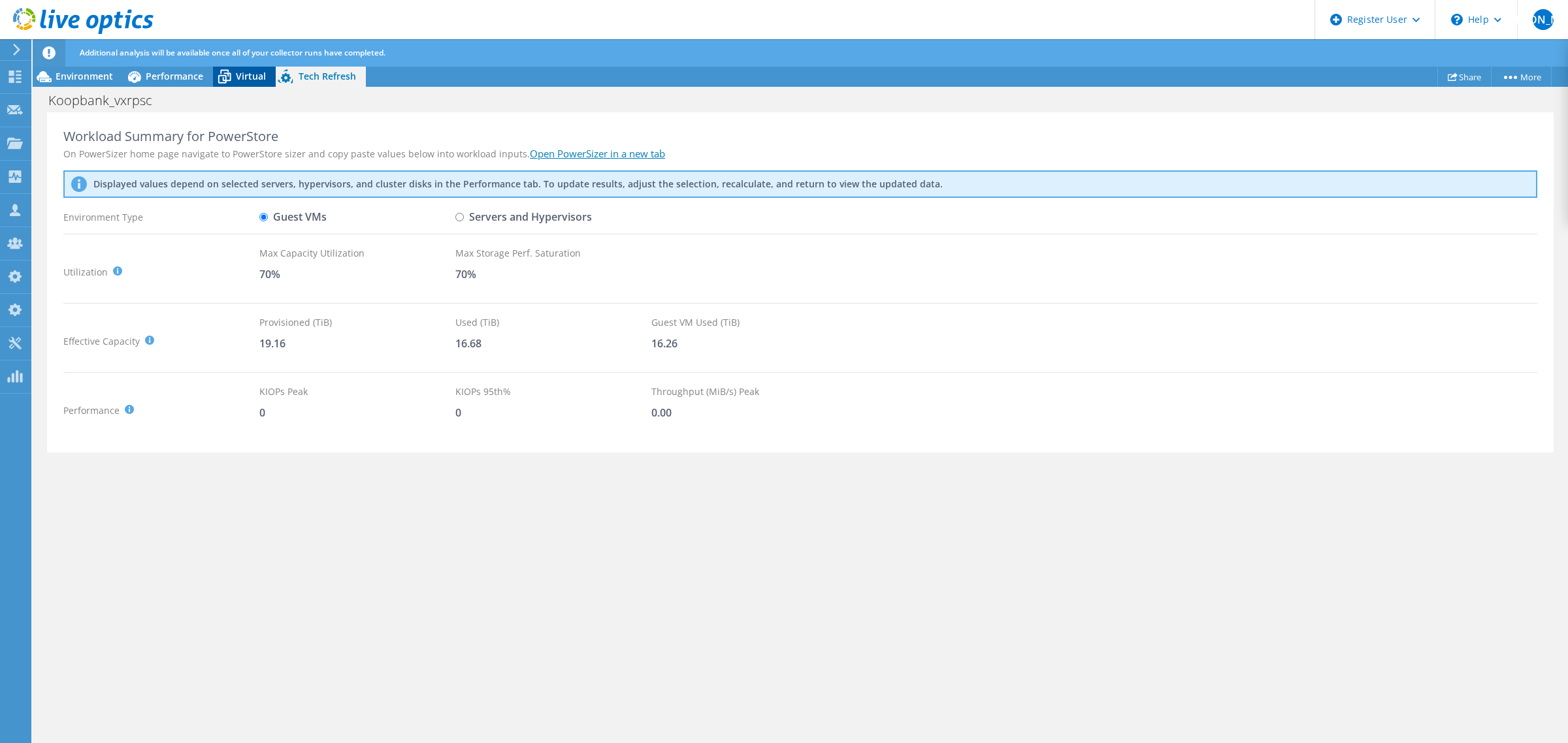
click at [243, 75] on span "Virtual" at bounding box center [251, 76] width 30 height 12
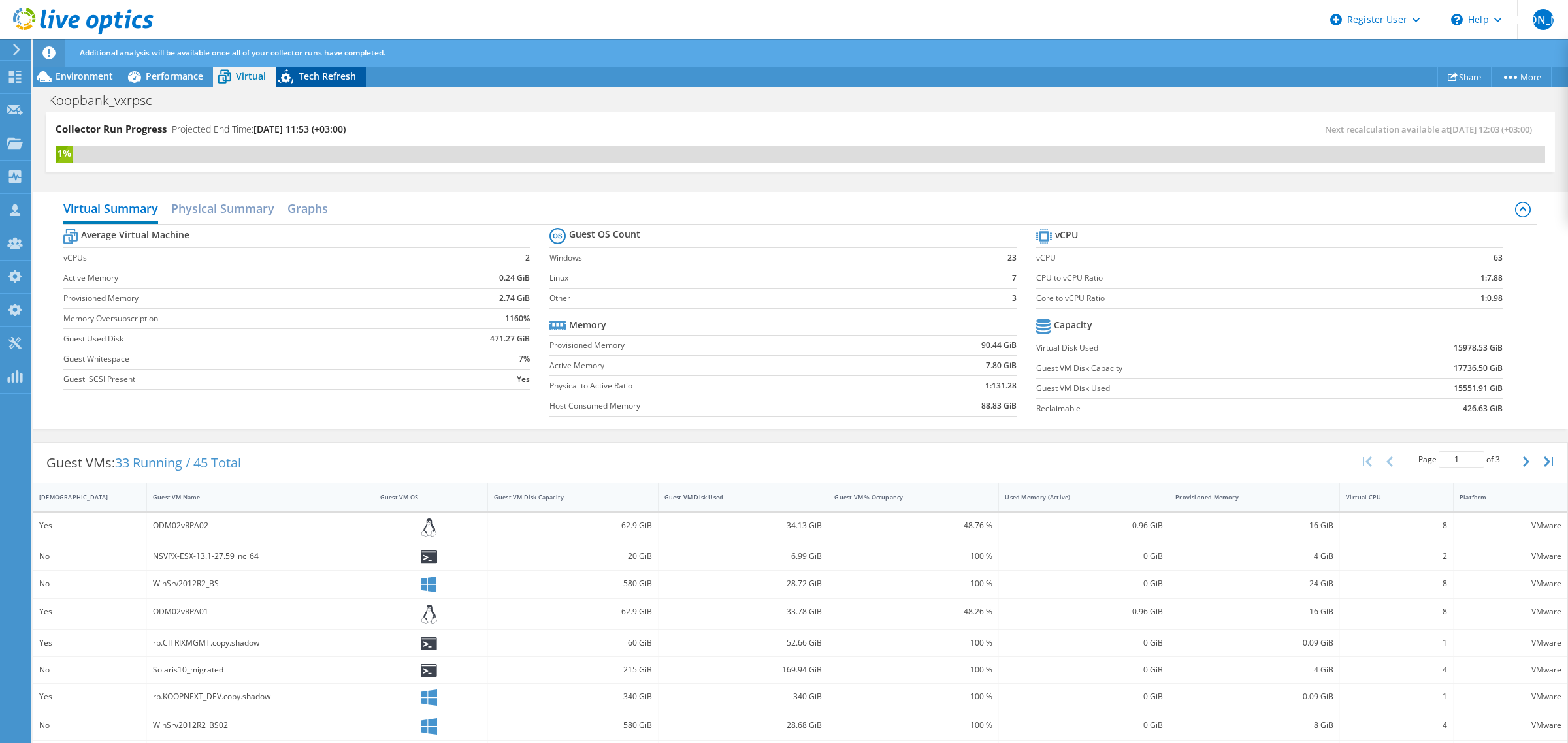
click at [314, 79] on span "Tech Refresh" at bounding box center [328, 76] width 58 height 12
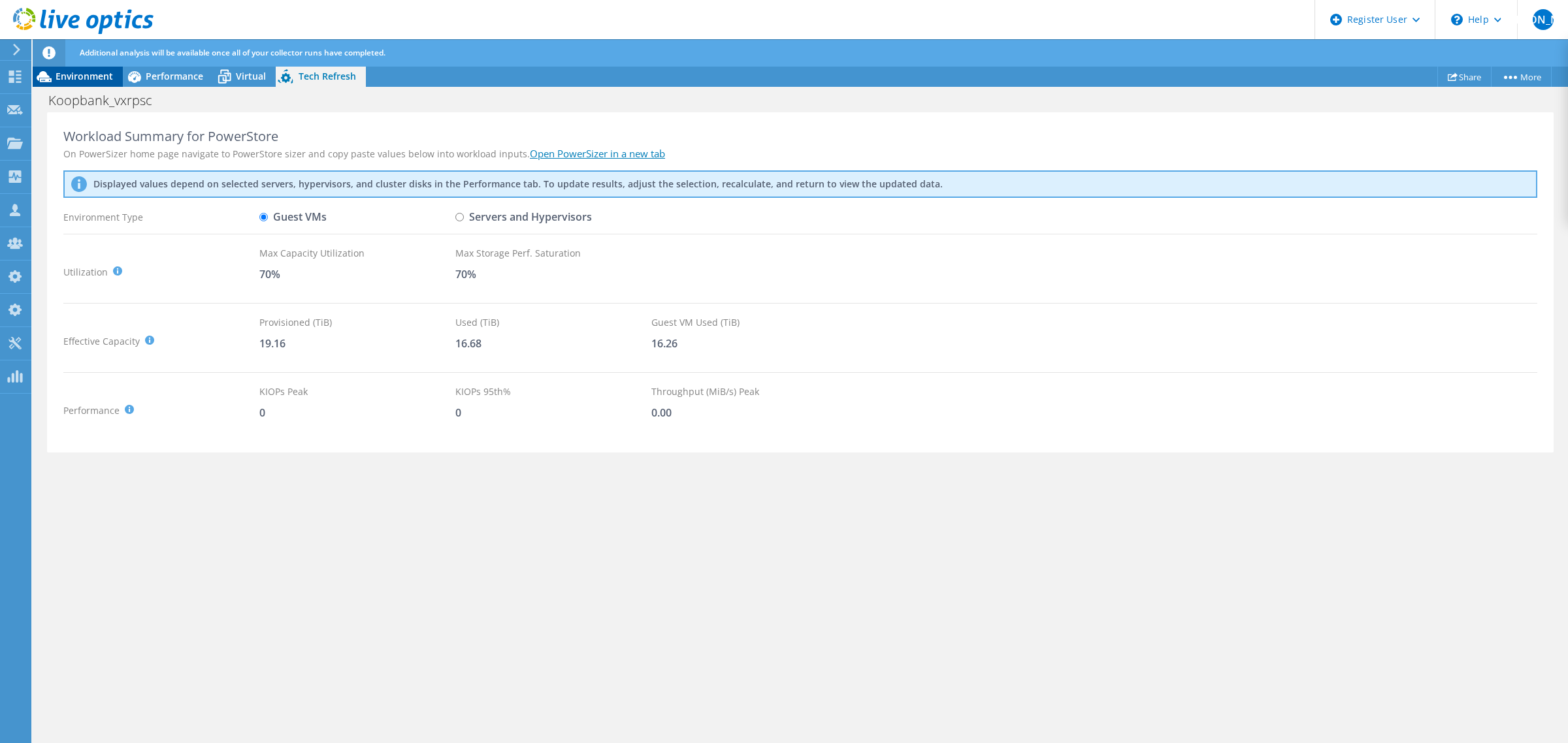
click at [86, 81] on span "Environment" at bounding box center [84, 76] width 58 height 12
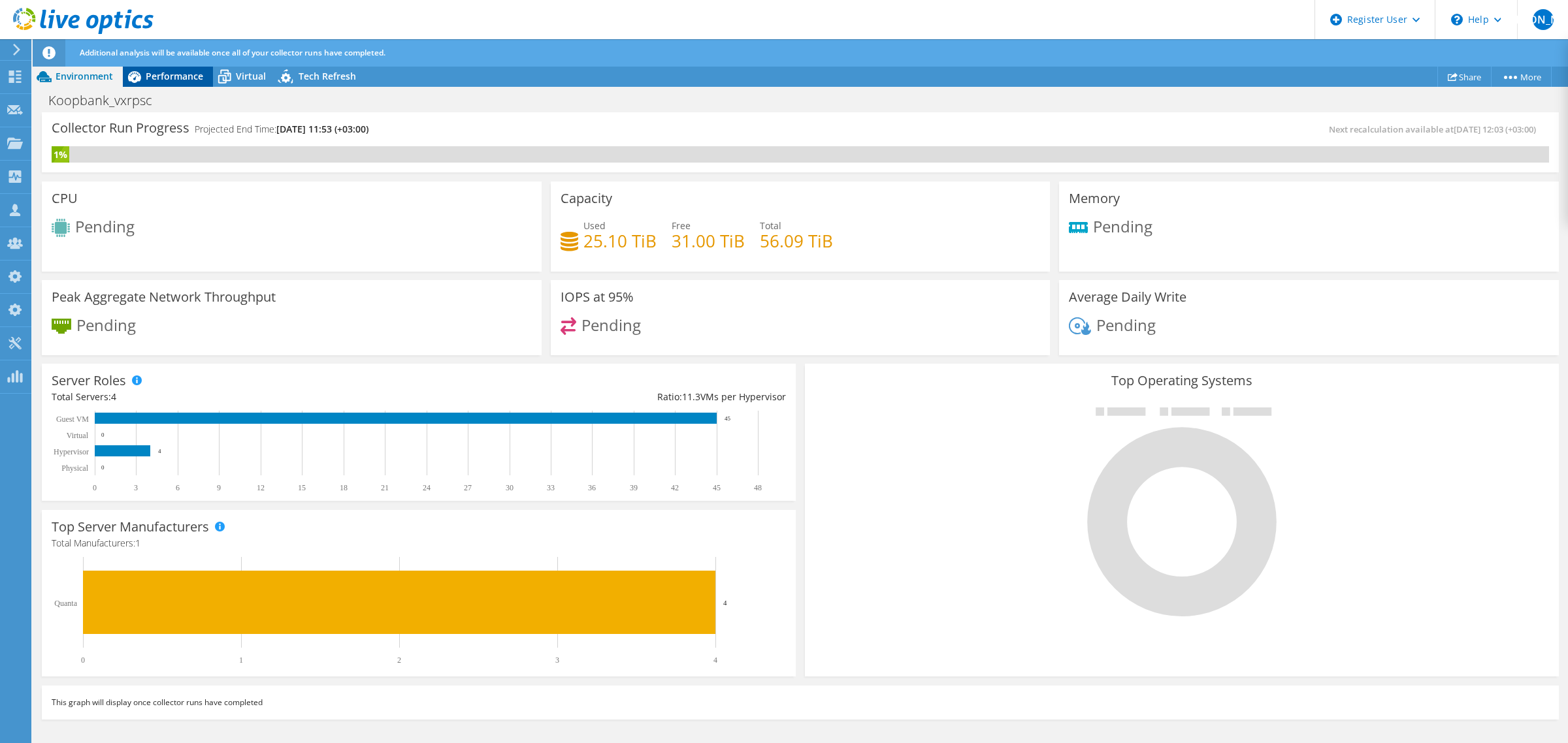
click at [165, 70] on span "Performance" at bounding box center [175, 76] width 58 height 12
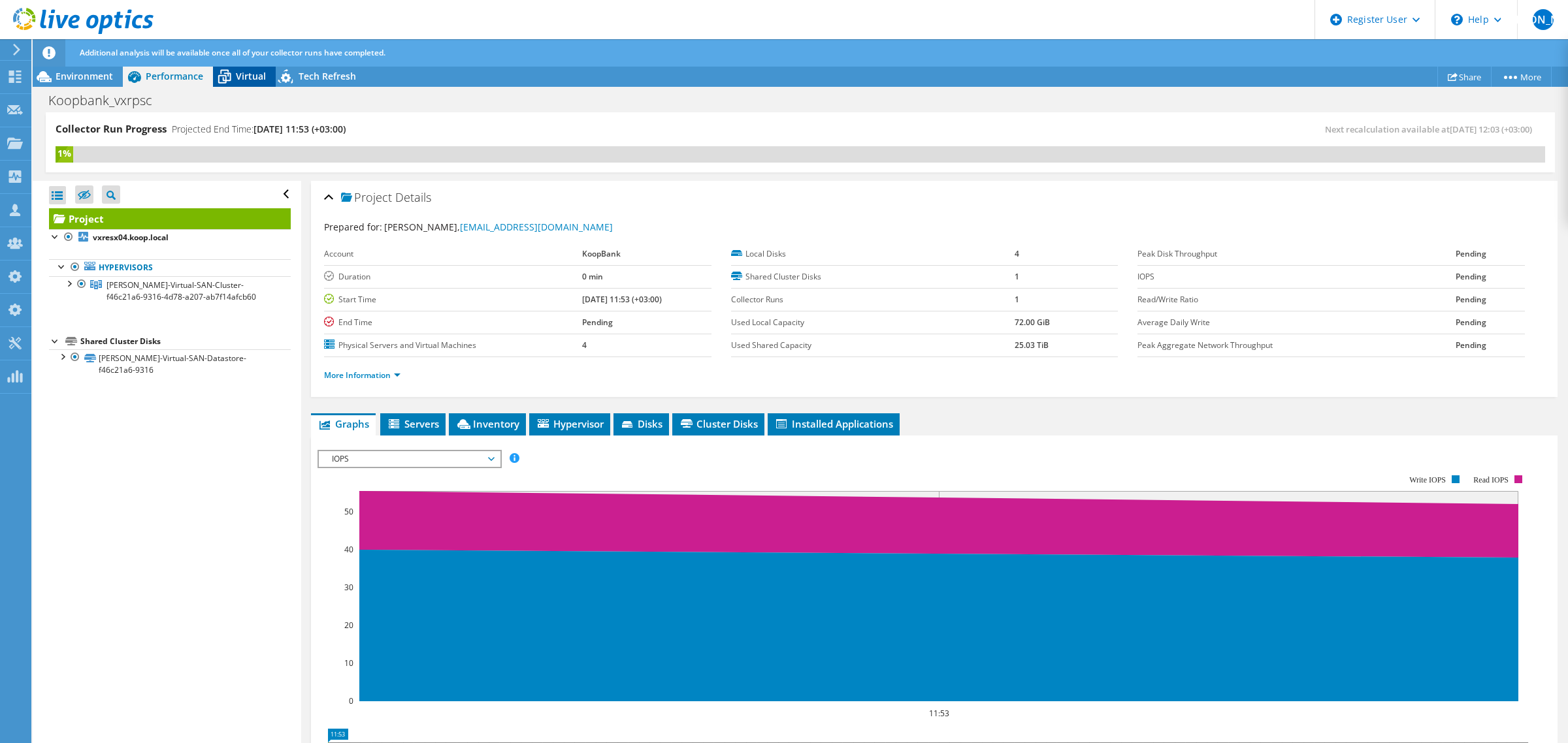
click at [238, 77] on span "Virtual" at bounding box center [251, 76] width 30 height 12
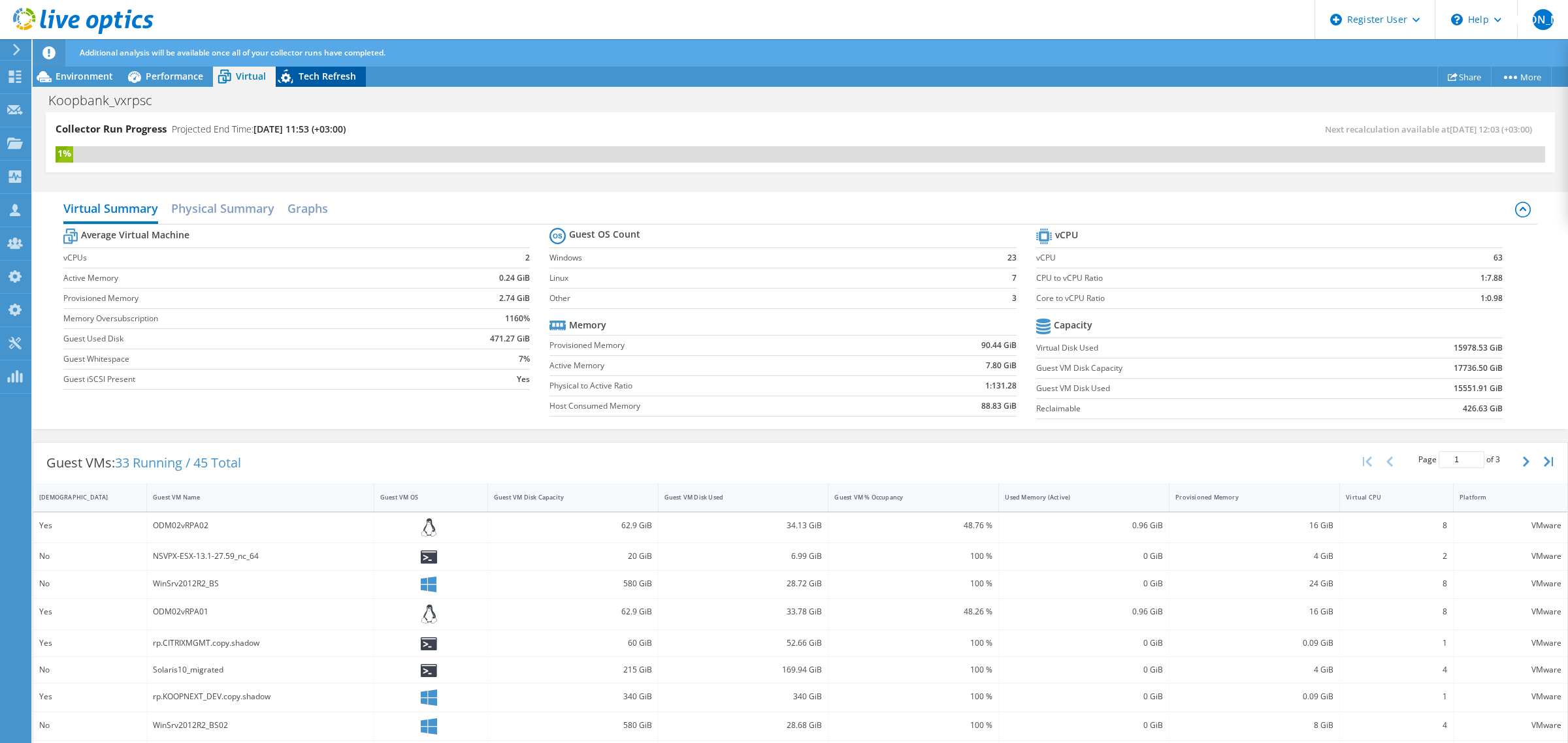
click at [308, 80] on span "Tech Refresh" at bounding box center [328, 76] width 58 height 12
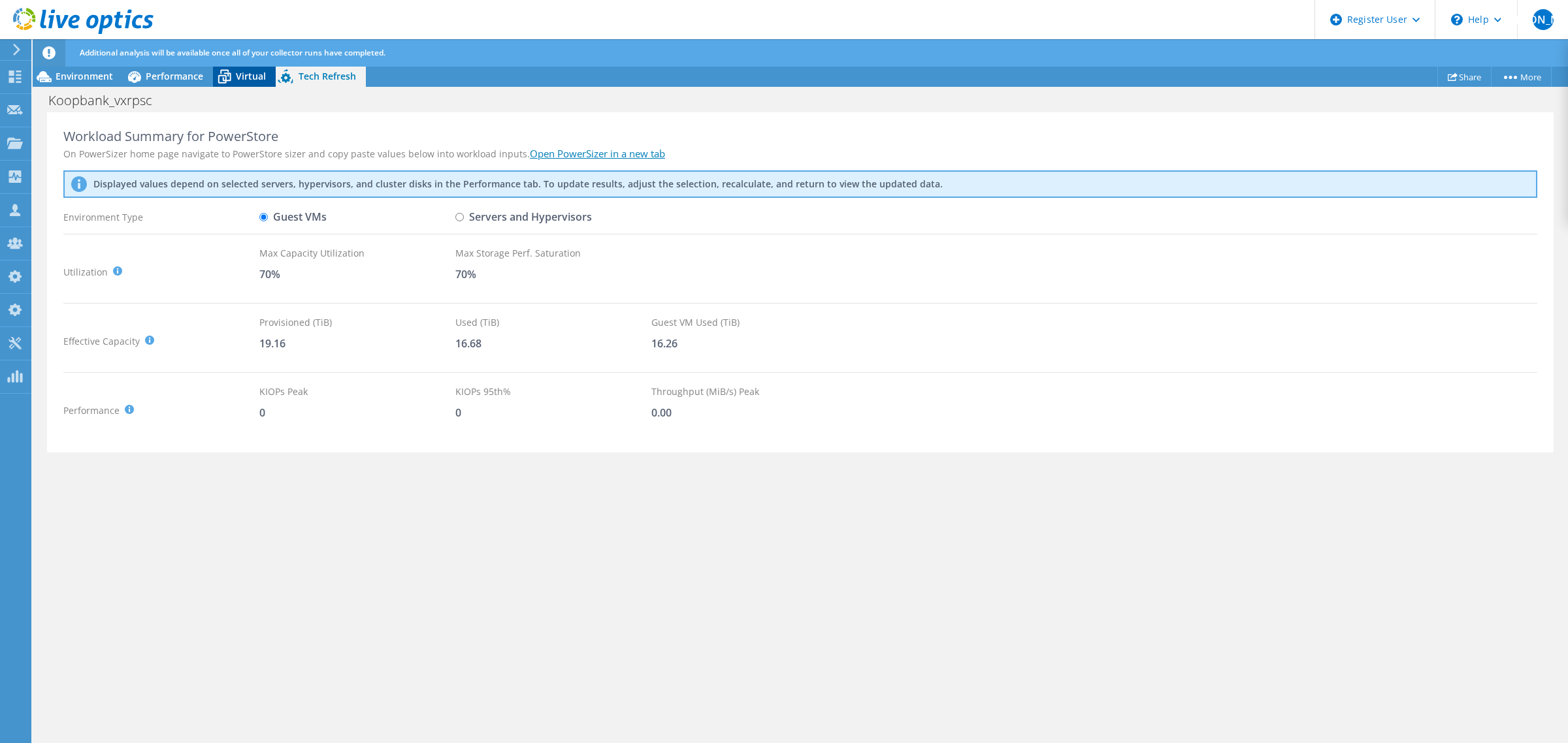
click at [232, 76] on icon at bounding box center [224, 77] width 22 height 22
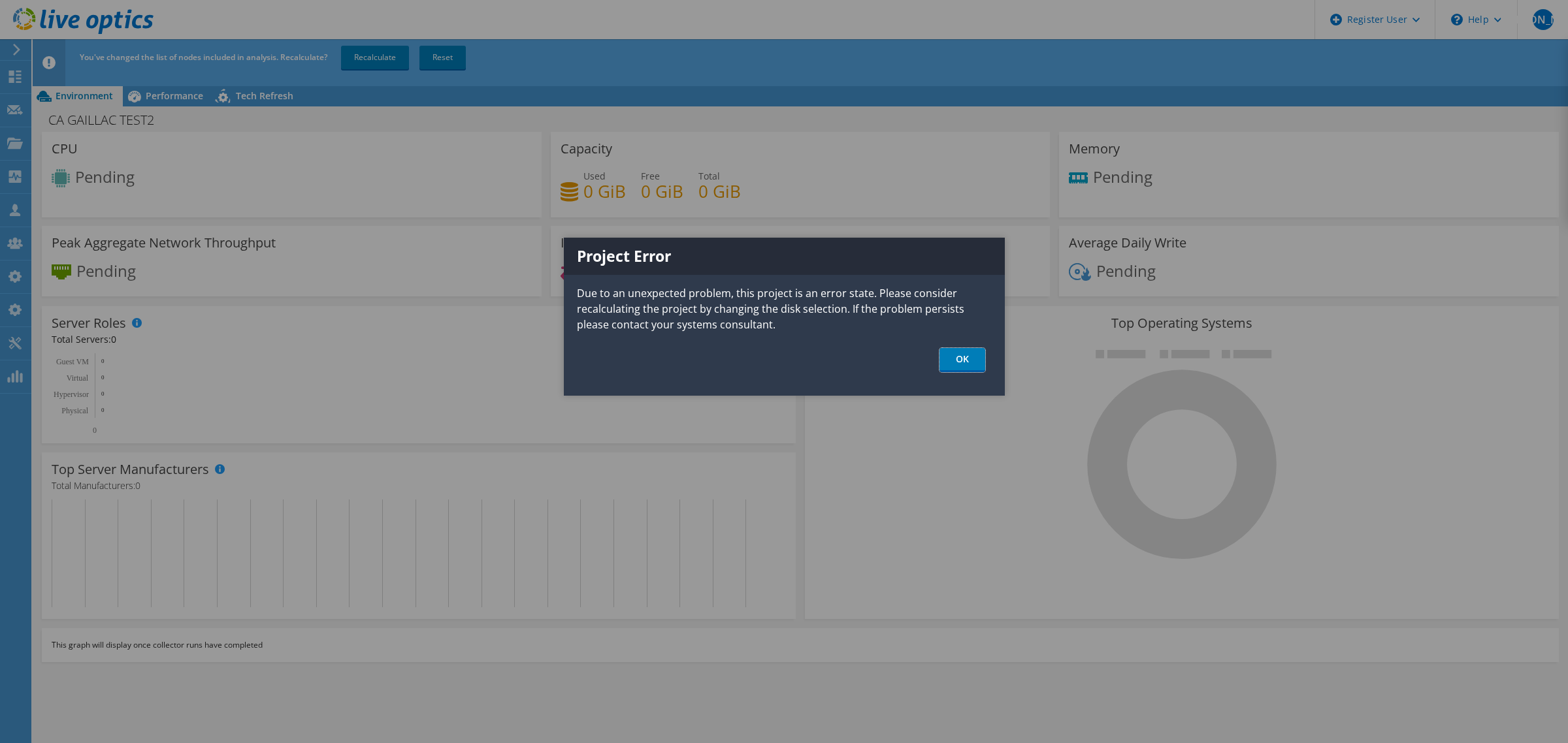
drag, startPoint x: 968, startPoint y: 366, endPoint x: 846, endPoint y: 343, distance: 124.1
click at [968, 366] on link "OK" at bounding box center [962, 360] width 46 height 24
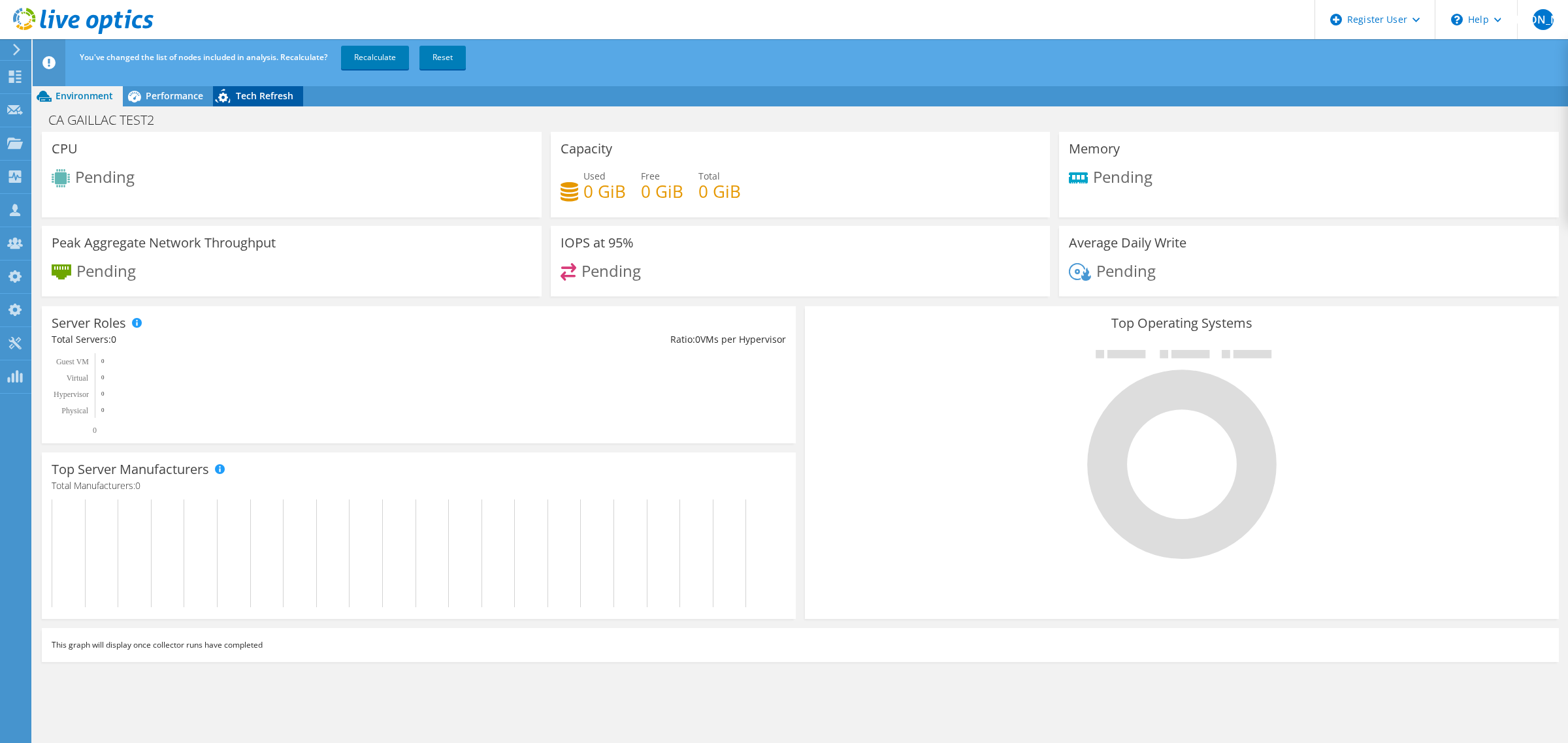
click at [250, 99] on span "Tech Refresh" at bounding box center [265, 95] width 58 height 12
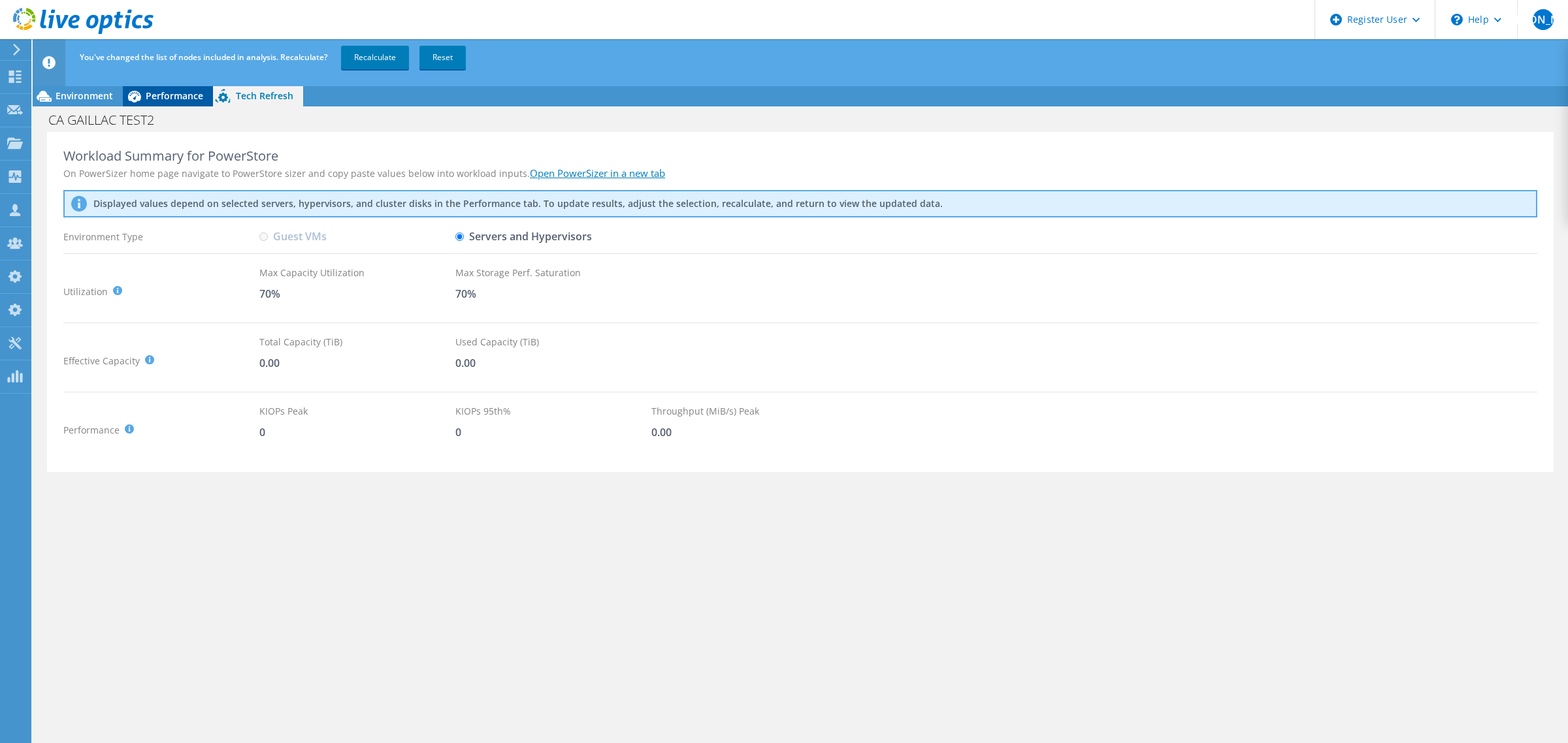
click at [158, 97] on span "Performance" at bounding box center [175, 95] width 58 height 12
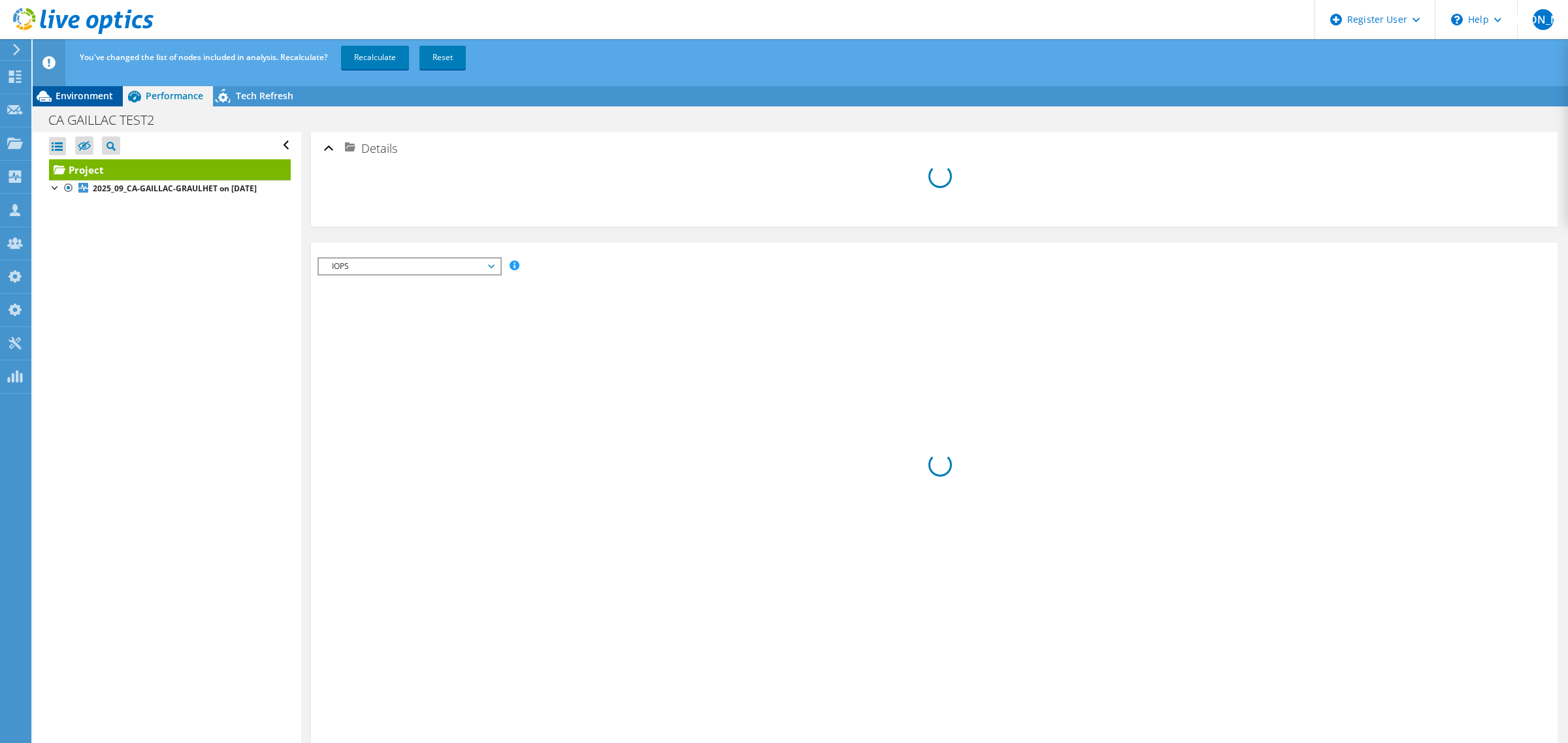
click at [94, 97] on span "Environment" at bounding box center [84, 95] width 58 height 12
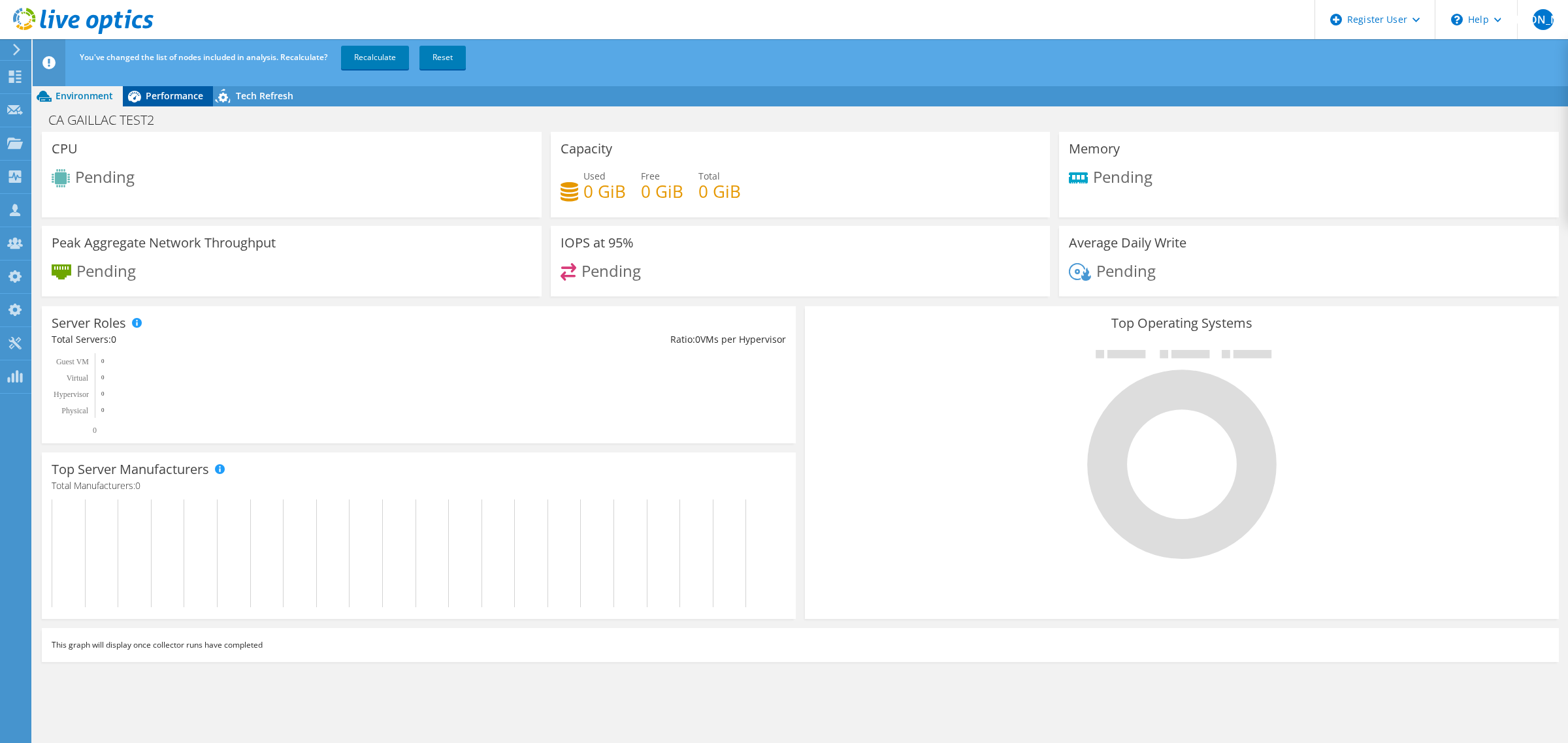
click at [177, 98] on span "Performance" at bounding box center [175, 95] width 58 height 12
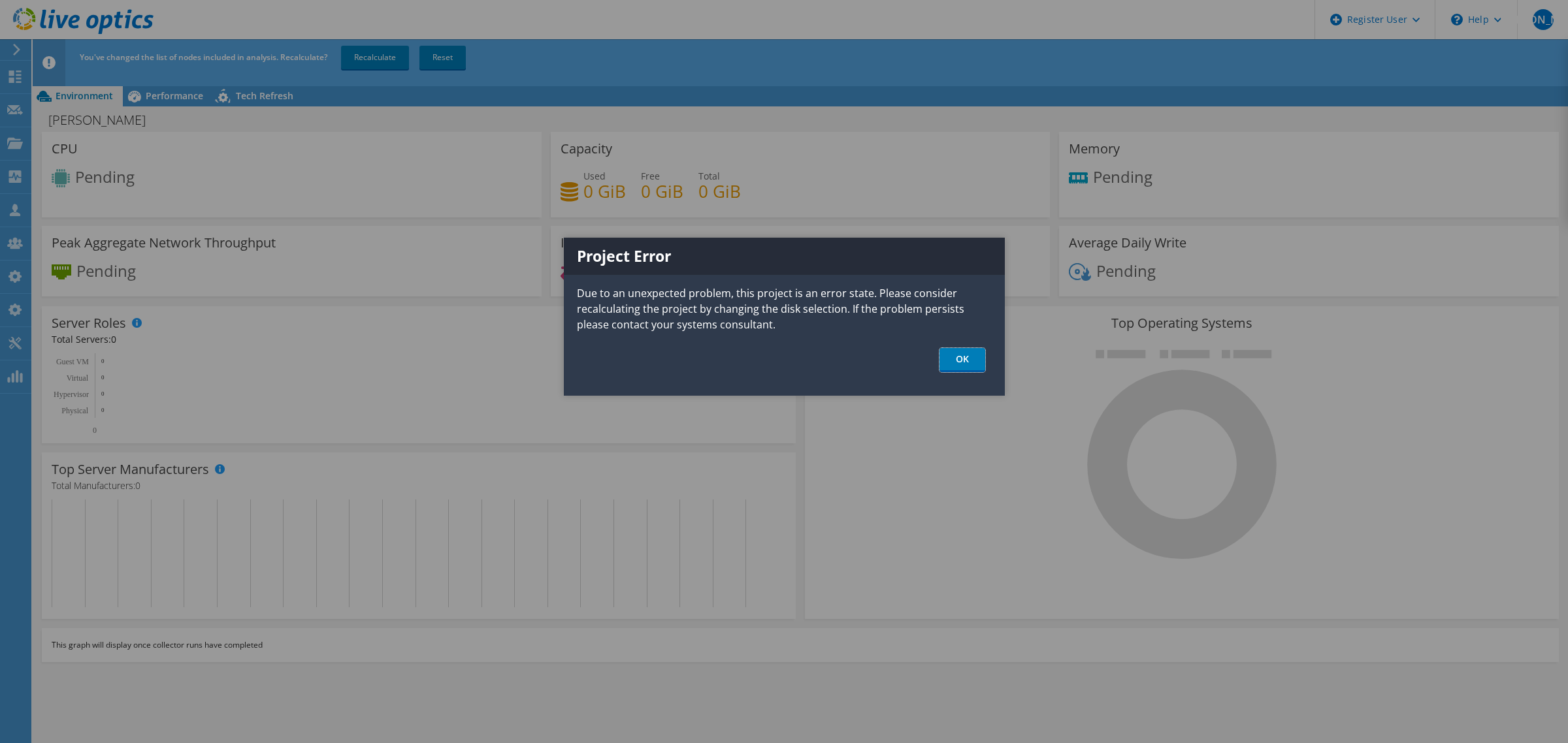
drag, startPoint x: 957, startPoint y: 361, endPoint x: 501, endPoint y: 263, distance: 466.4
click at [955, 361] on link "OK" at bounding box center [962, 360] width 46 height 24
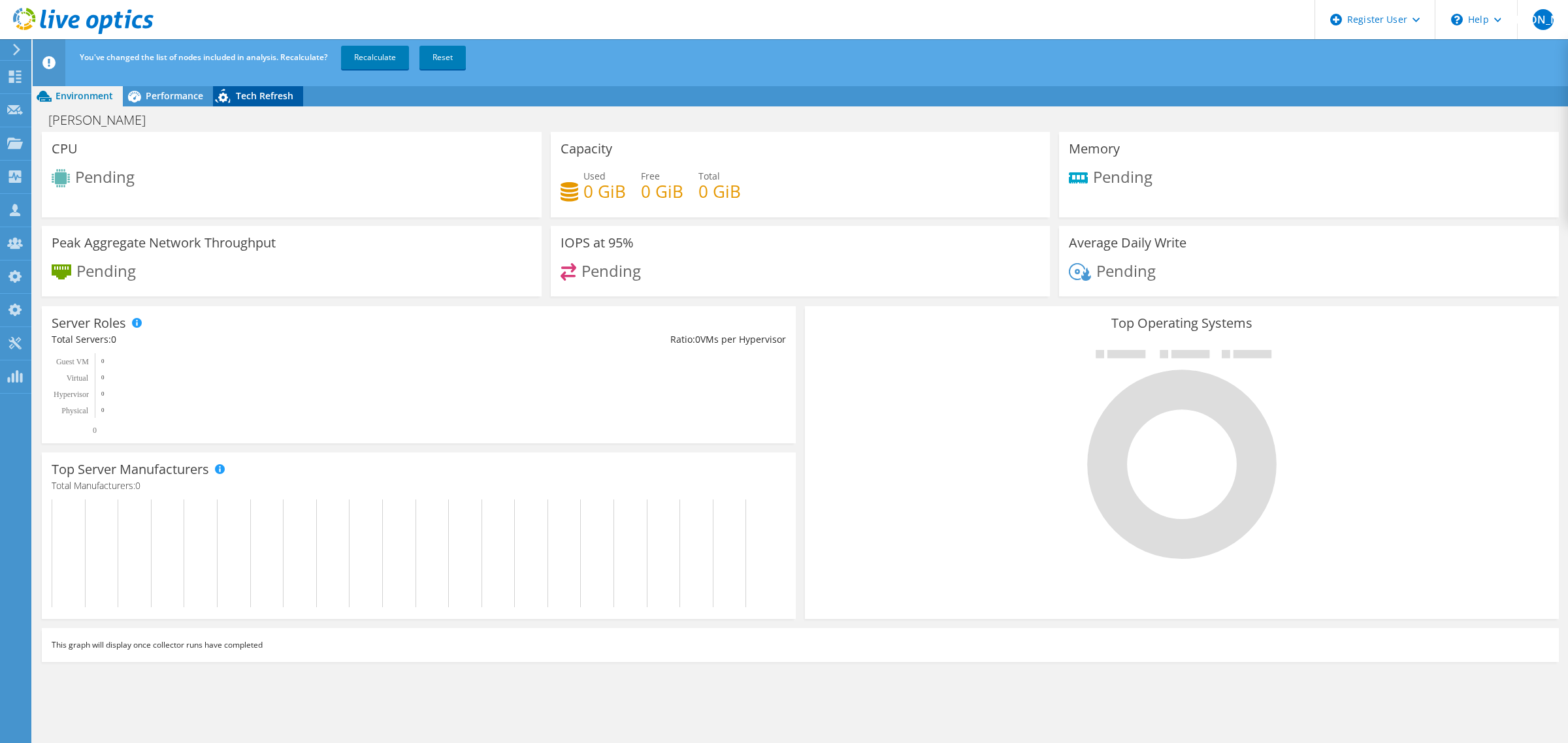
click at [273, 92] on span "Tech Refresh" at bounding box center [265, 95] width 58 height 12
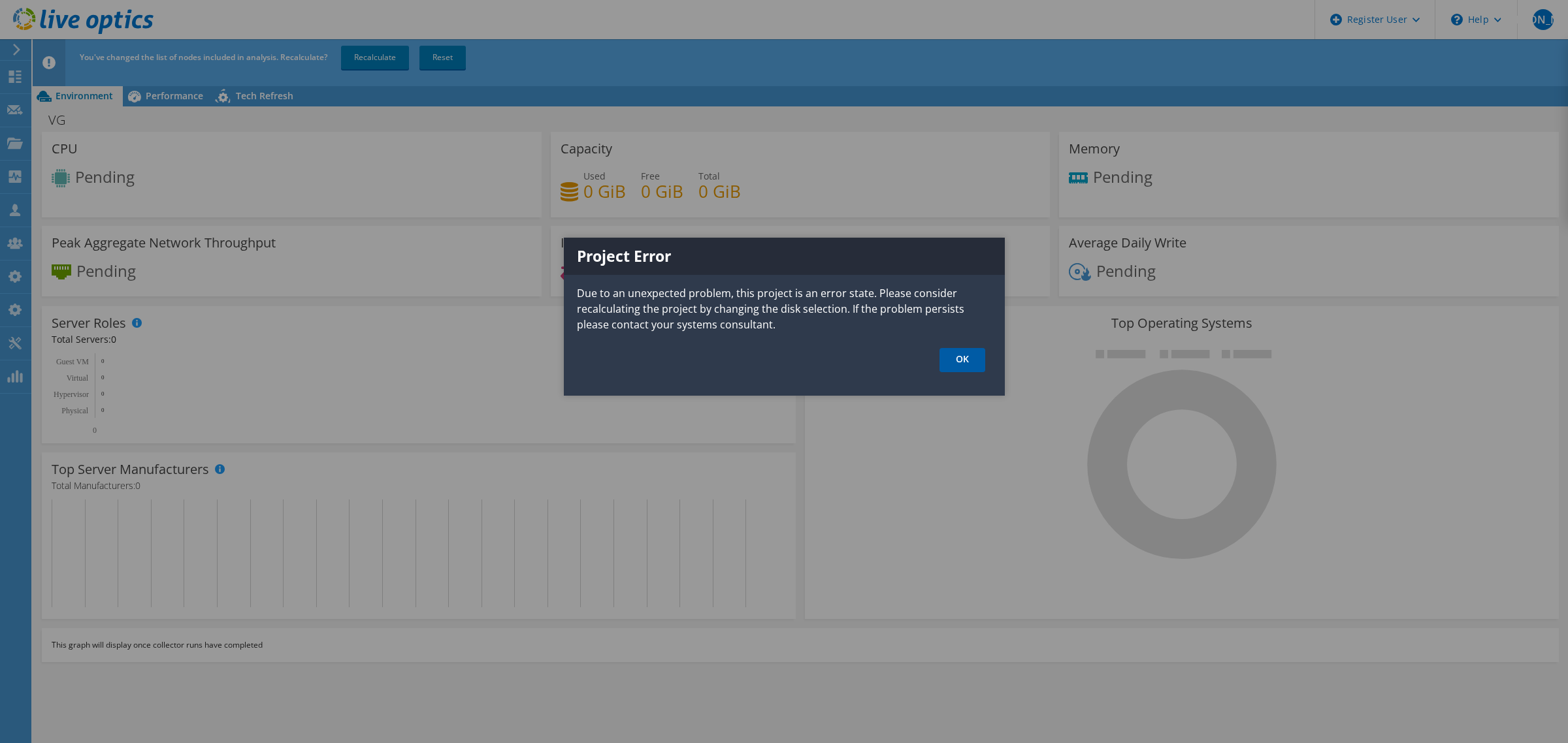
click at [972, 366] on link "OK" at bounding box center [962, 360] width 46 height 24
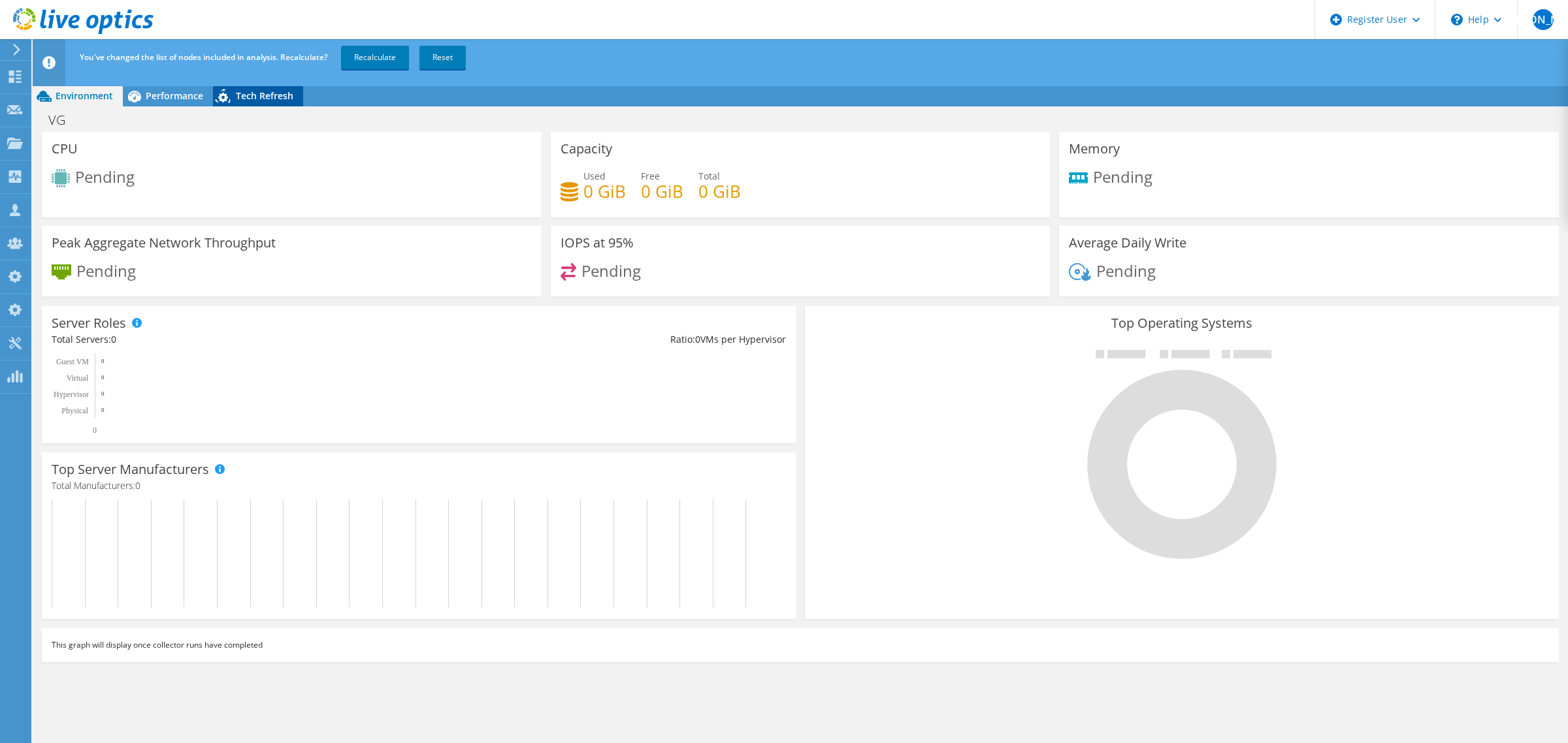
click at [253, 88] on div "Tech Refresh" at bounding box center [258, 96] width 91 height 21
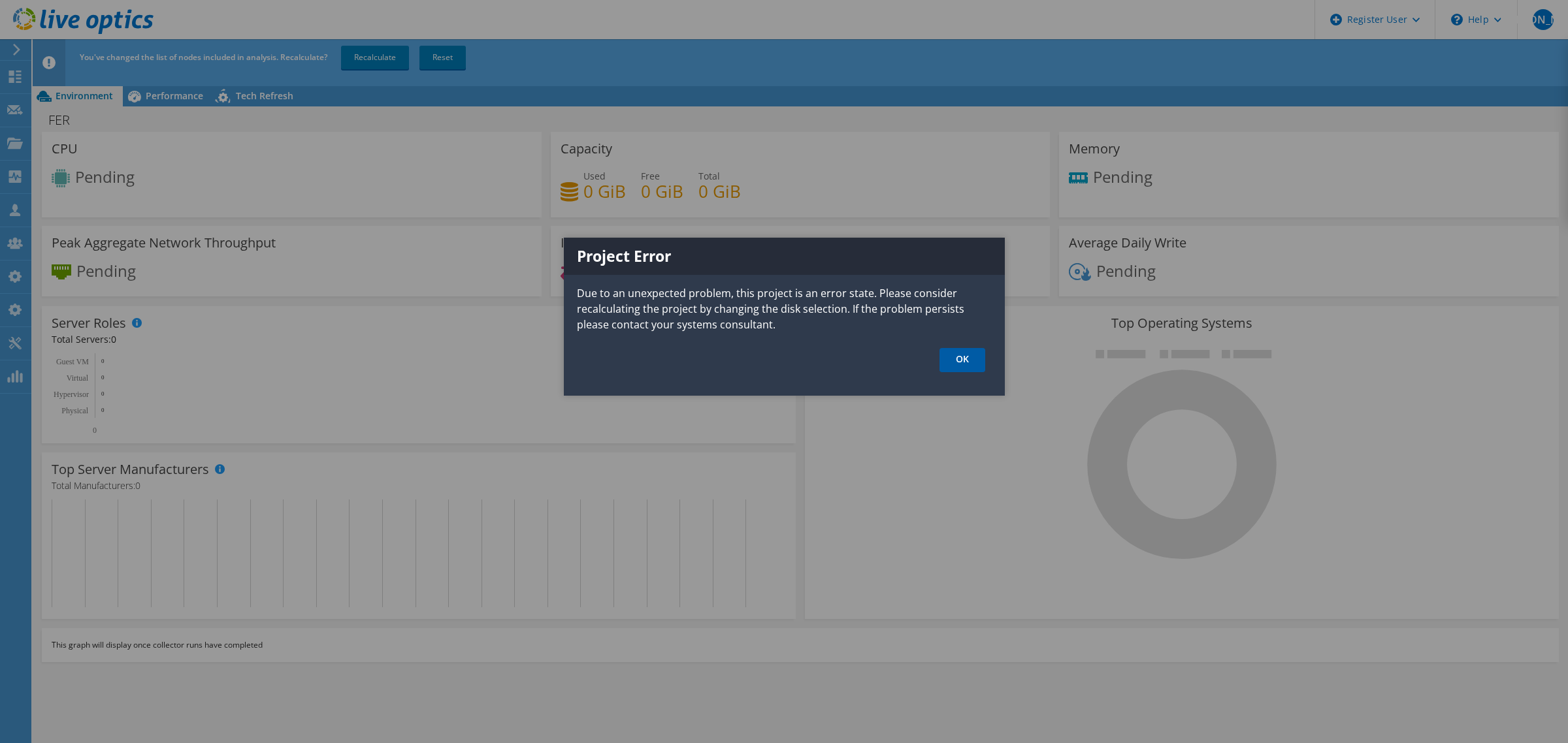
drag, startPoint x: 954, startPoint y: 361, endPoint x: 873, endPoint y: 346, distance: 82.4
click at [953, 361] on link "OK" at bounding box center [962, 360] width 46 height 24
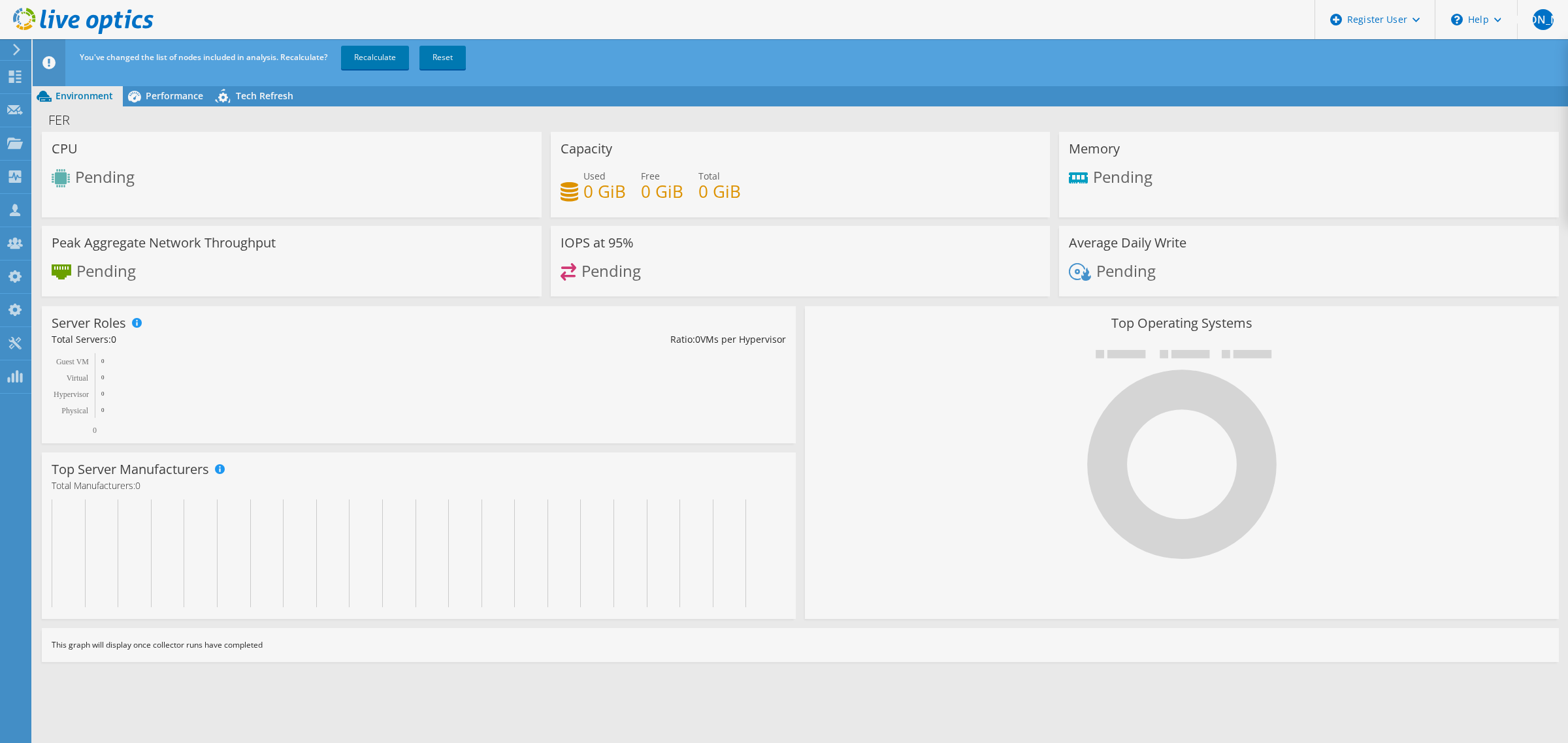
click at [242, 95] on span "Tech Refresh" at bounding box center [265, 95] width 58 height 12
